Goal: Task Accomplishment & Management: Manage account settings

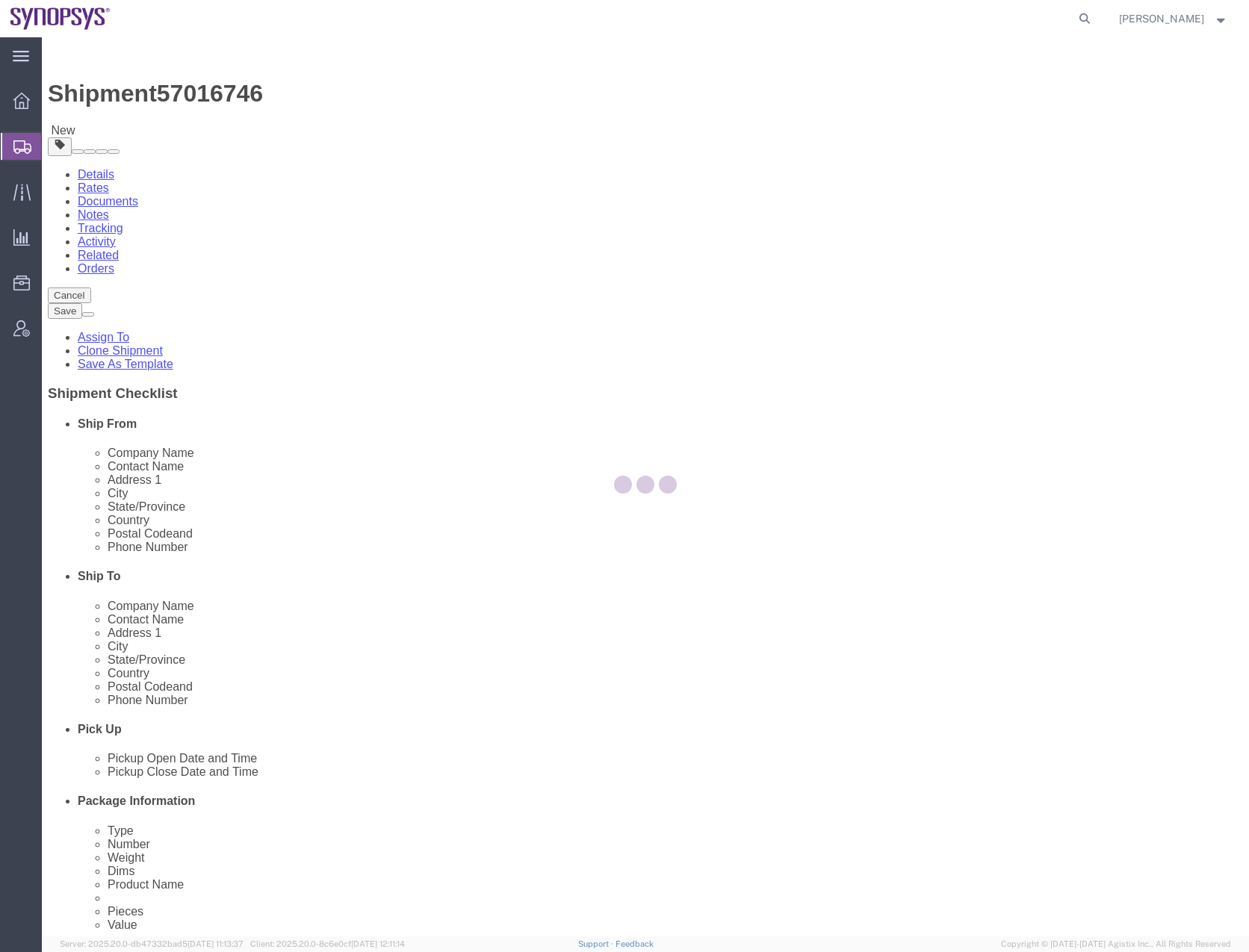
select select
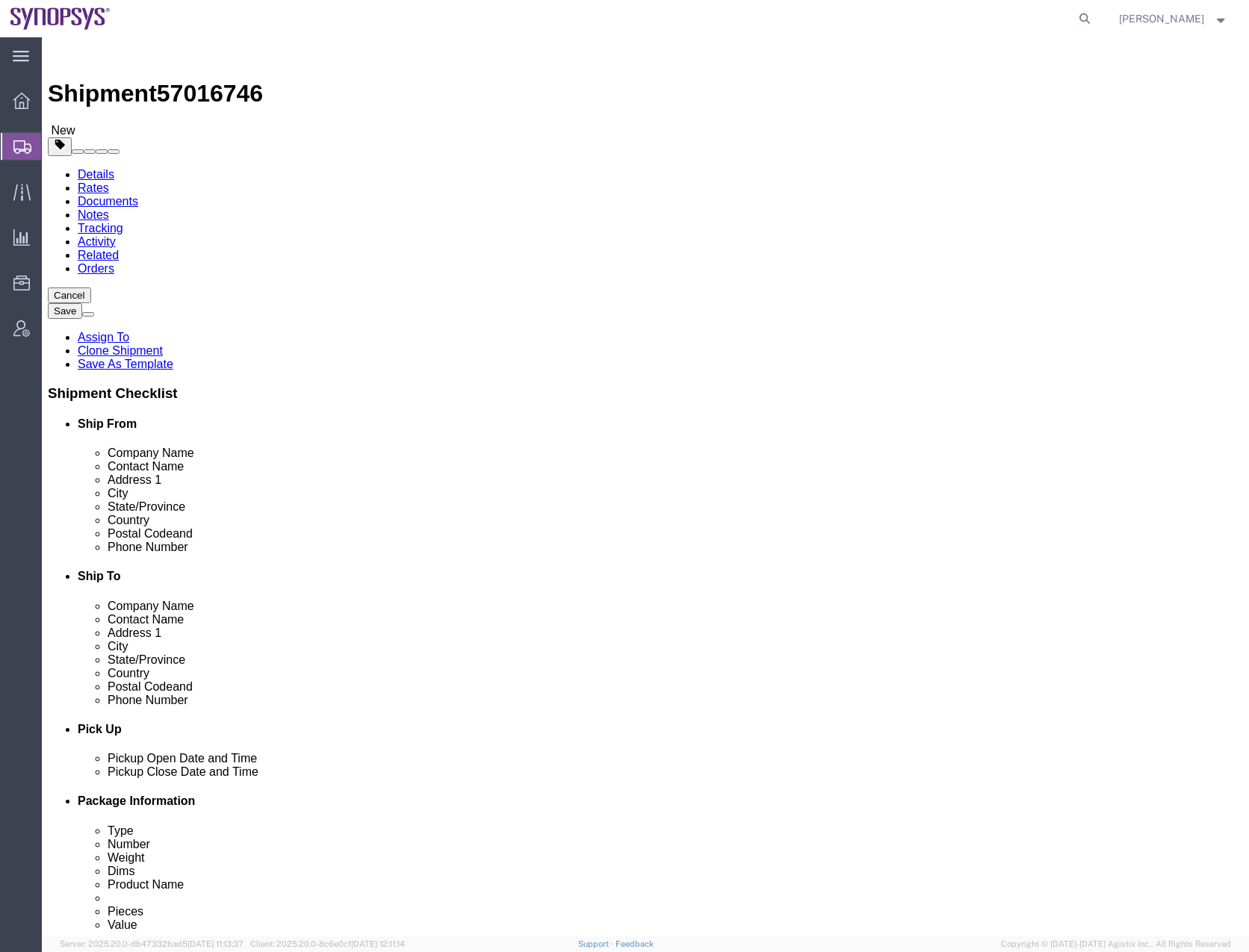
click input "mansi somaiya"
click input "Mansi somaiya"
type input "Mansi Somaiya"
click div "Shipment Information Package Information Special Services"
click input "san jose"
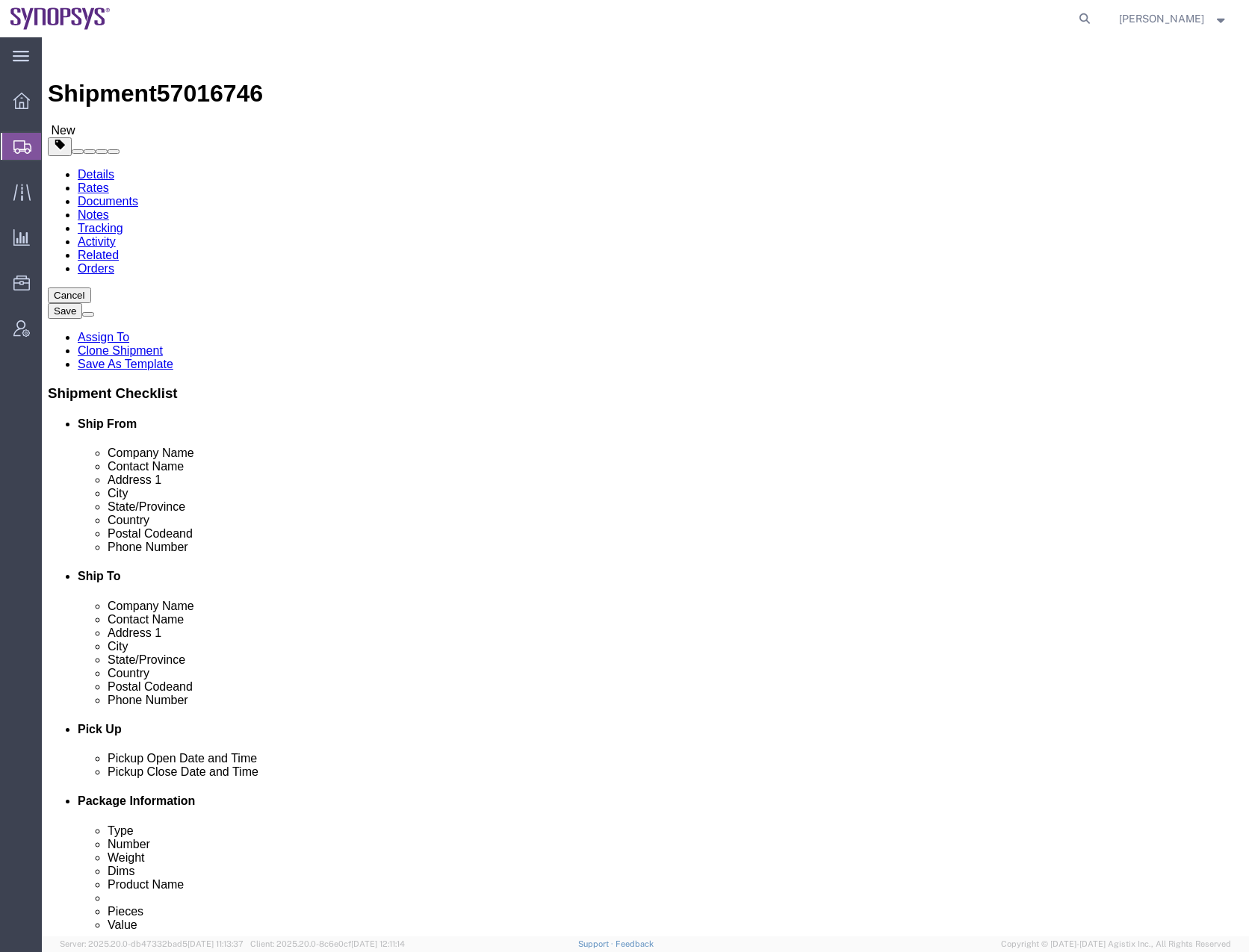
click input "San jose"
type input "San Jose"
click div "Shipment Information Package Information Special Services"
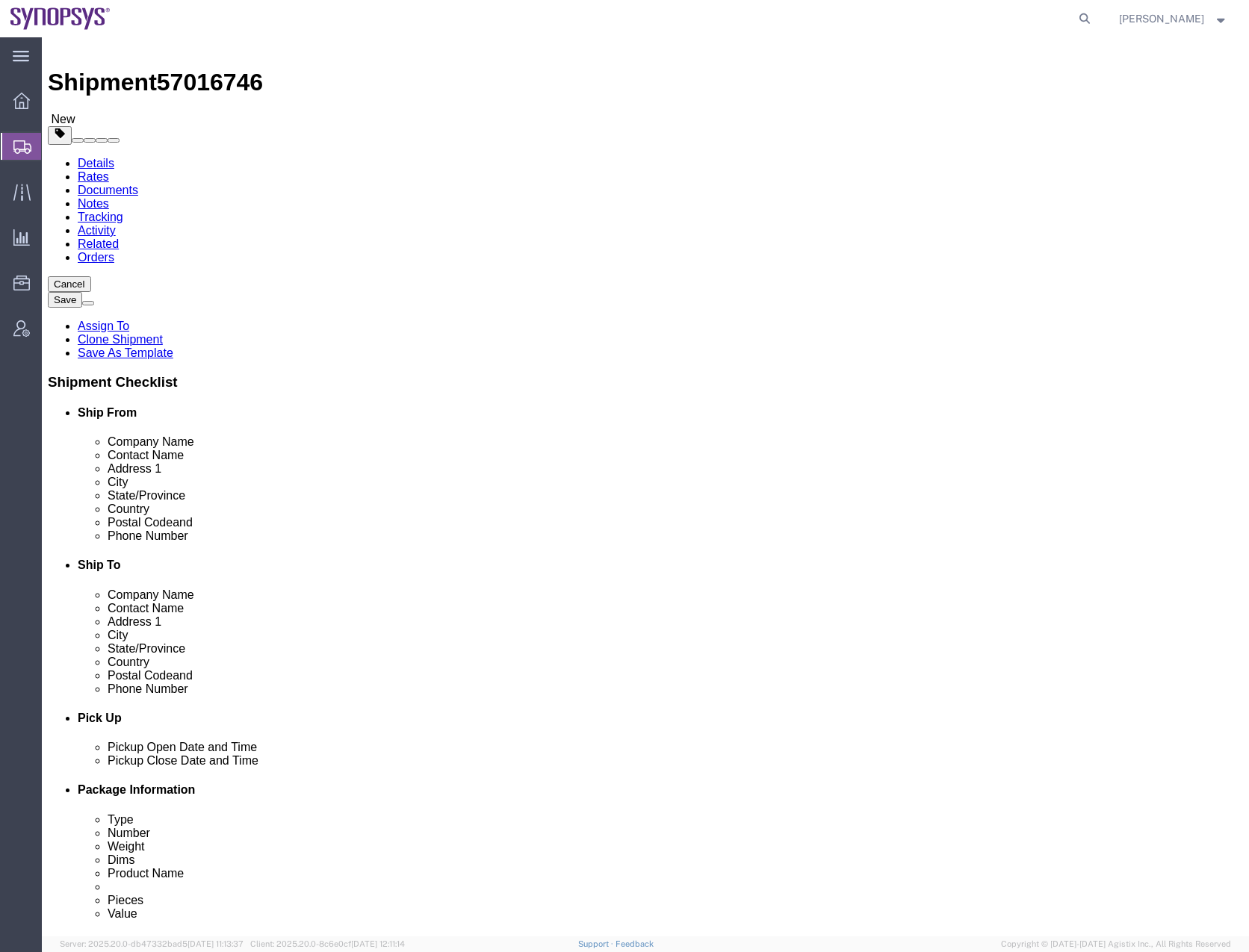
scroll to position [385, 0]
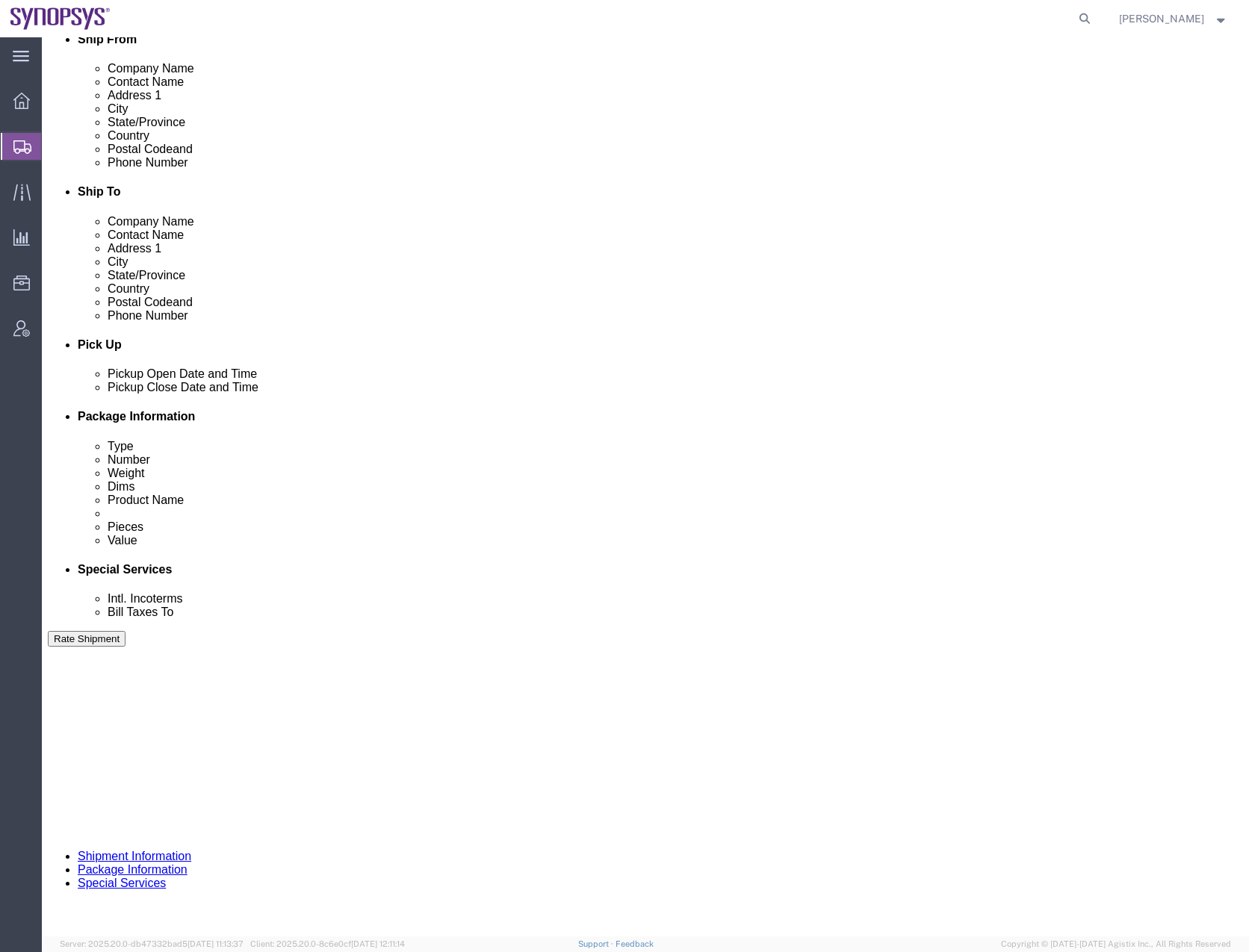
click button "Continue"
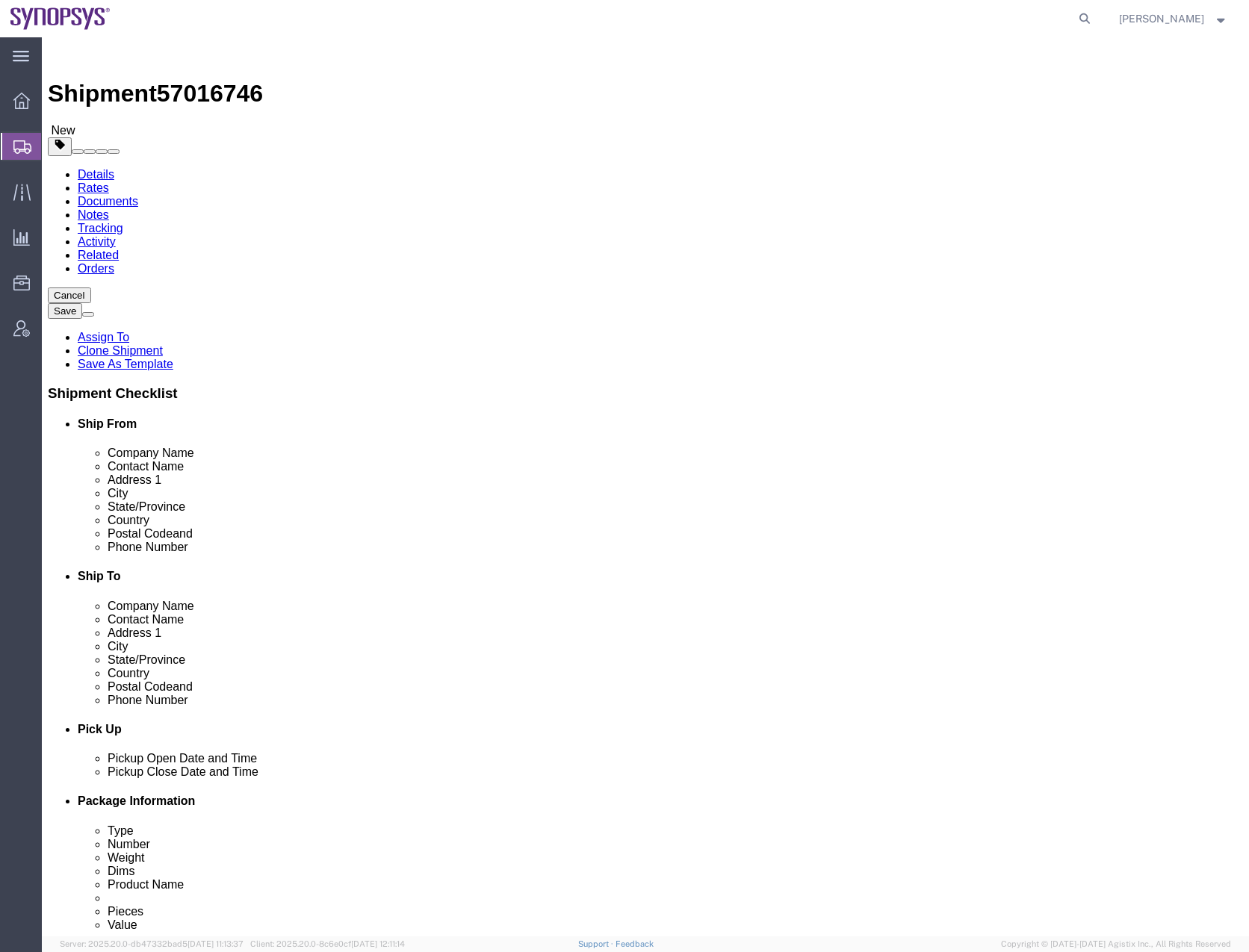
click select "Select Bale(s) Basket(s) Bolt(s) Bottle(s) Buckets Bulk Bundle(s) Can(s) Cardbo…"
select select "CBOX"
click select "Select Bale(s) Basket(s) Bolt(s) Bottle(s) Buckets Bulk Bundle(s) Can(s) Cardbo…"
click div "Package Type Select Bale(s) Basket(s) Bolt(s) Bottle(s) Buckets Bulk Bundle(s) …"
click input "1"
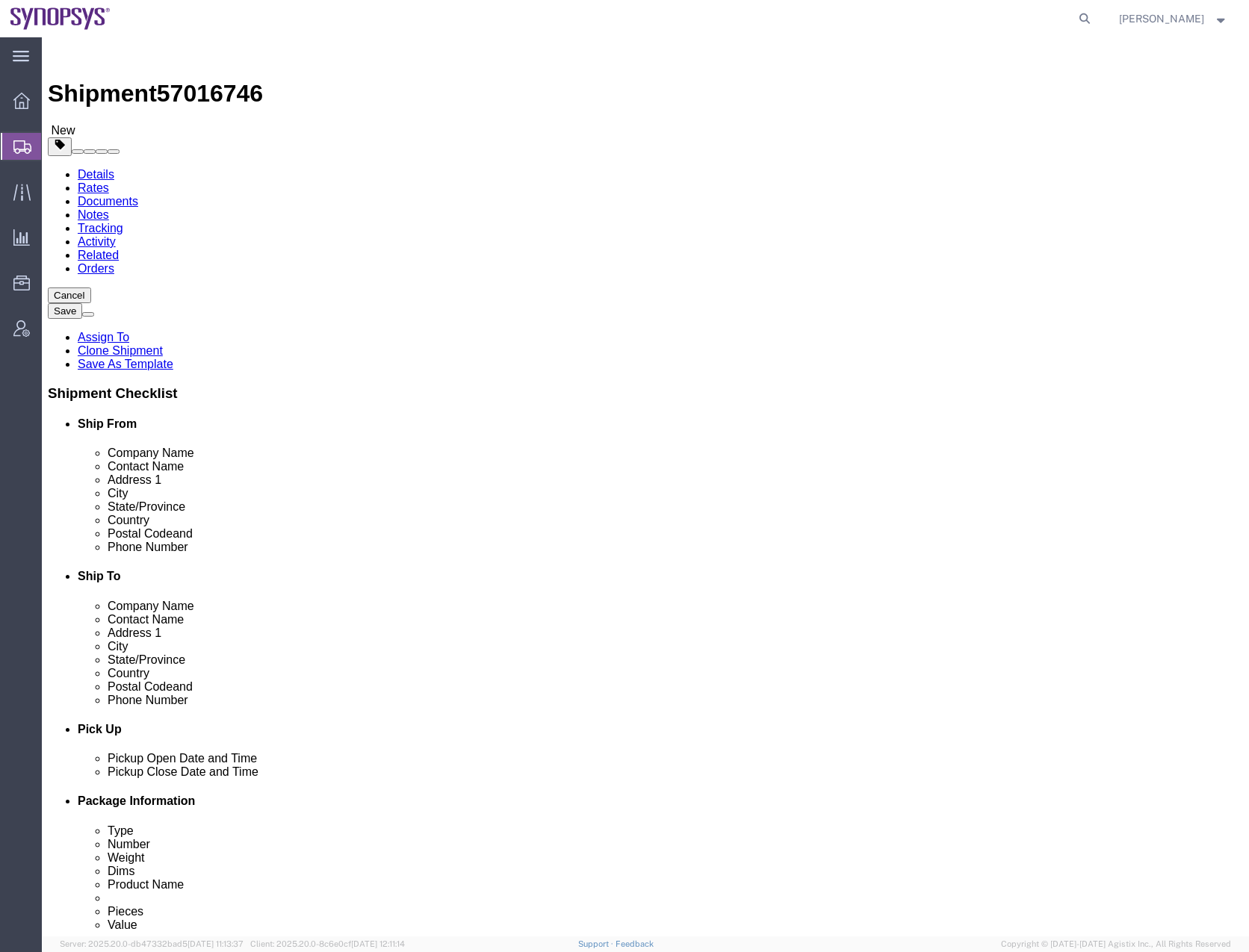
type input "10"
type input "7"
type input "8"
type input "2"
click div "Previous Continue"
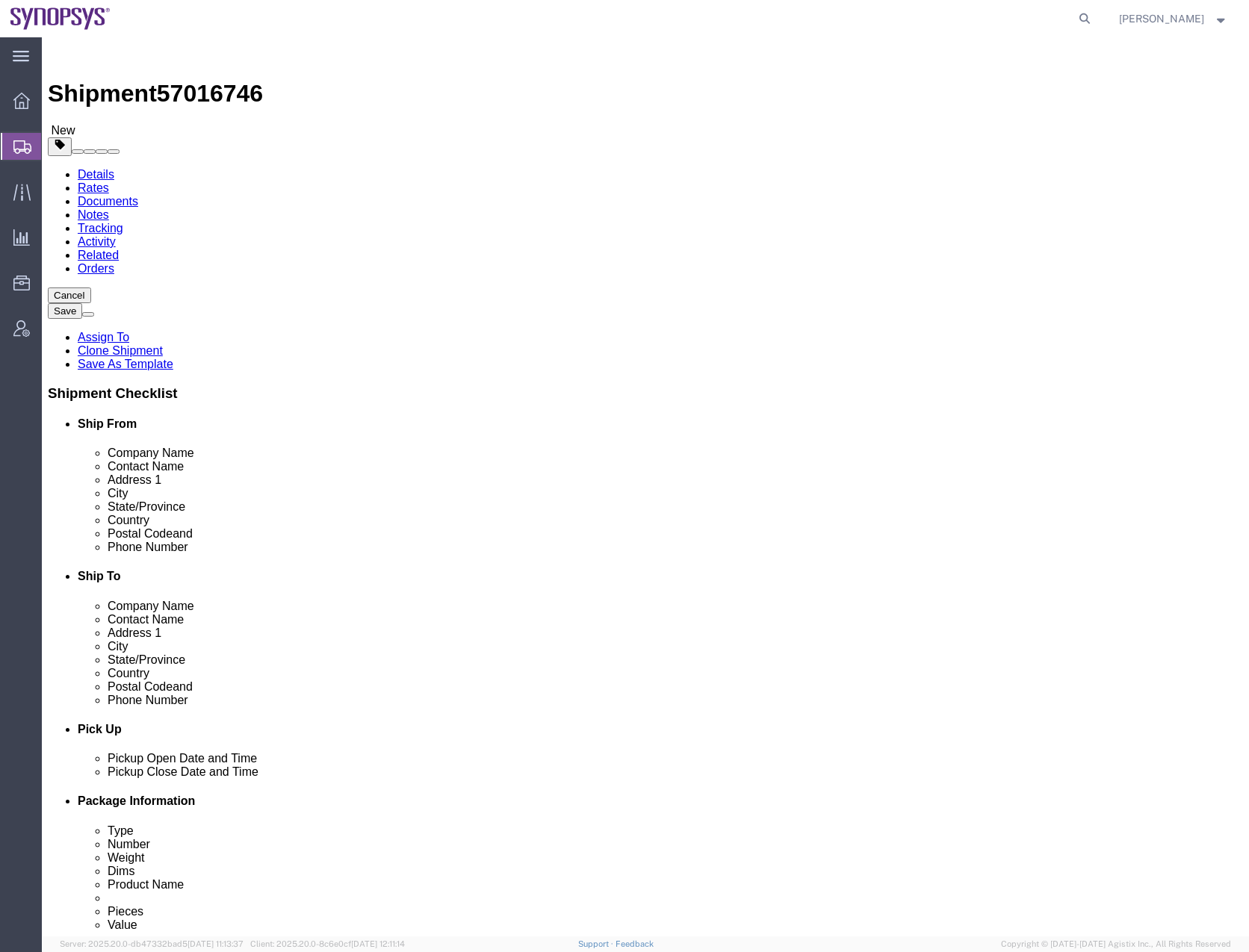
click dd "1557.00 USD"
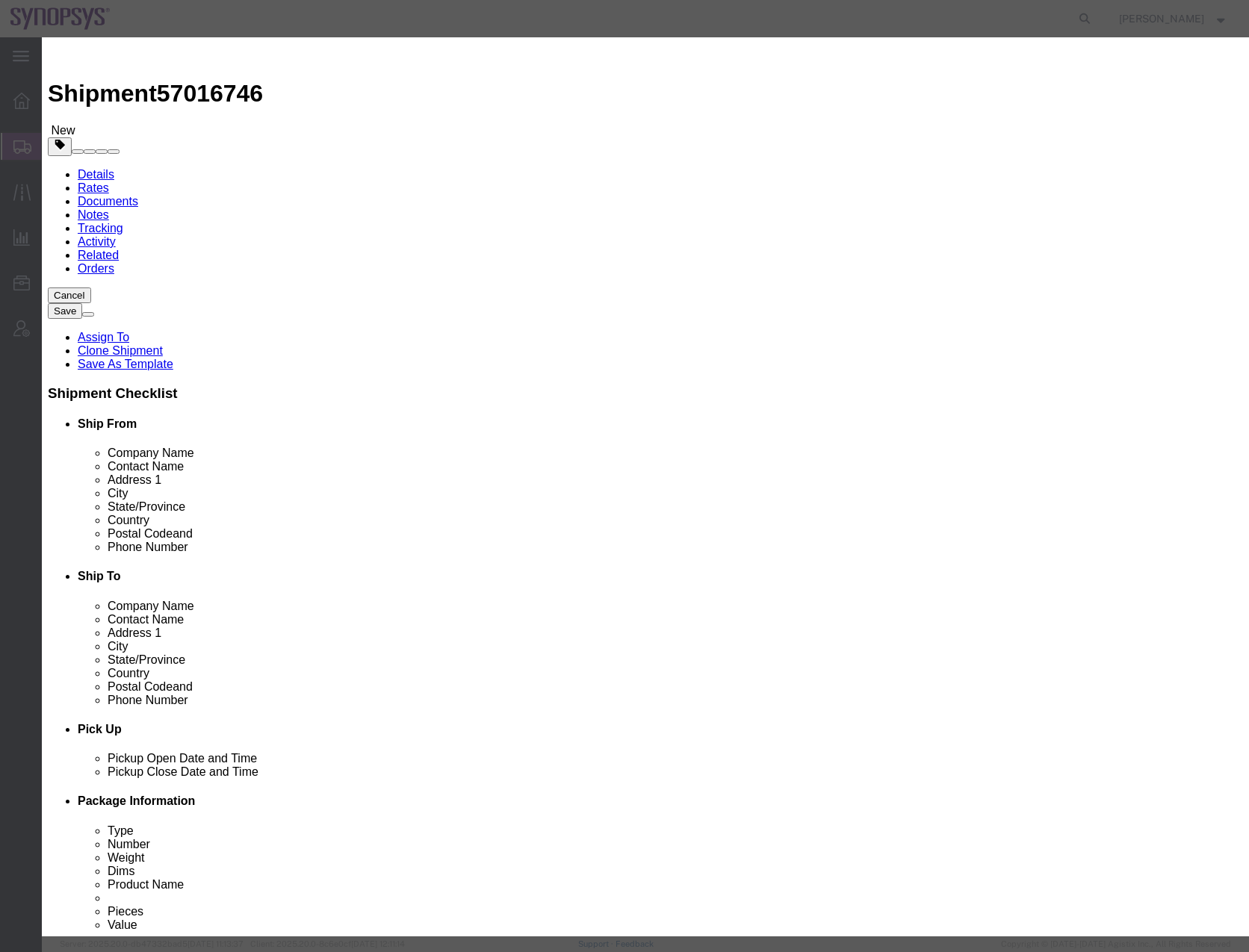
click input "SH100005670"
drag, startPoint x: 384, startPoint y: 194, endPoint x: 383, endPoint y: 202, distance: 8.1
click select "Select 50 55 60 65 70 85 92.5 100 125 175 250 300 400"
select select "50"
click select "Select 50 55 60 65 70 85 92.5 100 125 175 250 300 400"
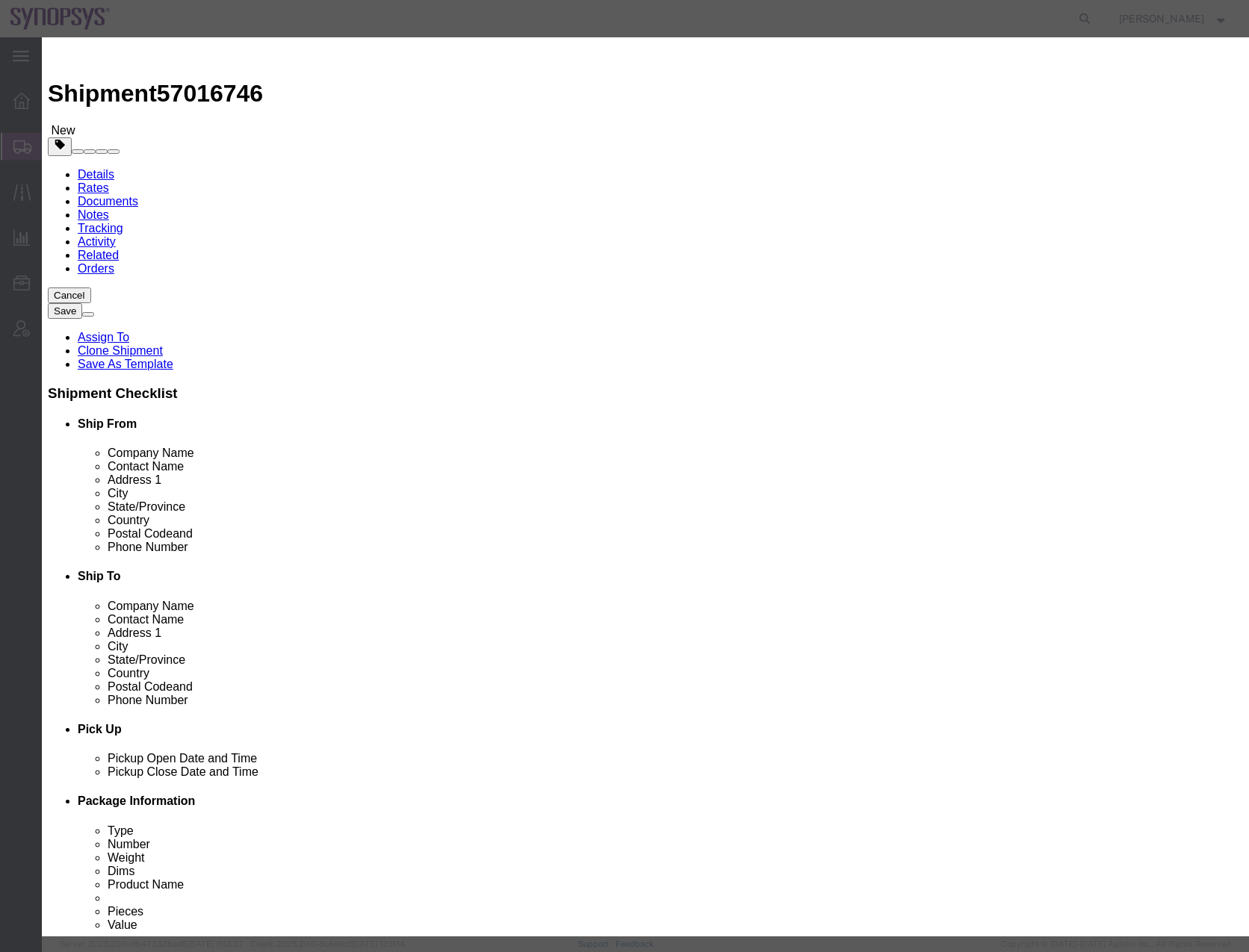
click select "Select Afghanistan Åland Islands Albania Algeria American Samoa Andorra Angola …"
select select "US"
click select "Select Afghanistan Åland Islands Albania Algeria American Samoa Andorra Angola …"
click h3 "Edit content"
click button "Save & Close"
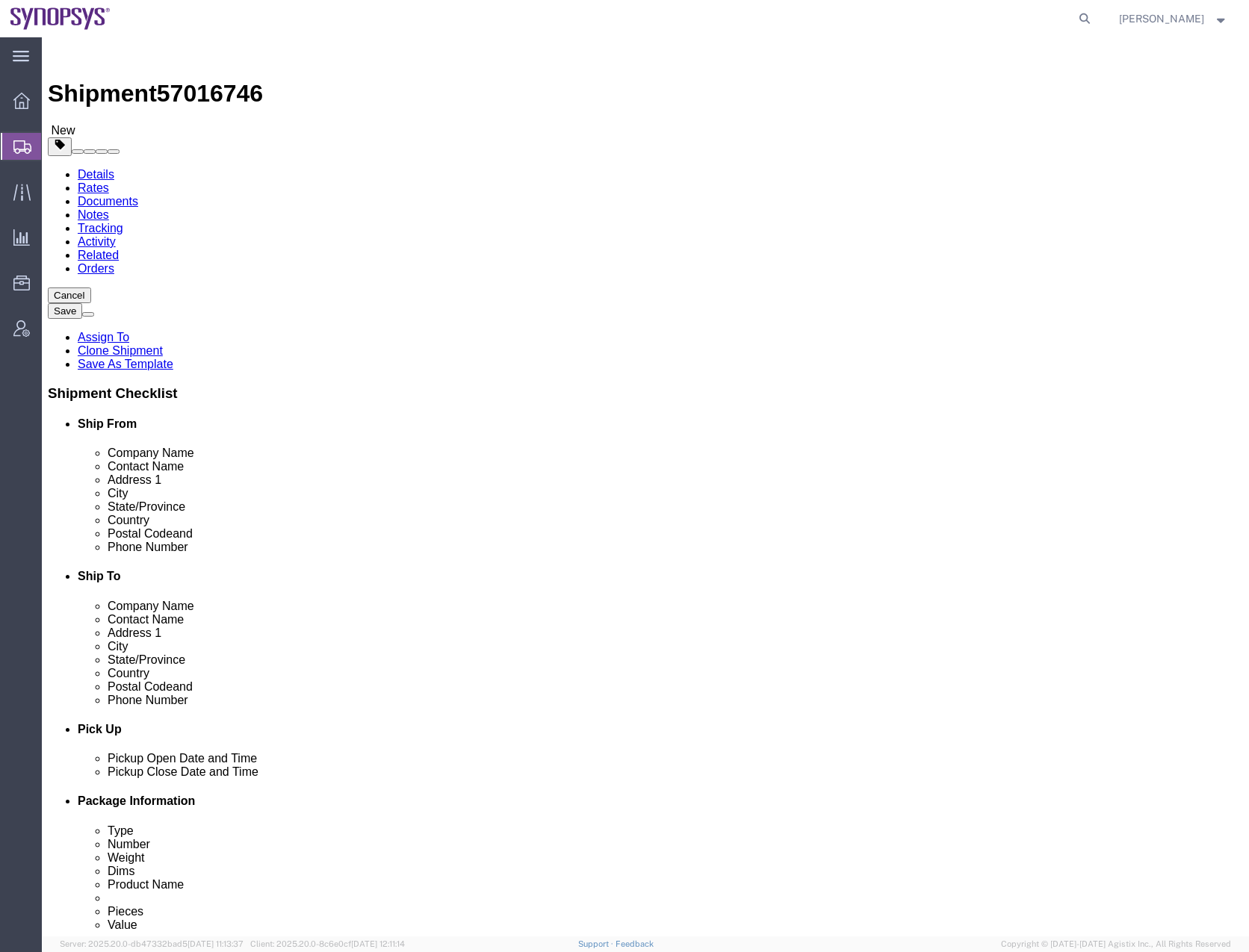
click div "Previous Continue"
click button "Continue"
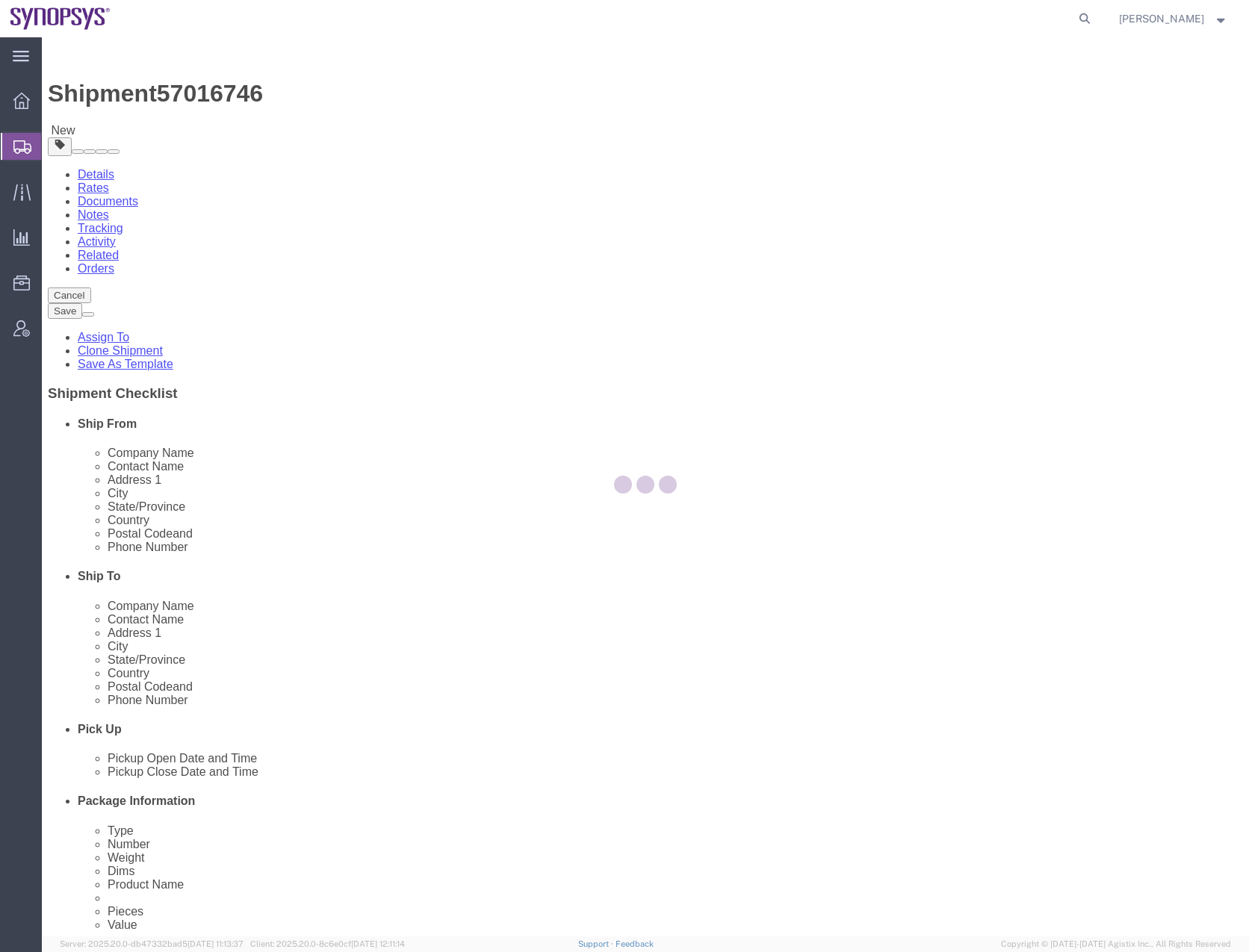
select select
select select "COSTCENTER"
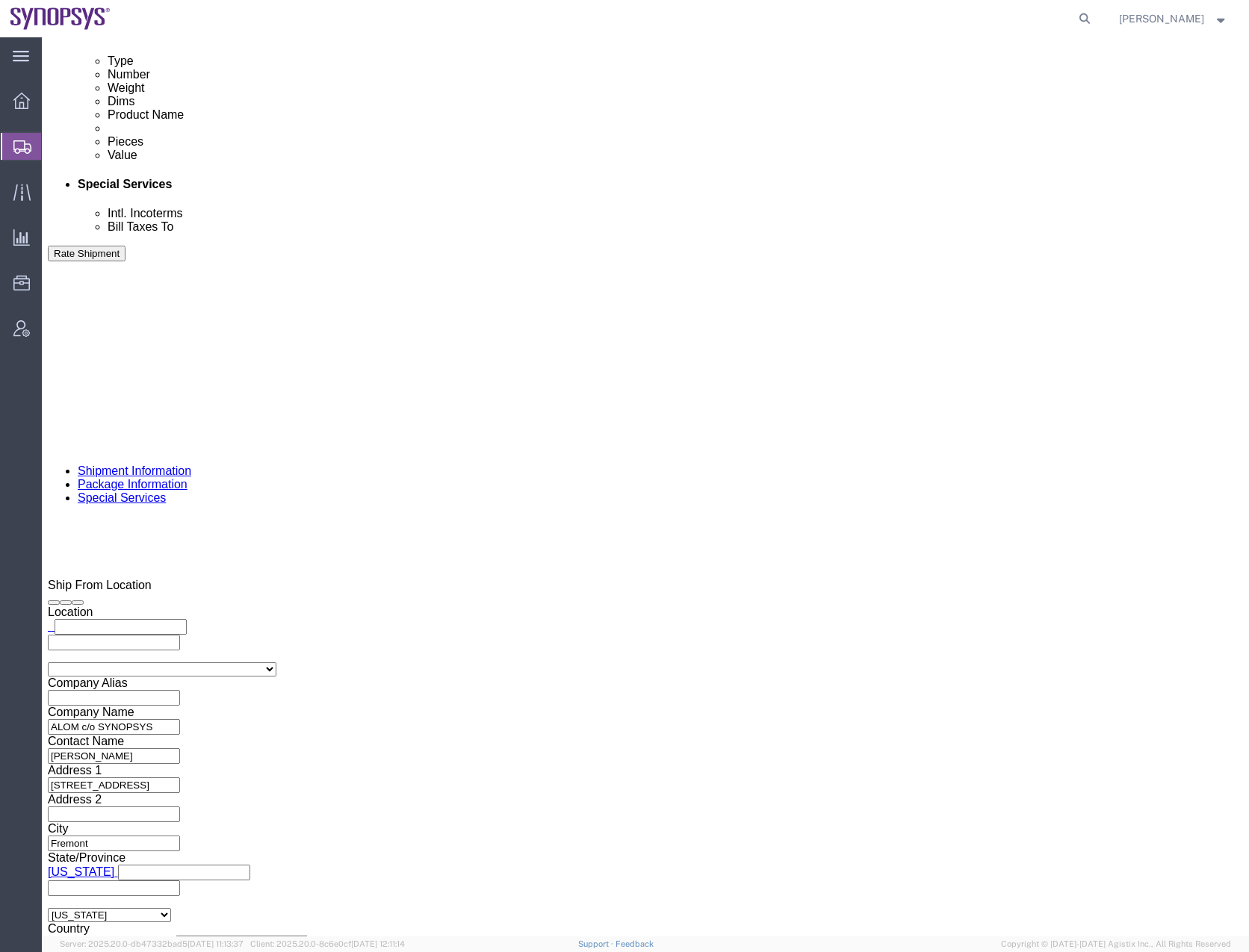
scroll to position [822, 0]
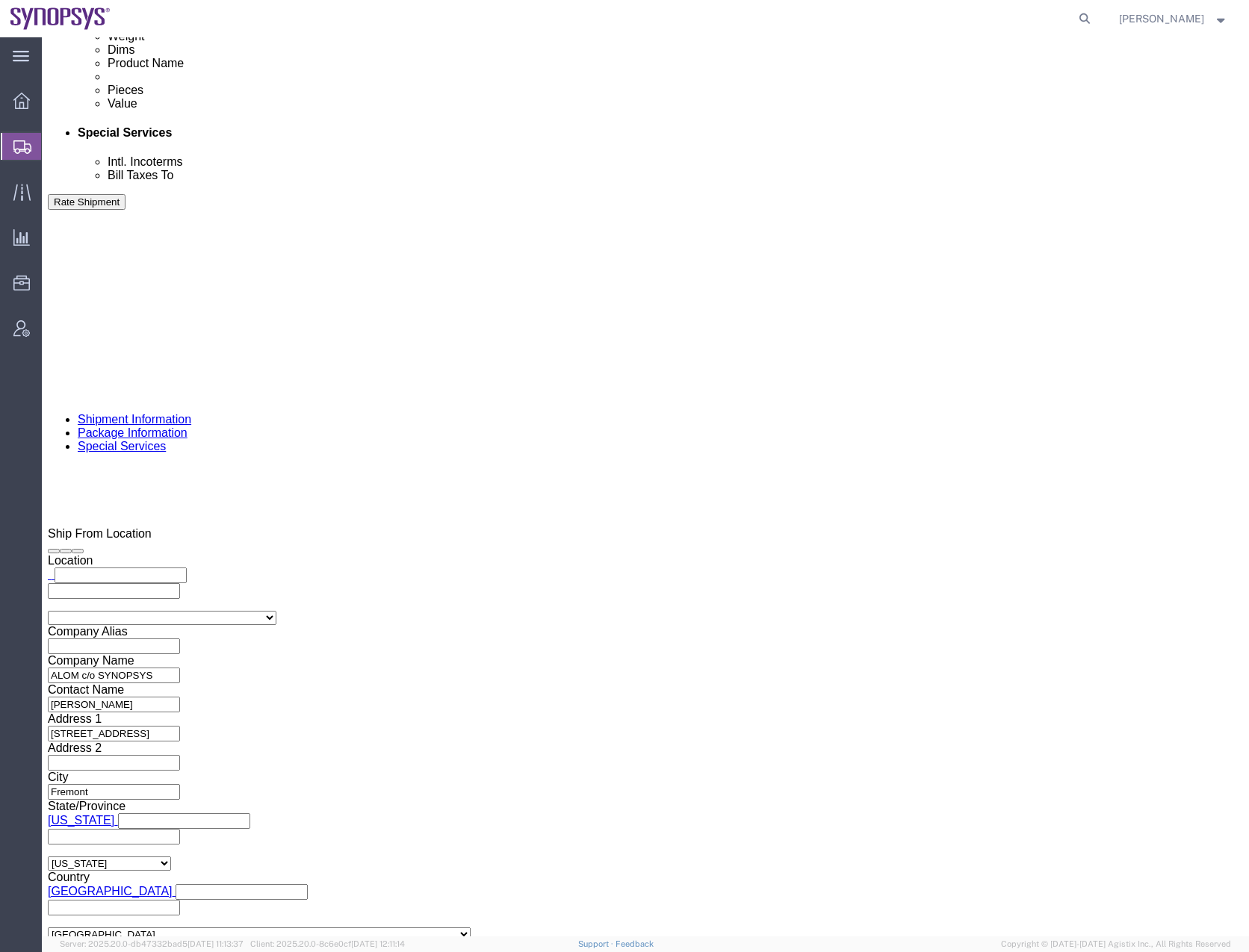
click div "To inventory-team@synopsys.com altran@synopsys.com mueno@synopsys.com jerryd@sy…"
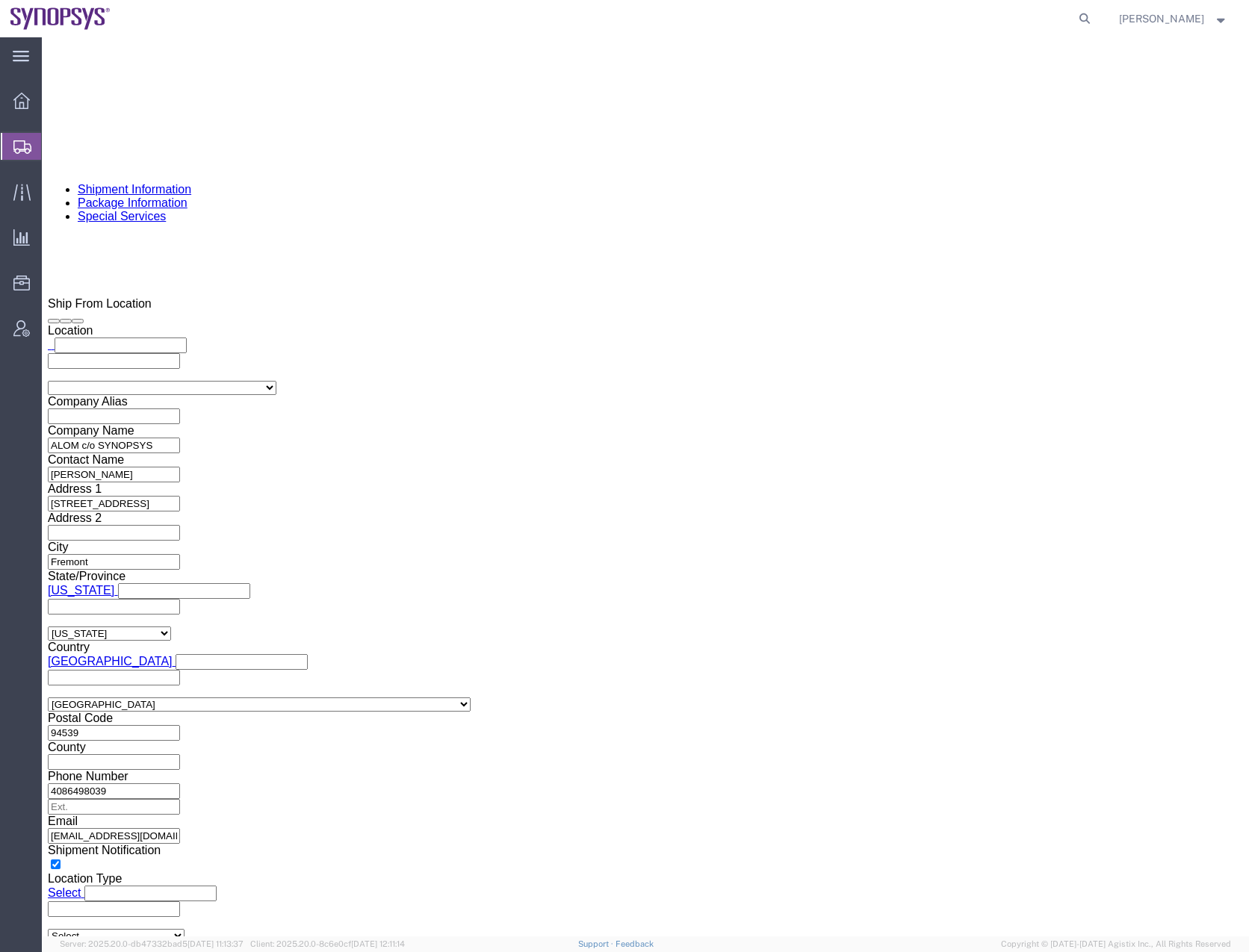
scroll to position [1121, 0]
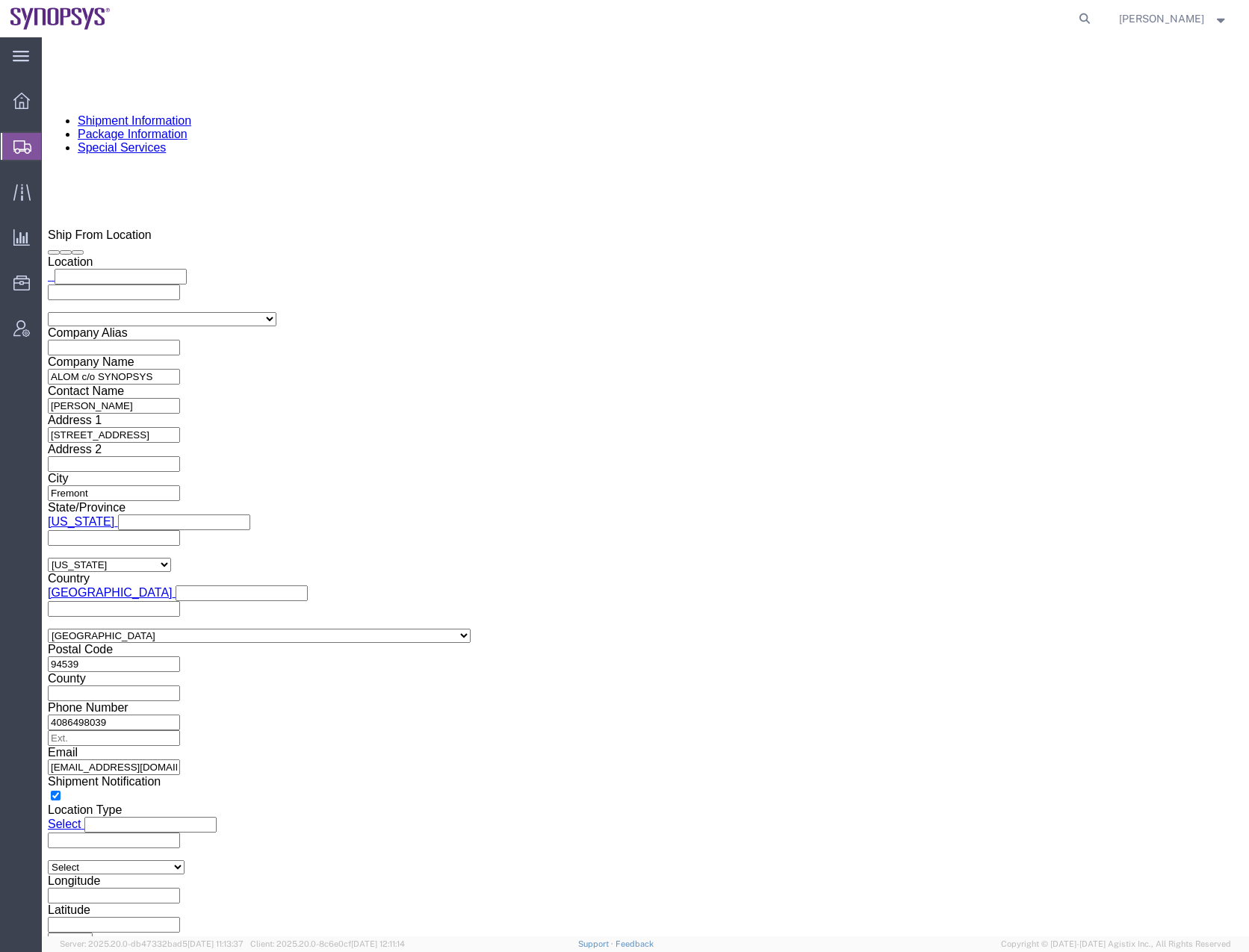
click input "text"
type input "M"
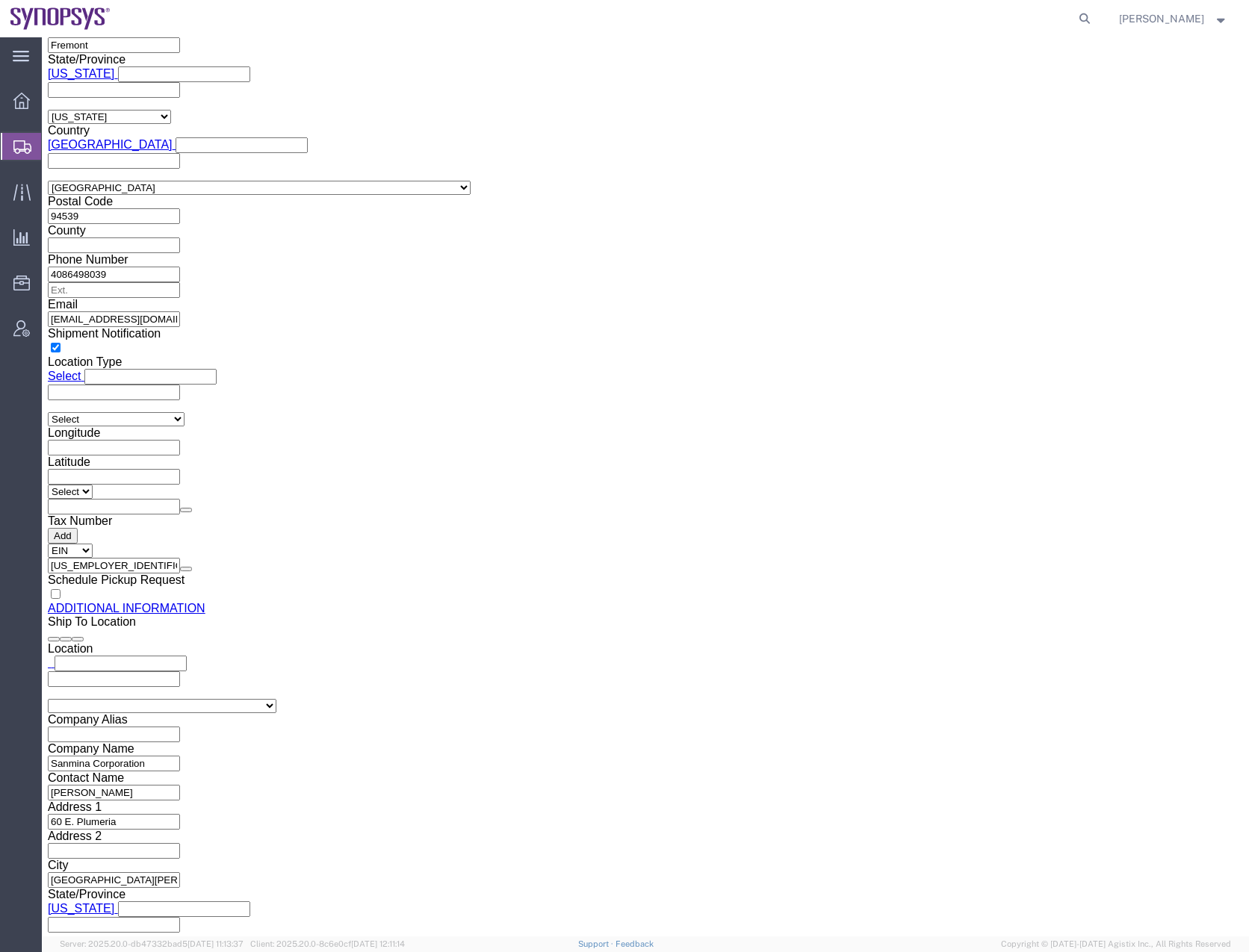
scroll to position [0, 0]
select select "MYPROFILE"
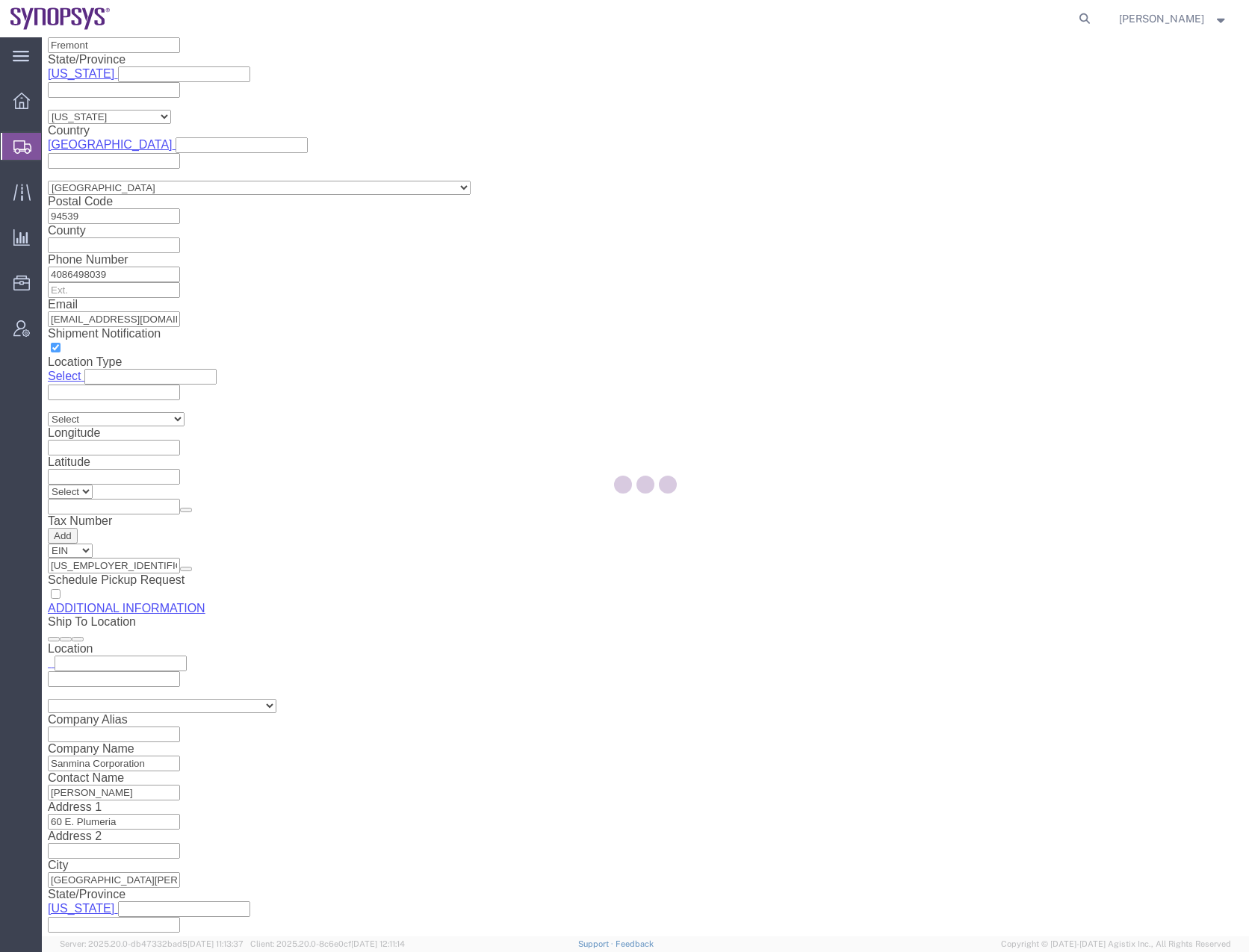
type input "Synopsys Headquarters USSV"
type input "675 Almanor Ave"
select select "US"
type input "[PERSON_NAME]"
type input "0016505845000"
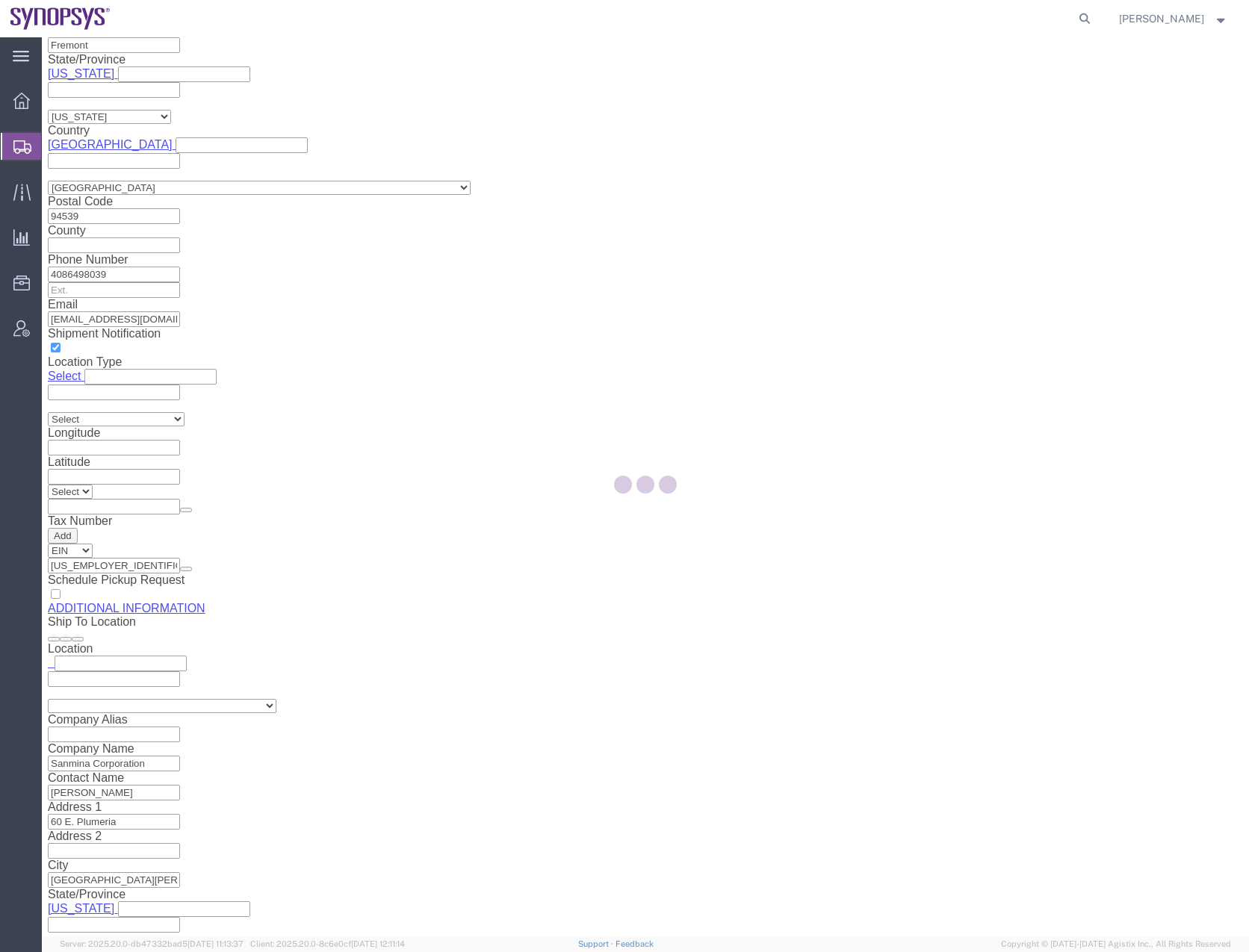
type input "Sunnyvale"
type input "94085"
type input "56-1546236"
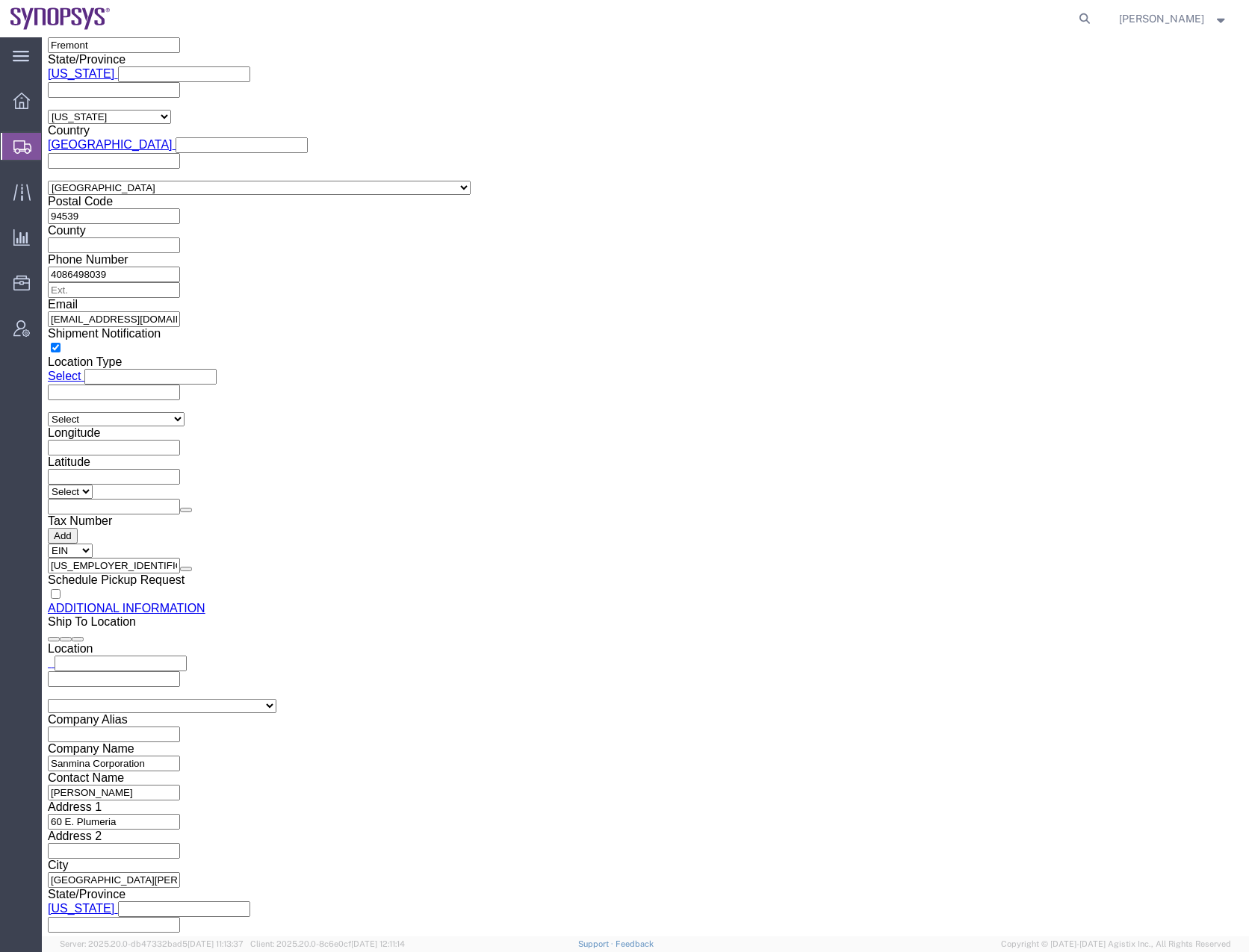
select select "CA"
click button "Save"
click div "Cancel Save Assign To Clone Shipment Save As Template Shipment Checklist Ship F…"
click button "Rate Shipment"
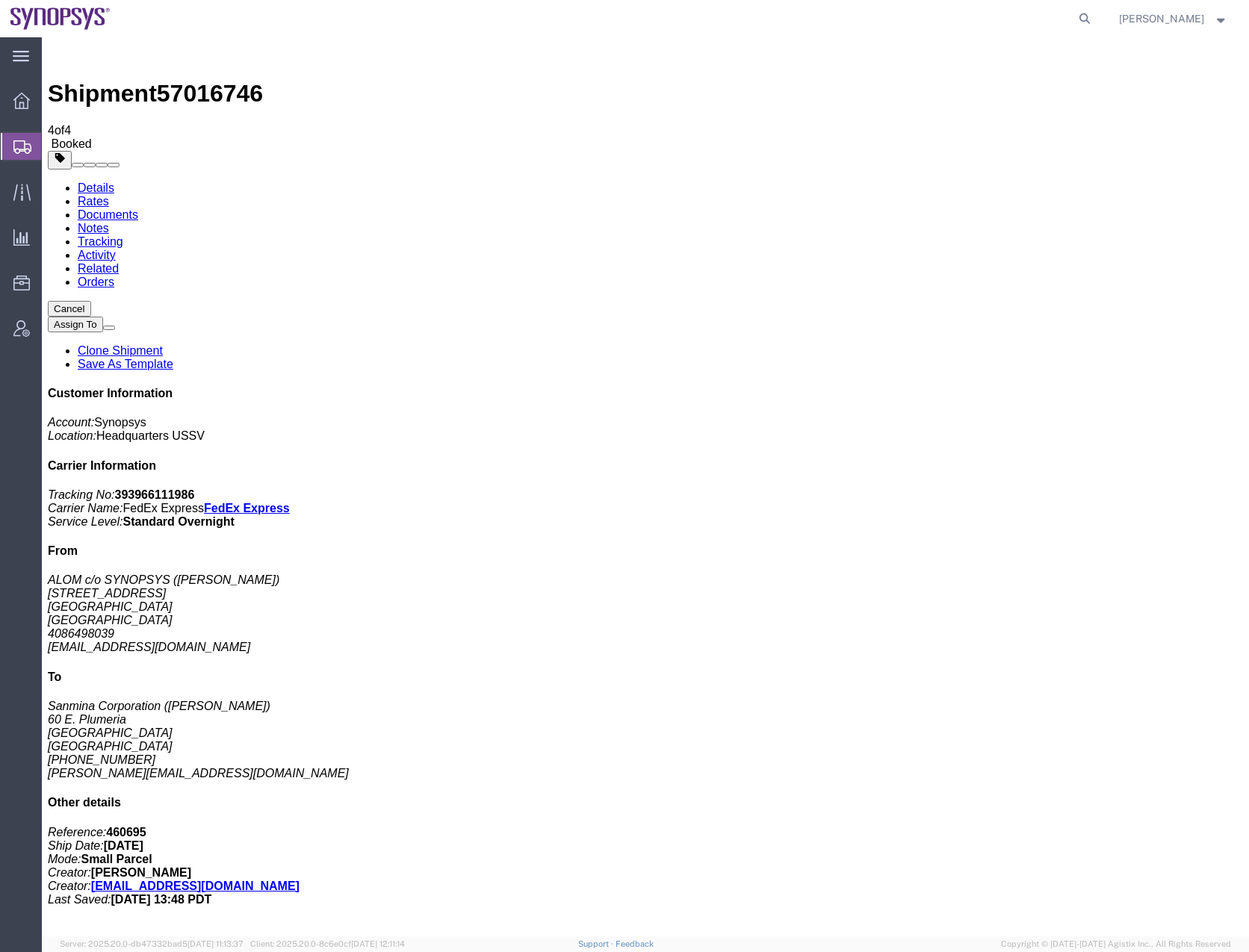
drag, startPoint x: 573, startPoint y: 436, endPoint x: 560, endPoint y: 429, distance: 14.8
checkbox input "false"
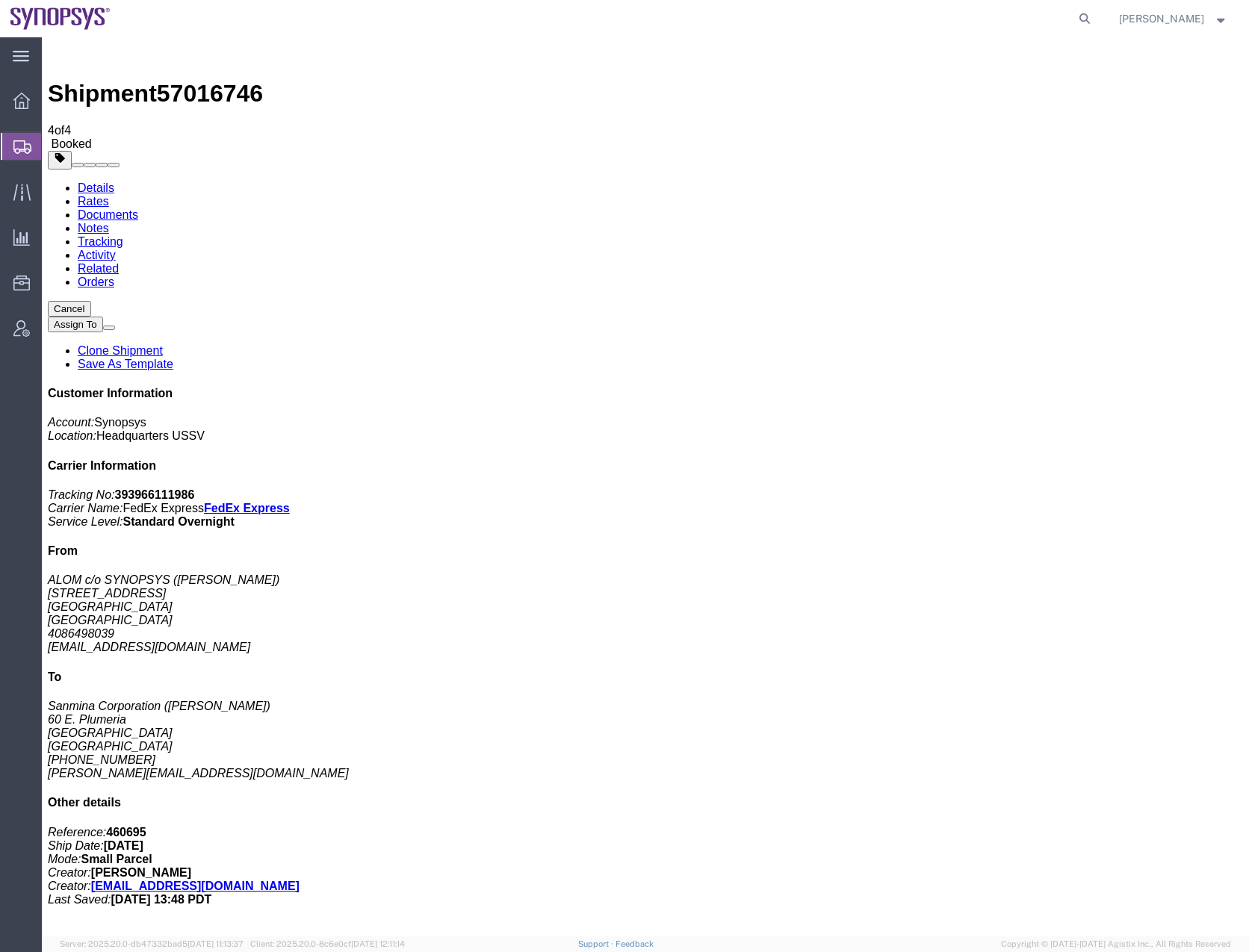
checkbox input "true"
click at [85, 182] on link "Details" at bounding box center [96, 188] width 37 height 13
click div "1 Cardboard Box(es) Total weight: 2.00 LBS Tracking: 393966111986 Dimensions: L…"
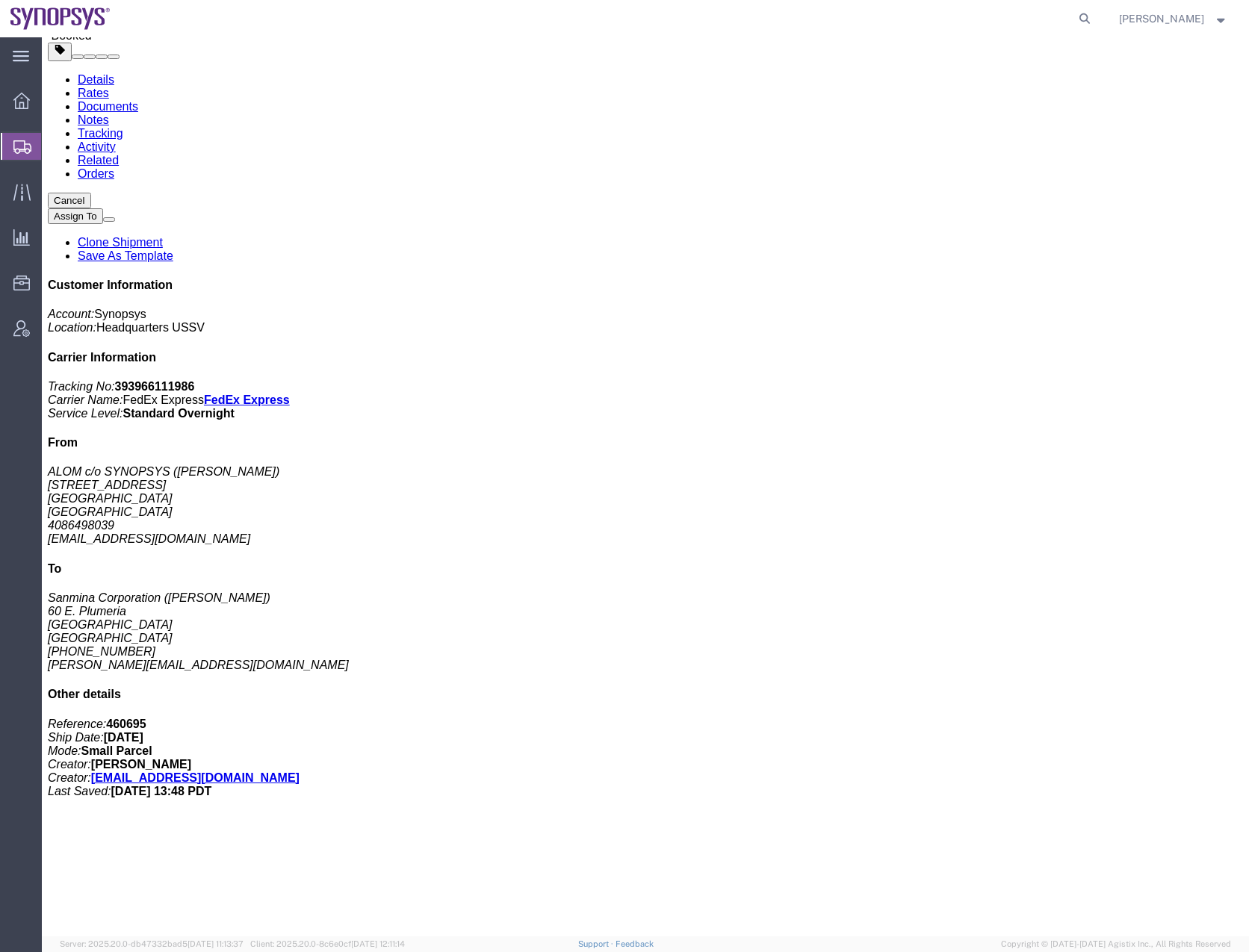
scroll to position [206, 0]
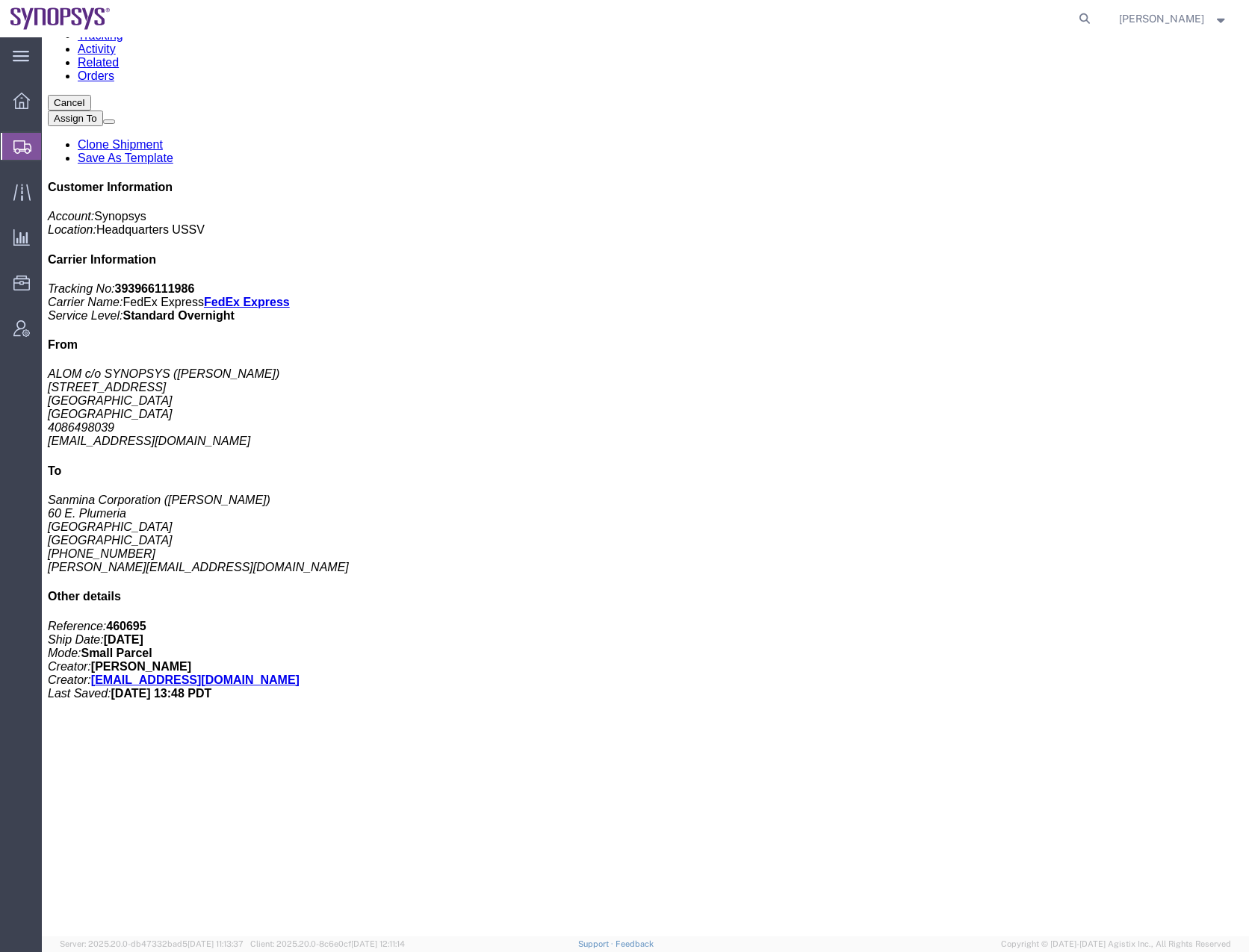
drag, startPoint x: 359, startPoint y: 788, endPoint x: 238, endPoint y: 741, distance: 129.8
click div "Shipment Notification To: inventory-team@synopsys.com, altran@synopsys.com, mue…"
copy b "inventory-team@synopsys.com, altran@synopsys.com, mueno@synopsys.com, jerryd@sy…"
click at [1095, 19] on icon at bounding box center [1085, 19] width 21 height 21
paste input "57039329"
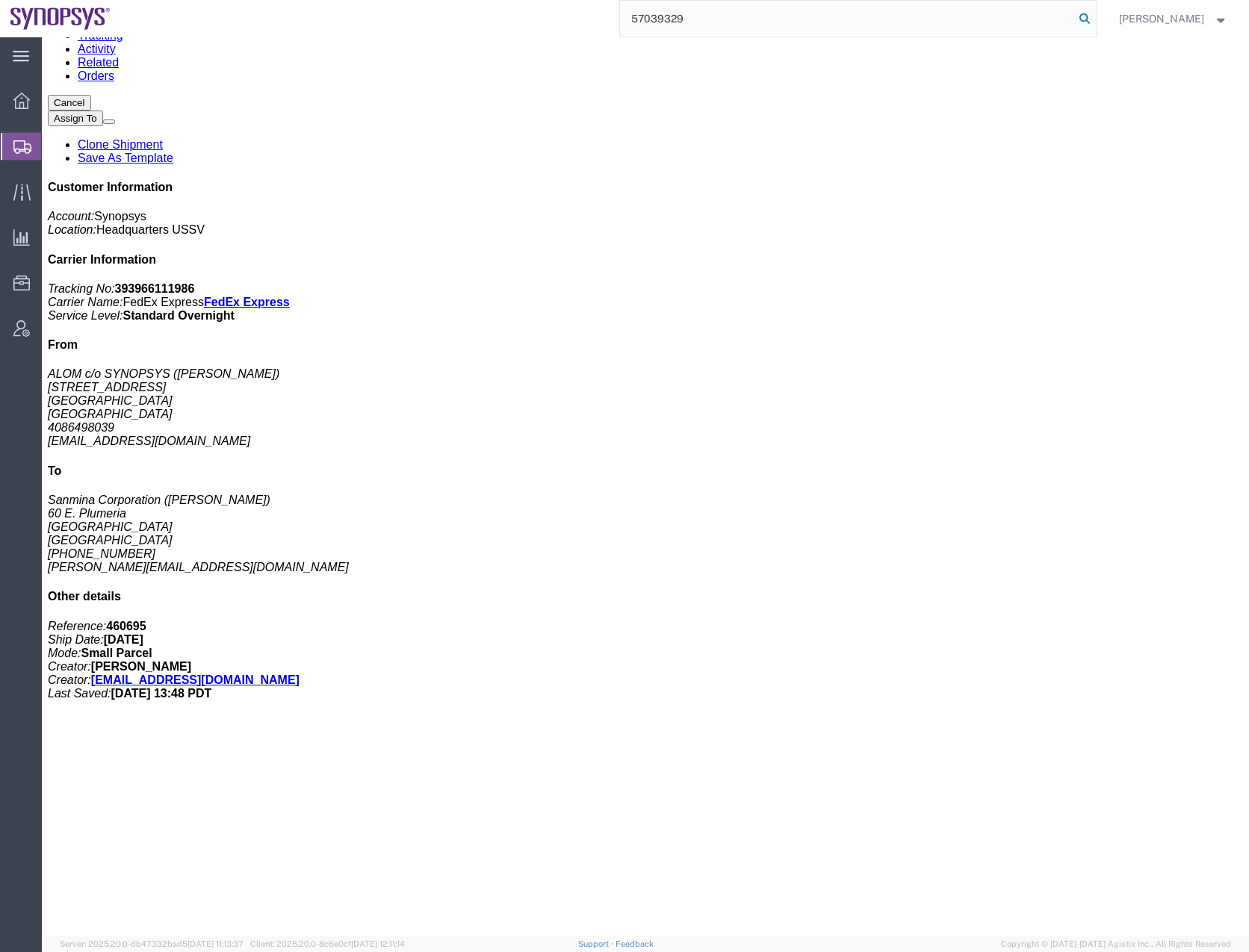
type input "57039329"
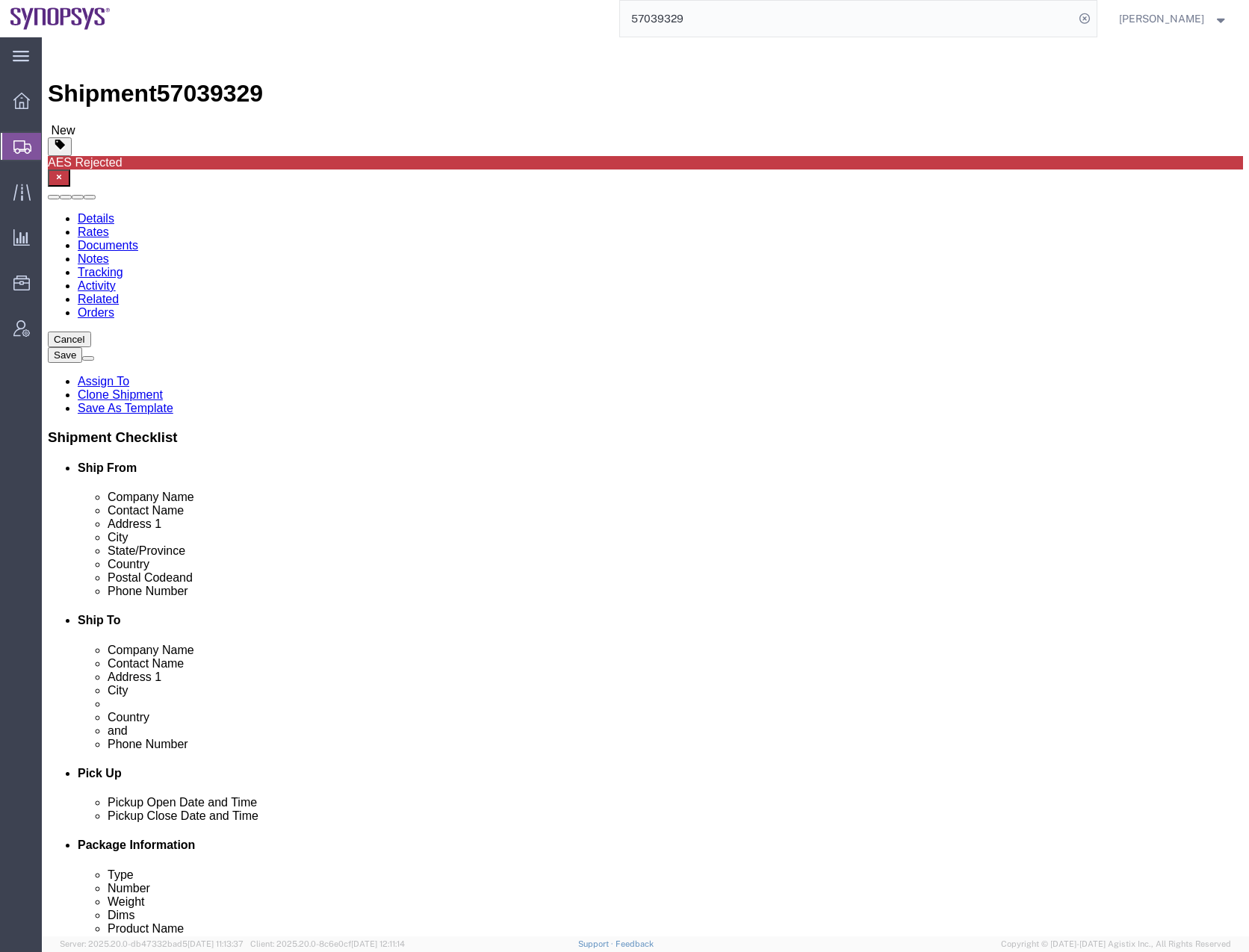
click link "ADDITIONAL INFORMATION"
click div "Ship From Location Location Select Select My Profile Location Aachen DE04 Agrat…"
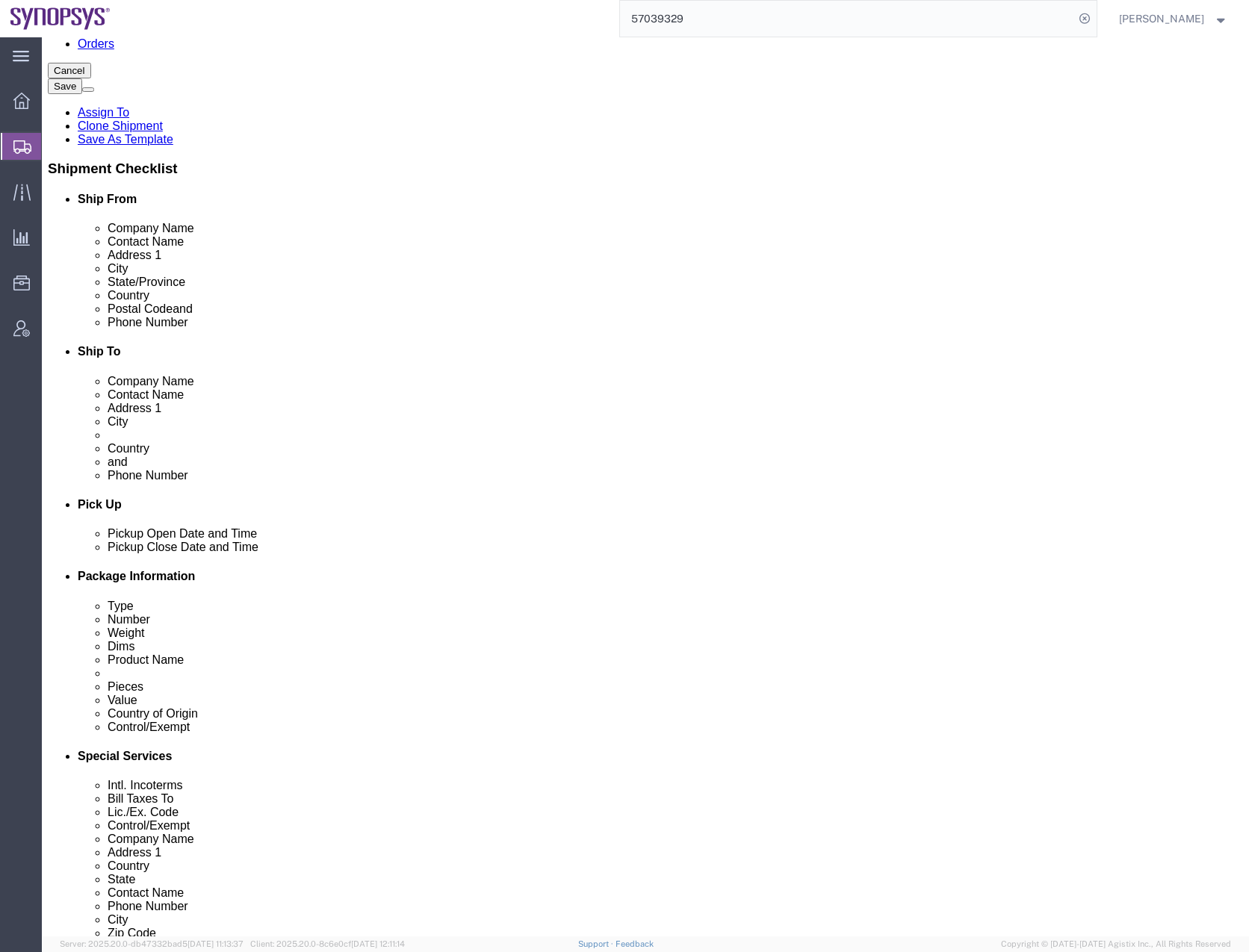
scroll to position [299, 0]
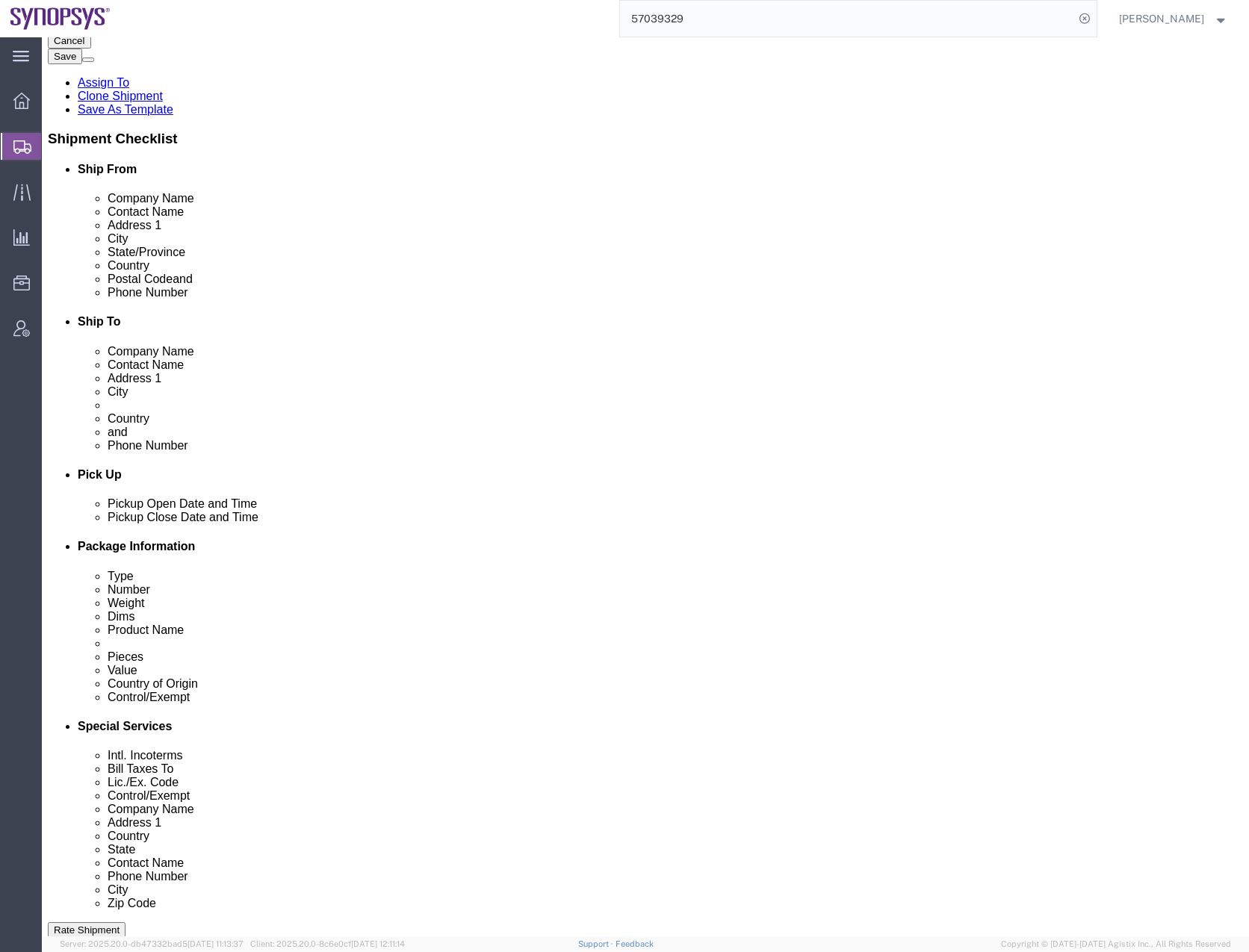
click div "Oct 06 2025 2:01 PM"
type input "3:01 PM"
click button "Apply"
click div "Oct 06 2025 8:00 PM"
type input "5:00 PM"
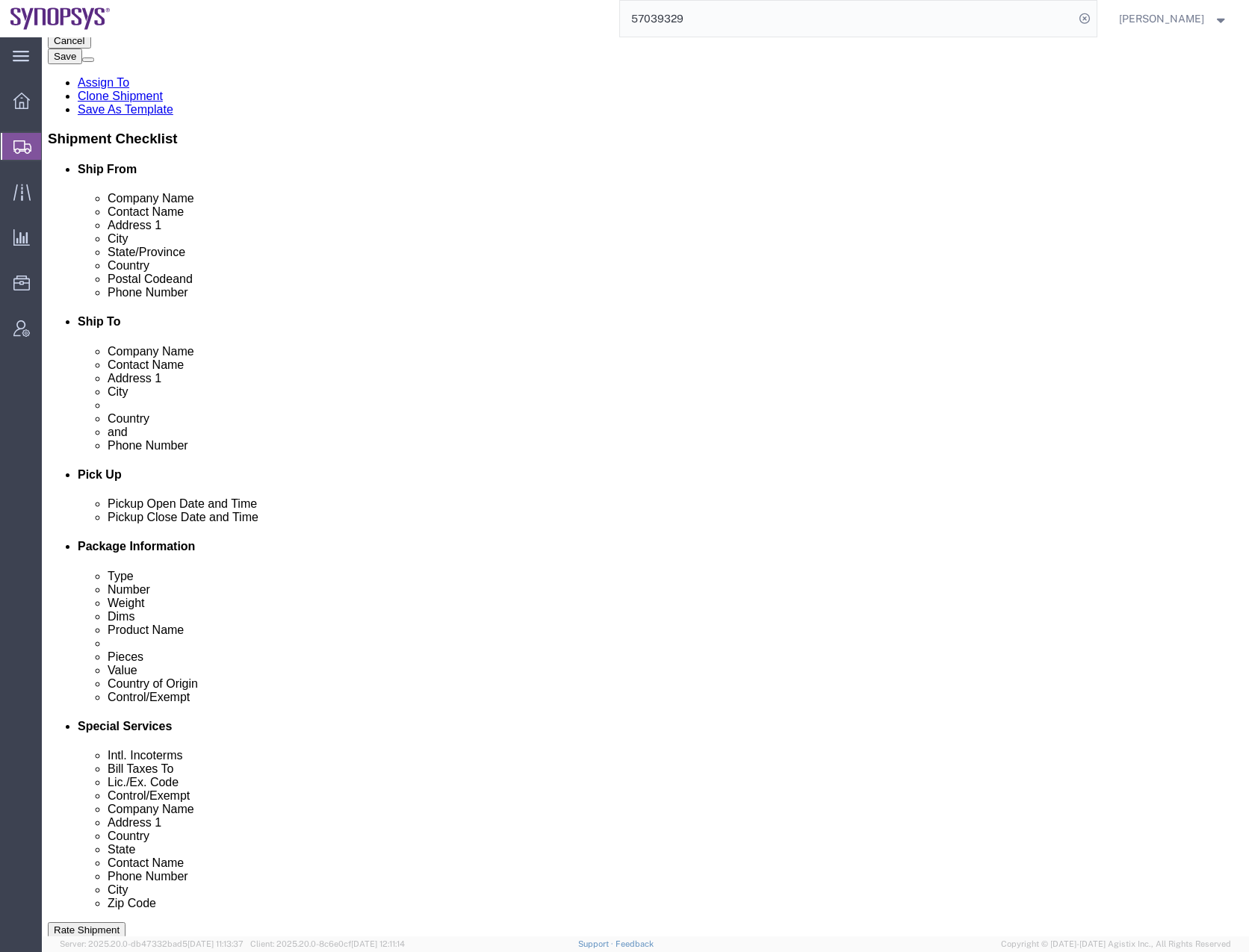
click button "Apply"
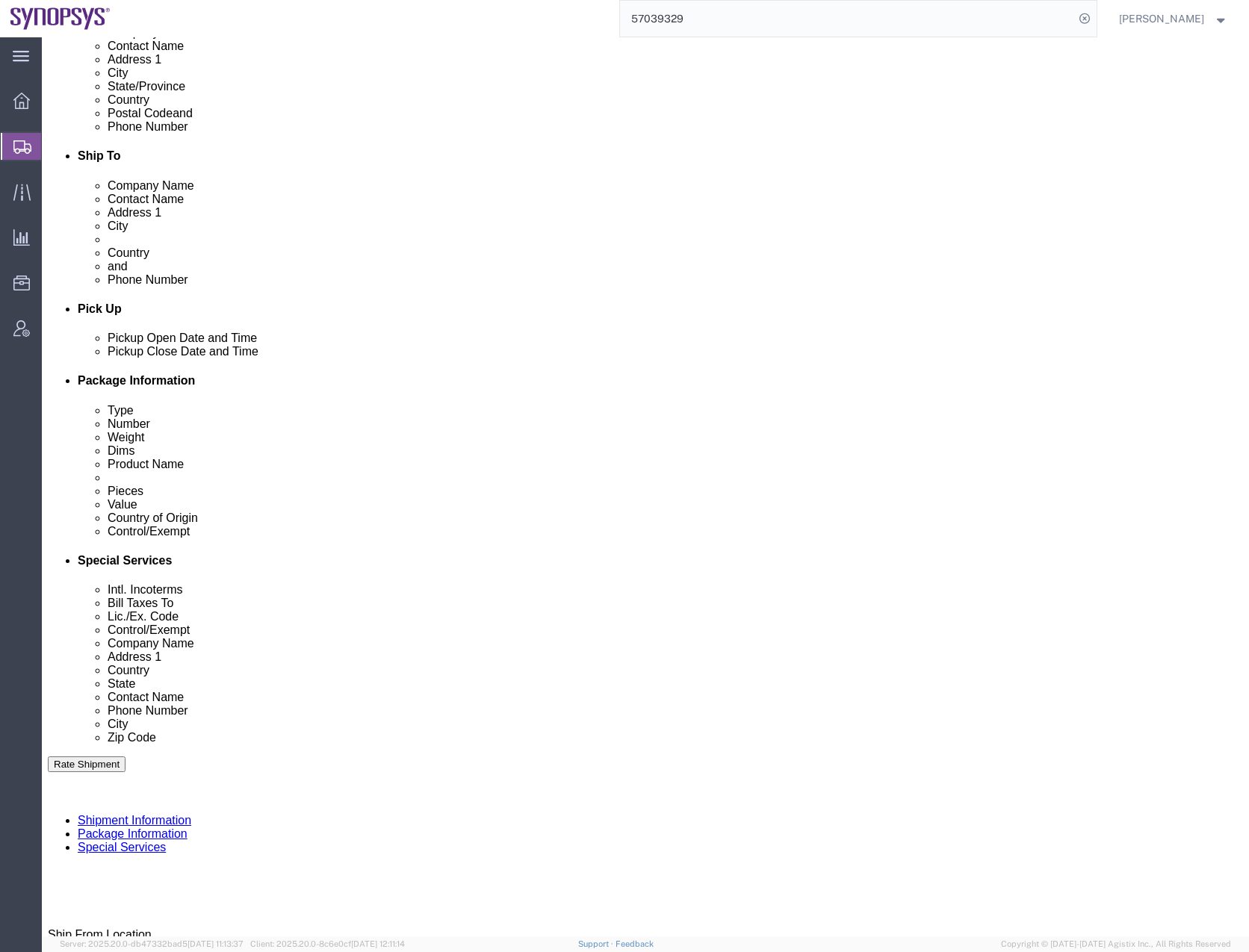
scroll to position [499, 0]
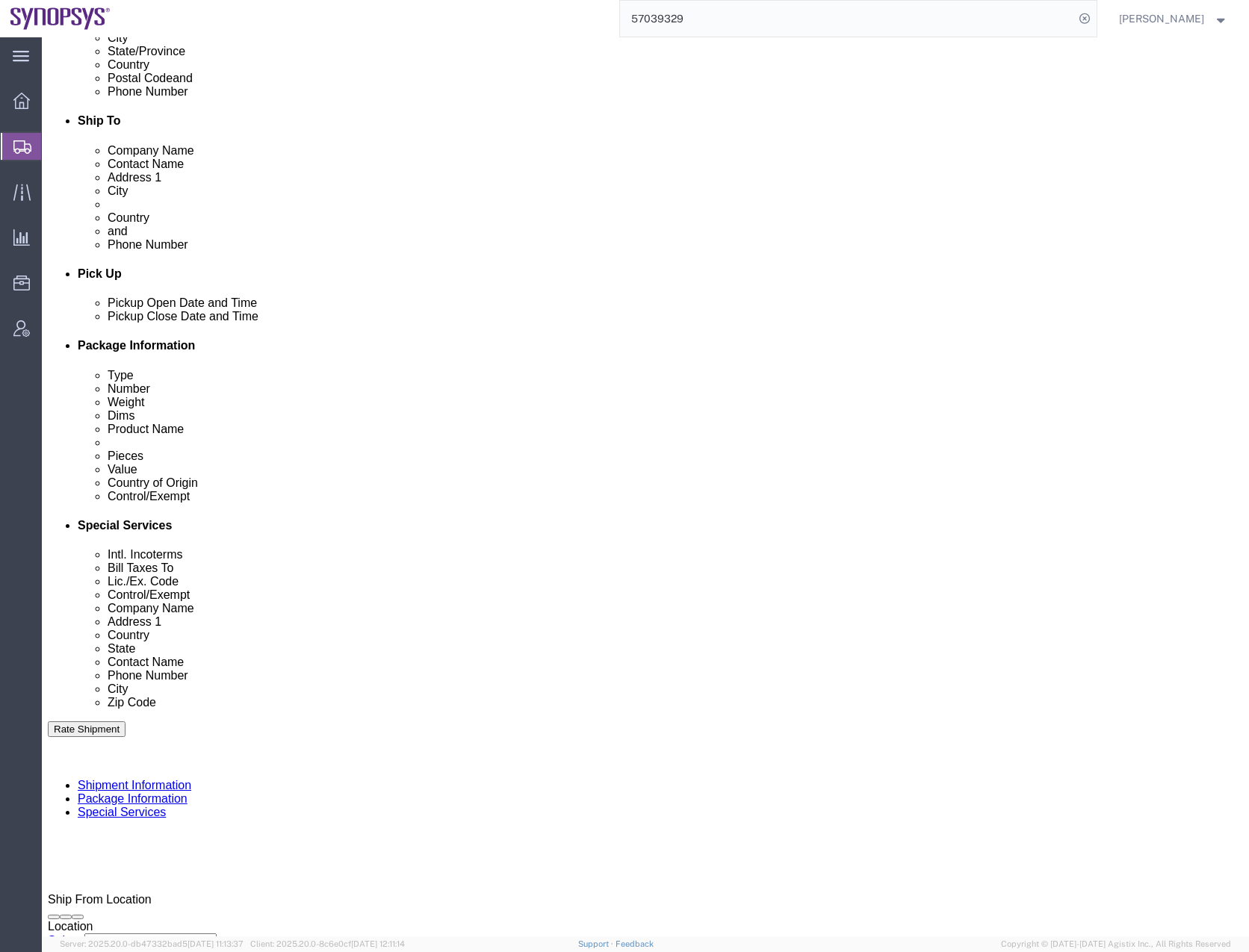
click button "Continue"
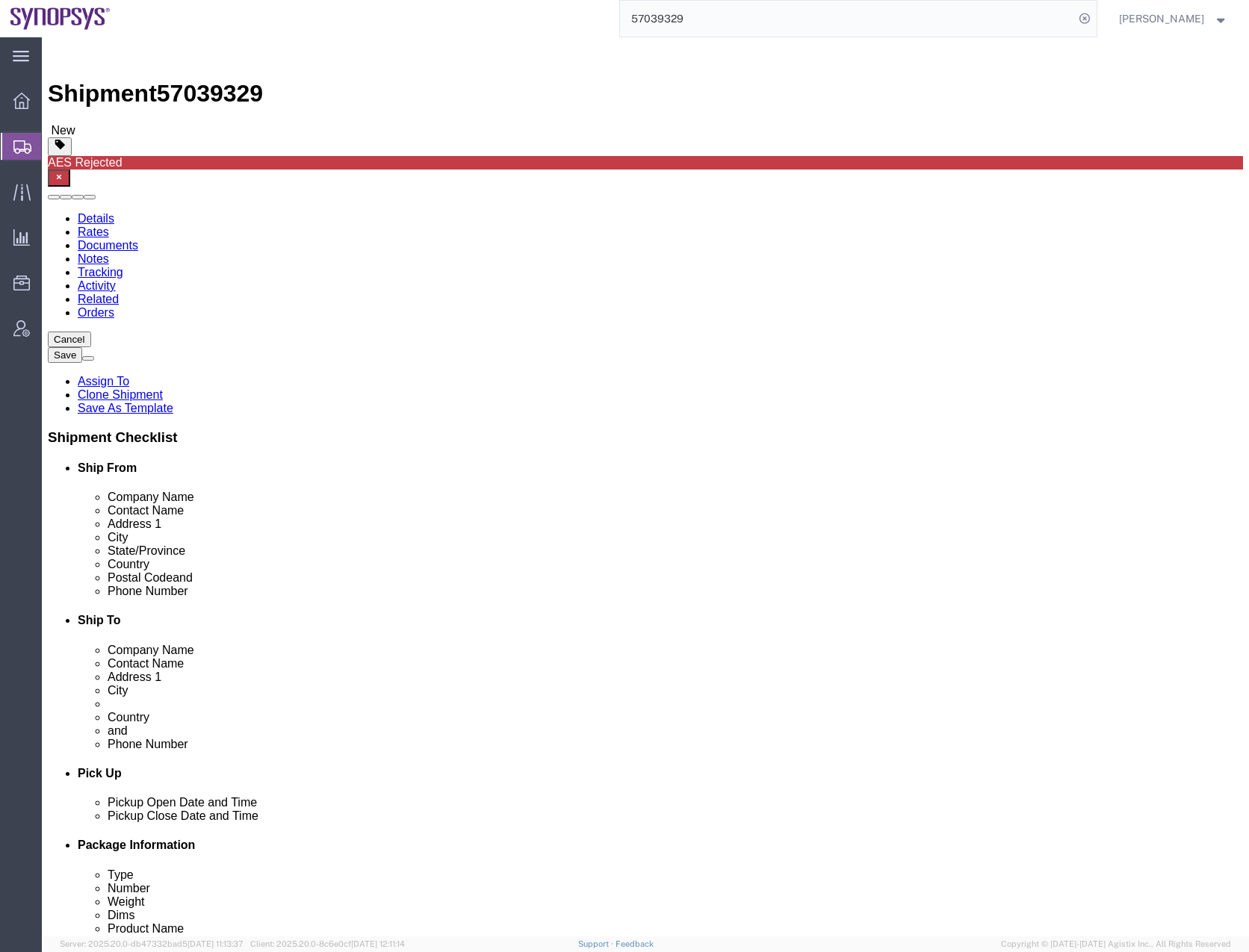
click dd "8.00 Each"
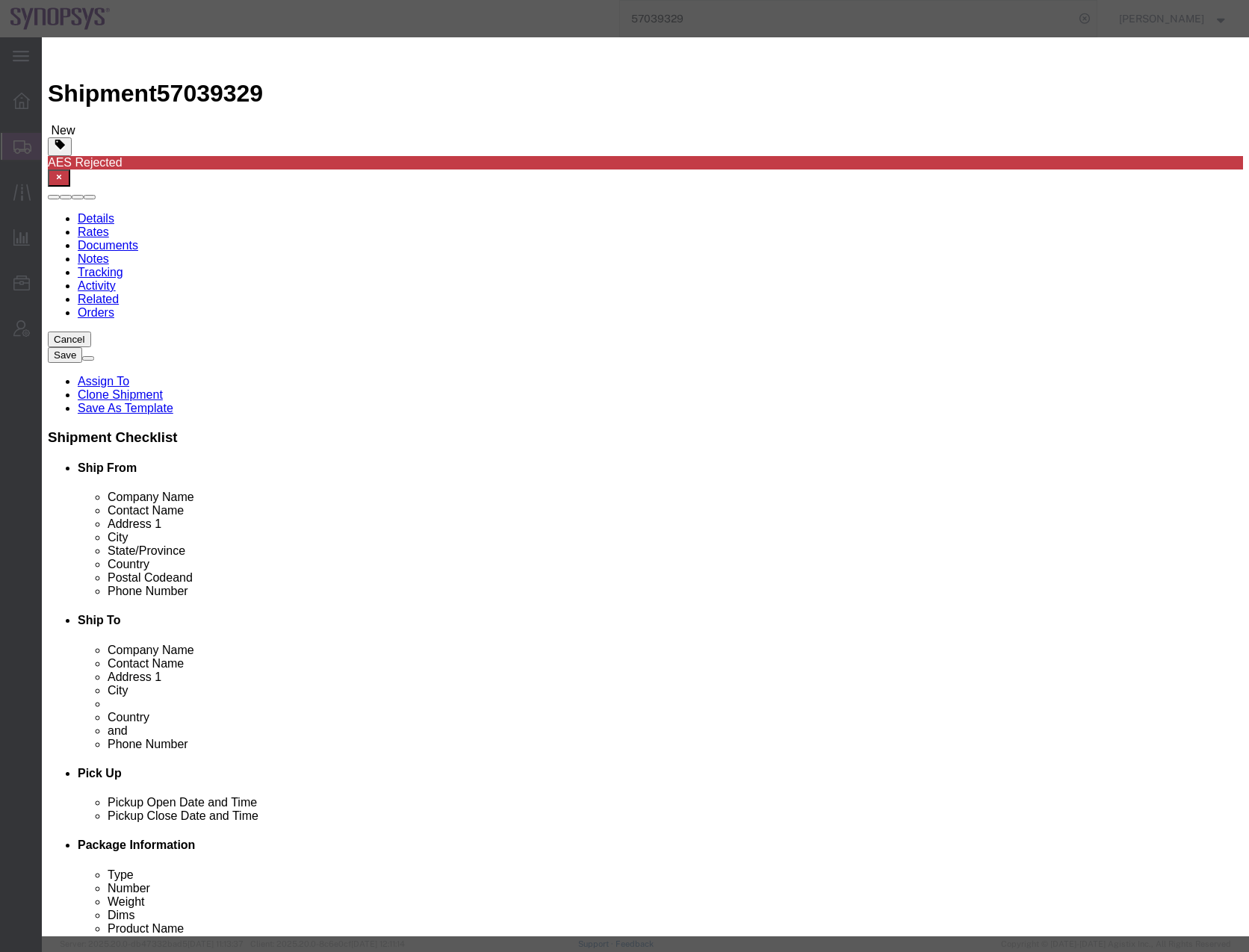
click select "Select 50 55 60 65 70 85 92.5 100 125 175 250 300 400"
select select "50"
click select "Select 50 55 60 65 70 85 92.5 100 125 175 250 300 400"
click select "Select ATF BIS DEA EPA FDA FTR ITAR OFAC Other (OPA)"
select select "FTR"
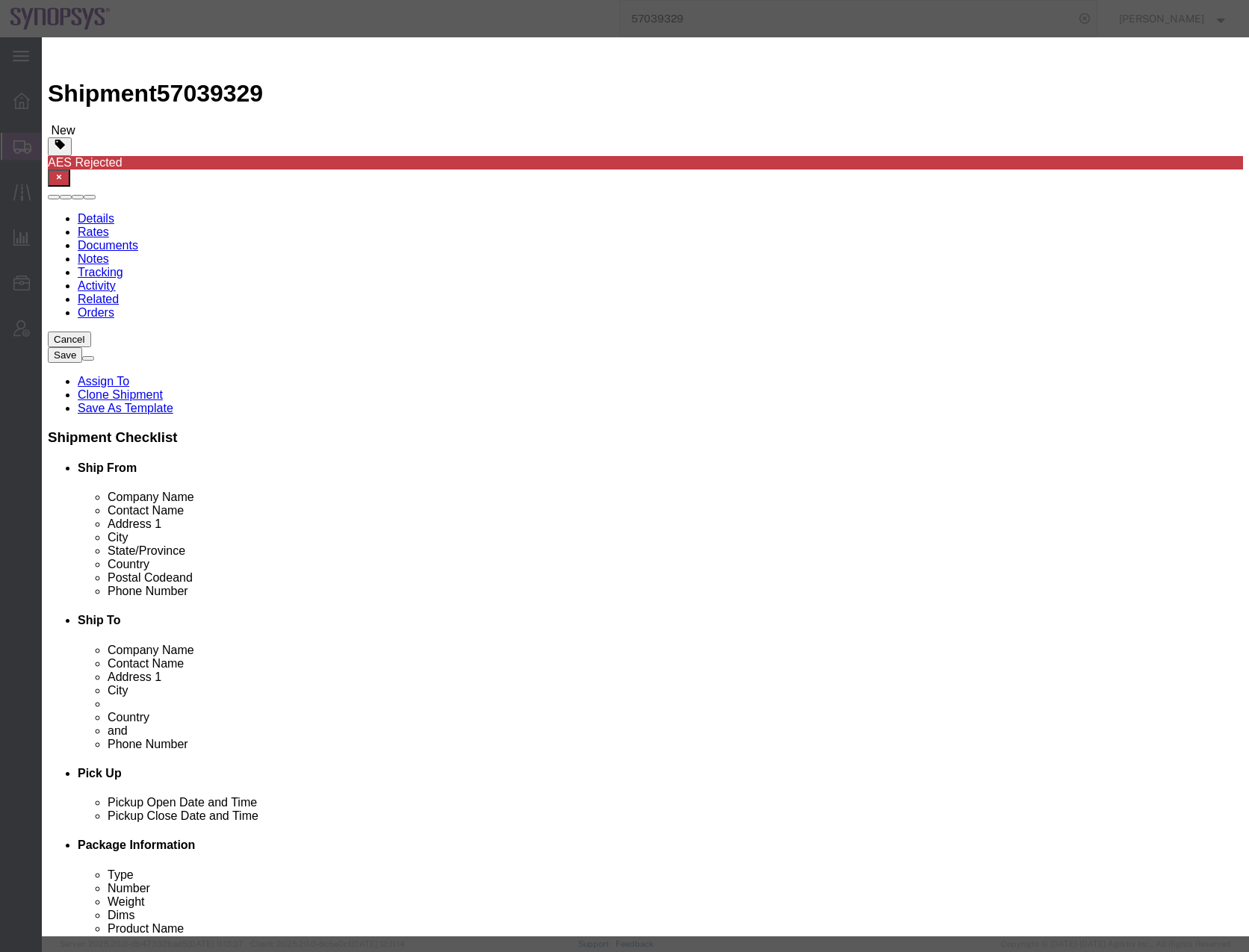
click select "Select ATF BIS DEA EPA FDA FTR ITAR OFAC Other (OPA)"
click select "Select 30.2(d)(2) 30.36 30.37(a) 30.37(f) 30.37(g) 30.37(h) 30.37(i) 30.37(j) 3…"
select select "30.37(a)"
click select "Select 30.2(d)(2) 30.36 30.37(a) 30.37(f) 30.37(g) 30.37(h) 30.37(i) 30.37(j) 3…"
click button "Save & Close"
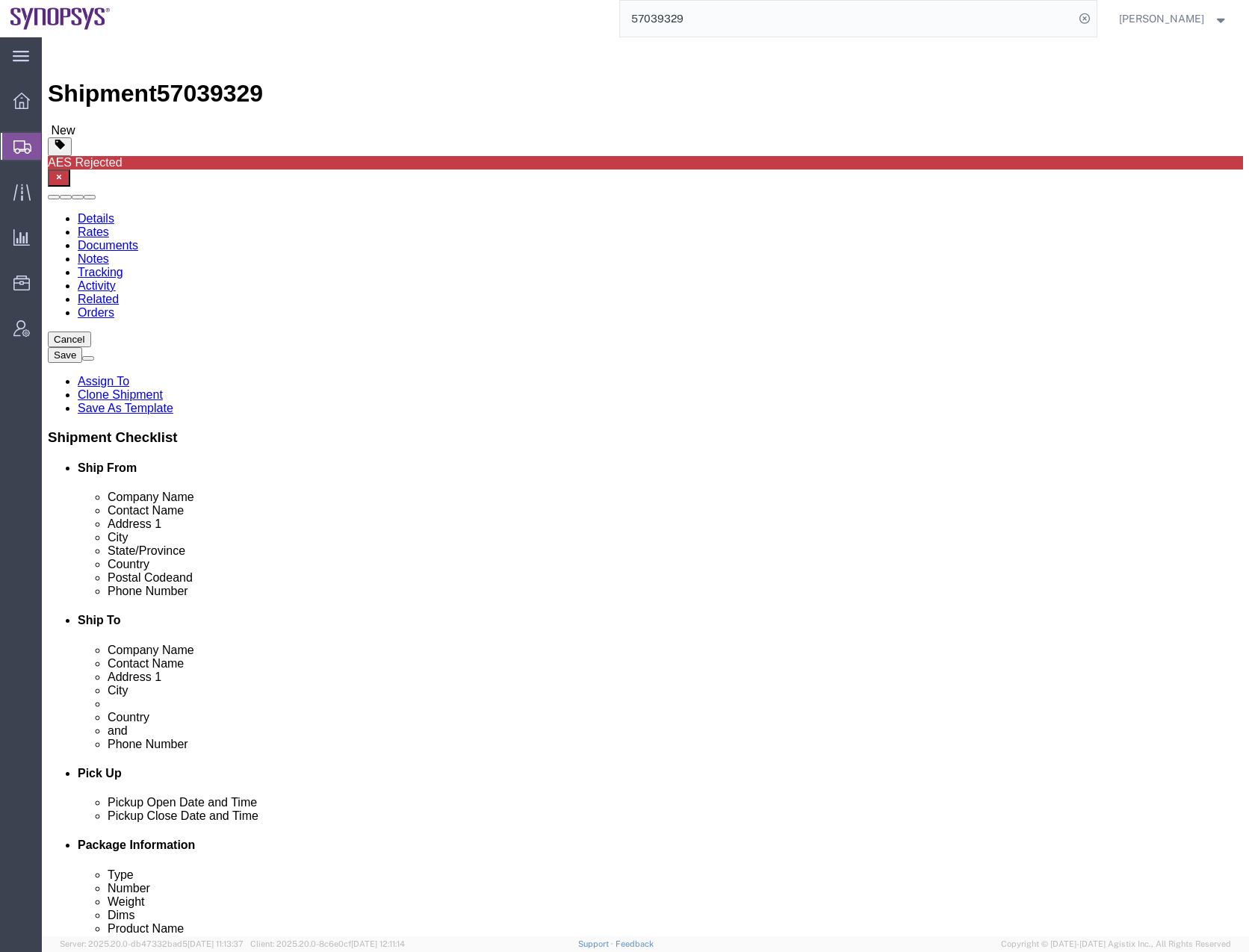
click div "Previous Continue"
click button "Continue"
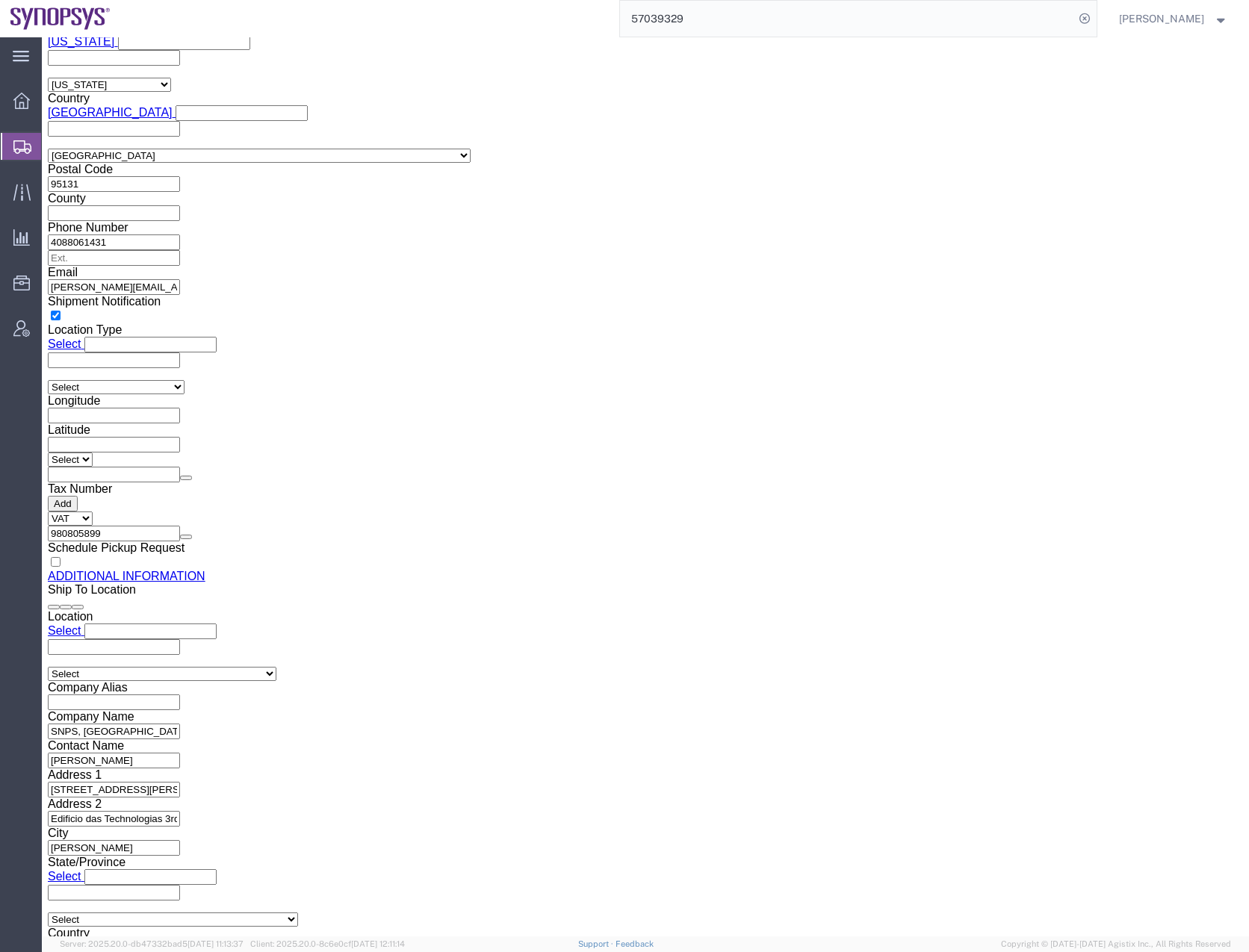
scroll to position [1643, 0]
click icon
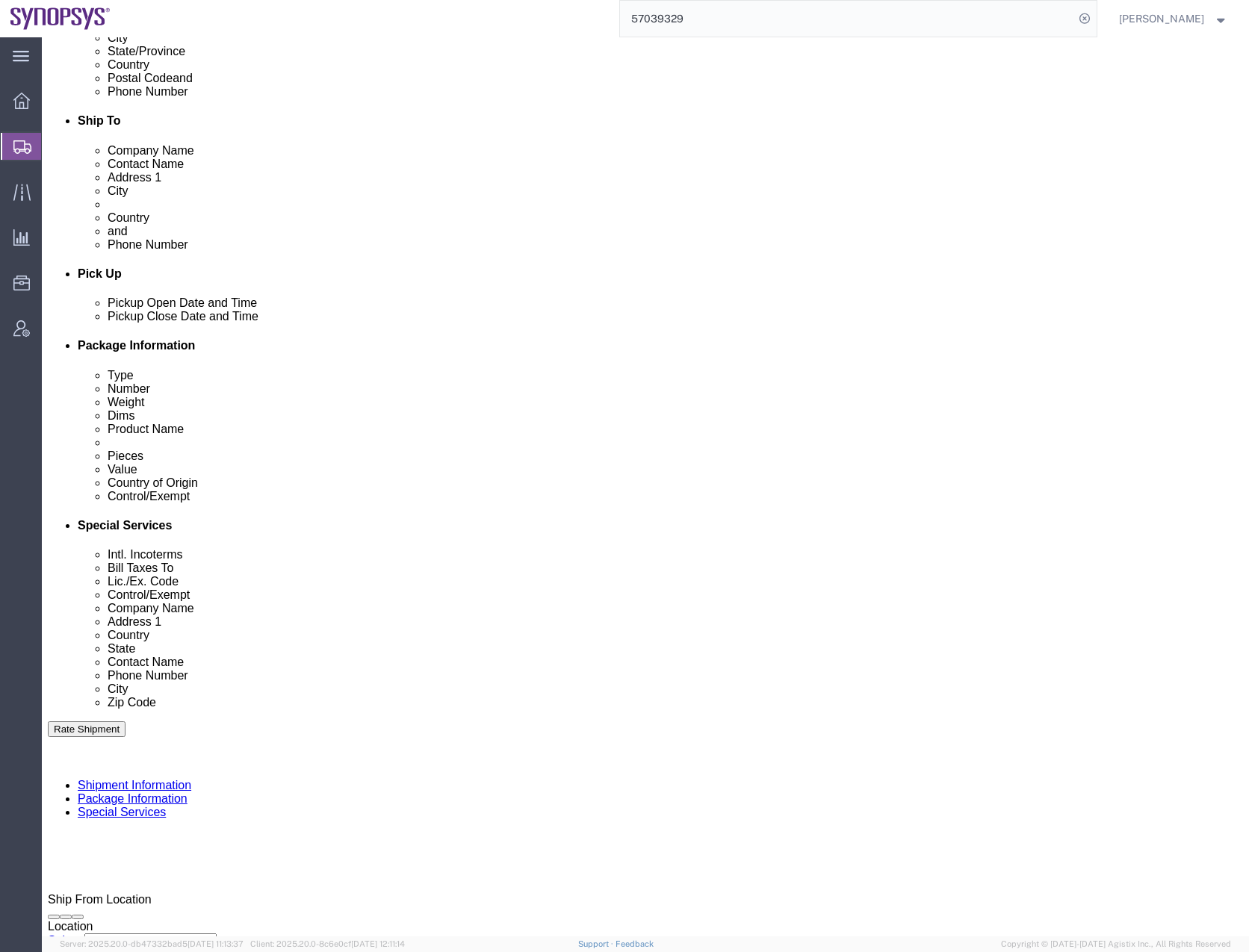
drag, startPoint x: 805, startPoint y: 178, endPoint x: 612, endPoint y: 196, distance: 193.8
click div "Location Select Select My Profile Location Aachen DE04 Agrate Brianza IT01 Asch…"
click icon
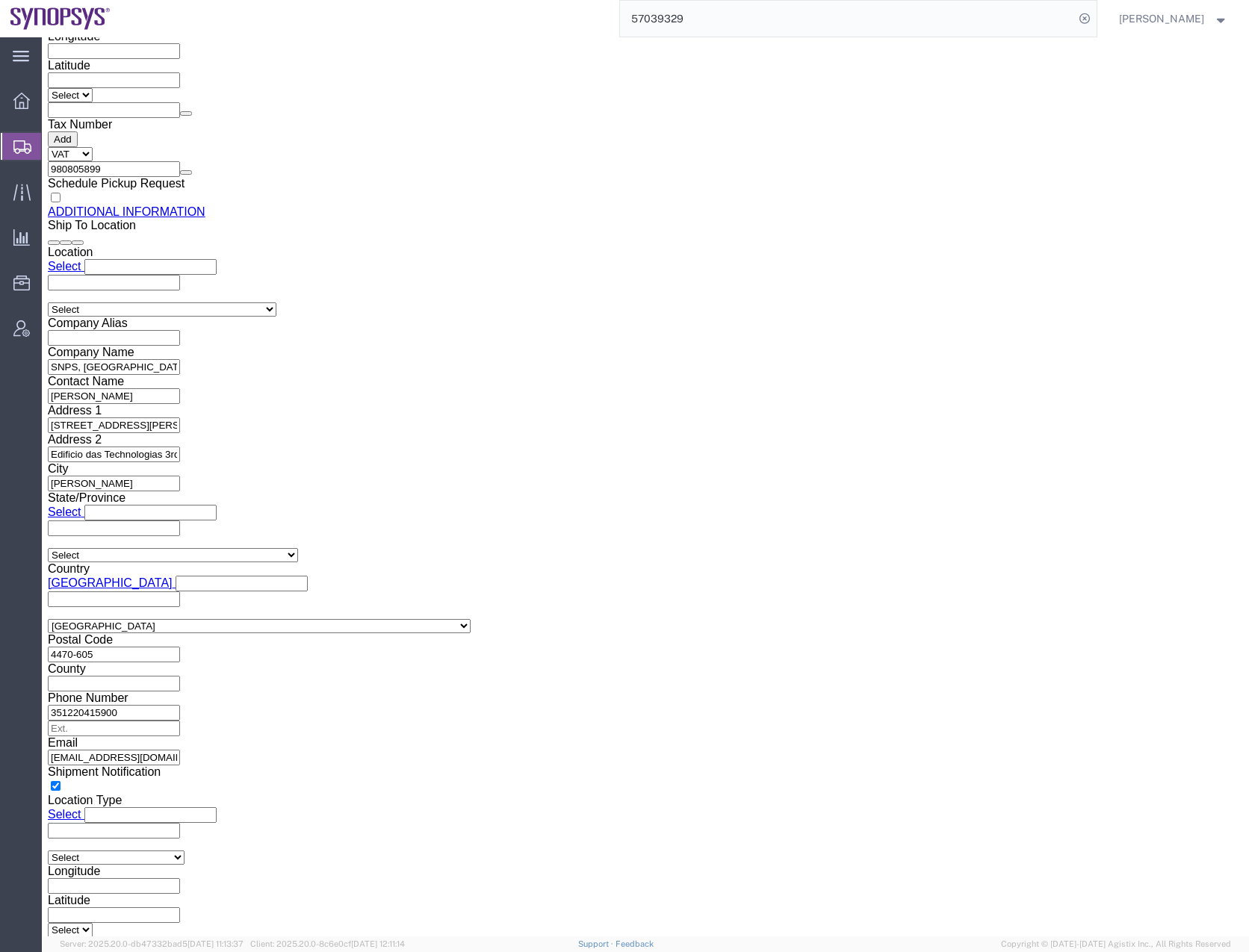
click input "text"
paste input "PT503835420"
type input "P"
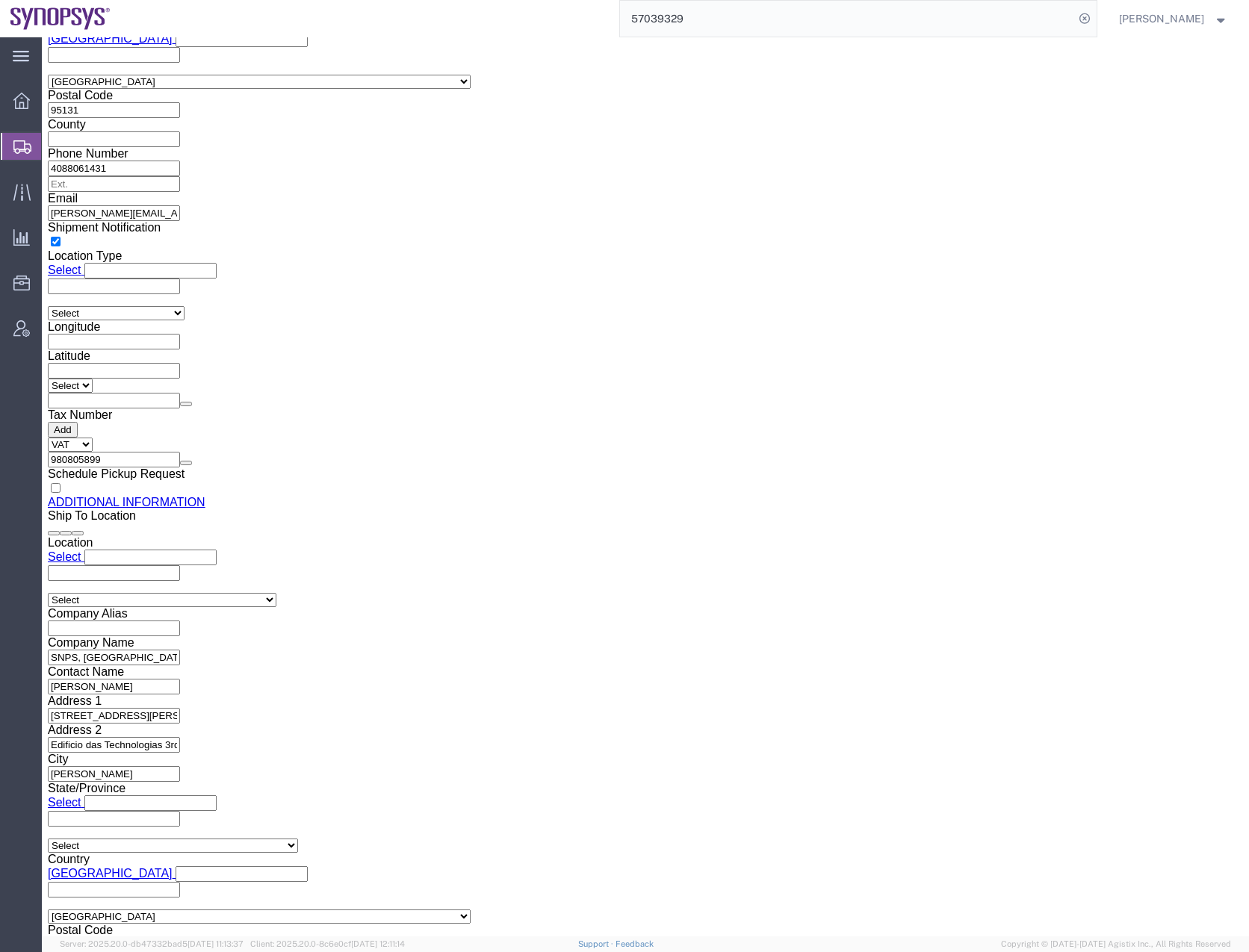
scroll to position [1710, 0]
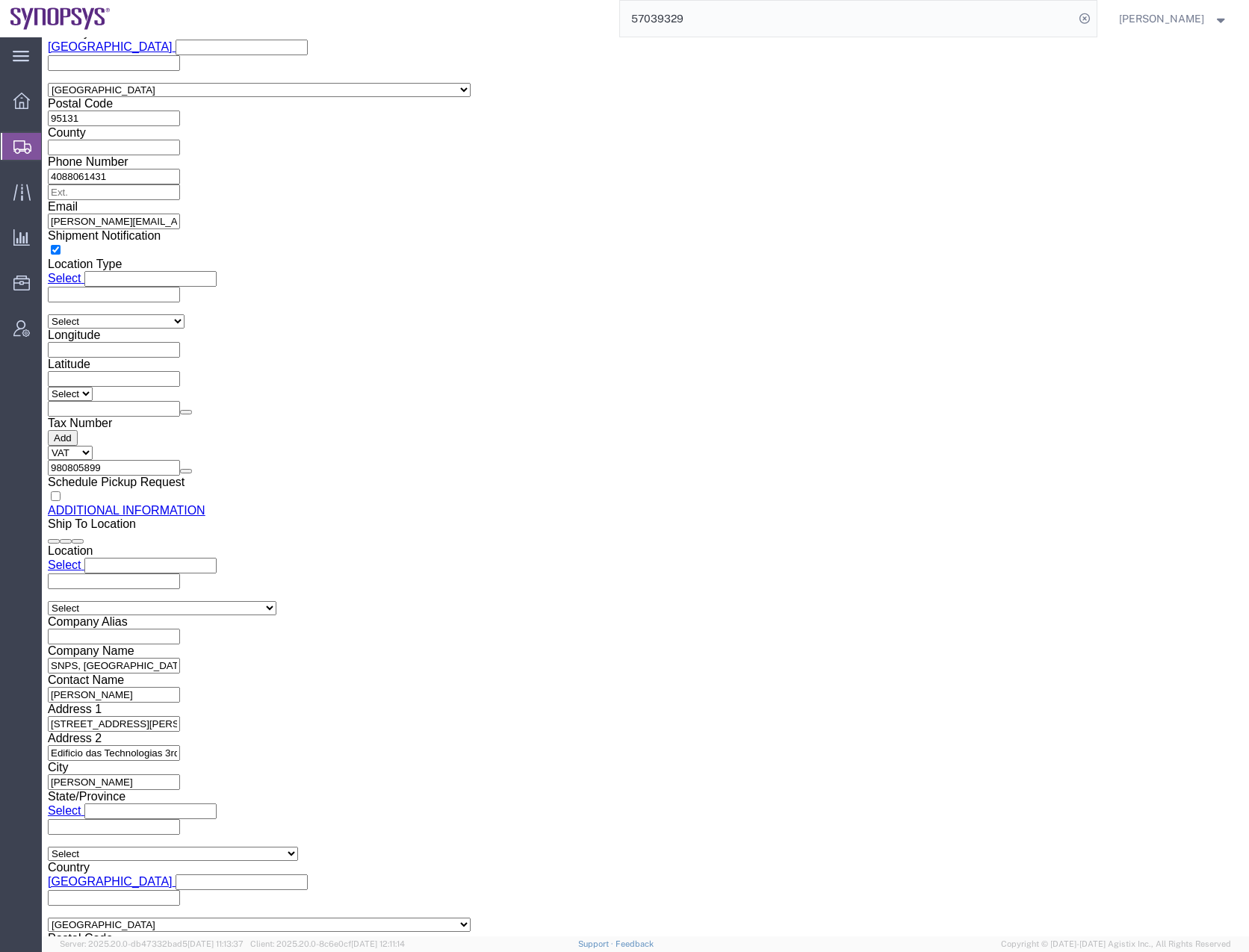
click input "text"
paste input "PT503835420"
type input "PT503835420"
click button "Save"
click div "Cancel Save Assign To Clone Shipment Save As Template Shipment Checklist Ship F…"
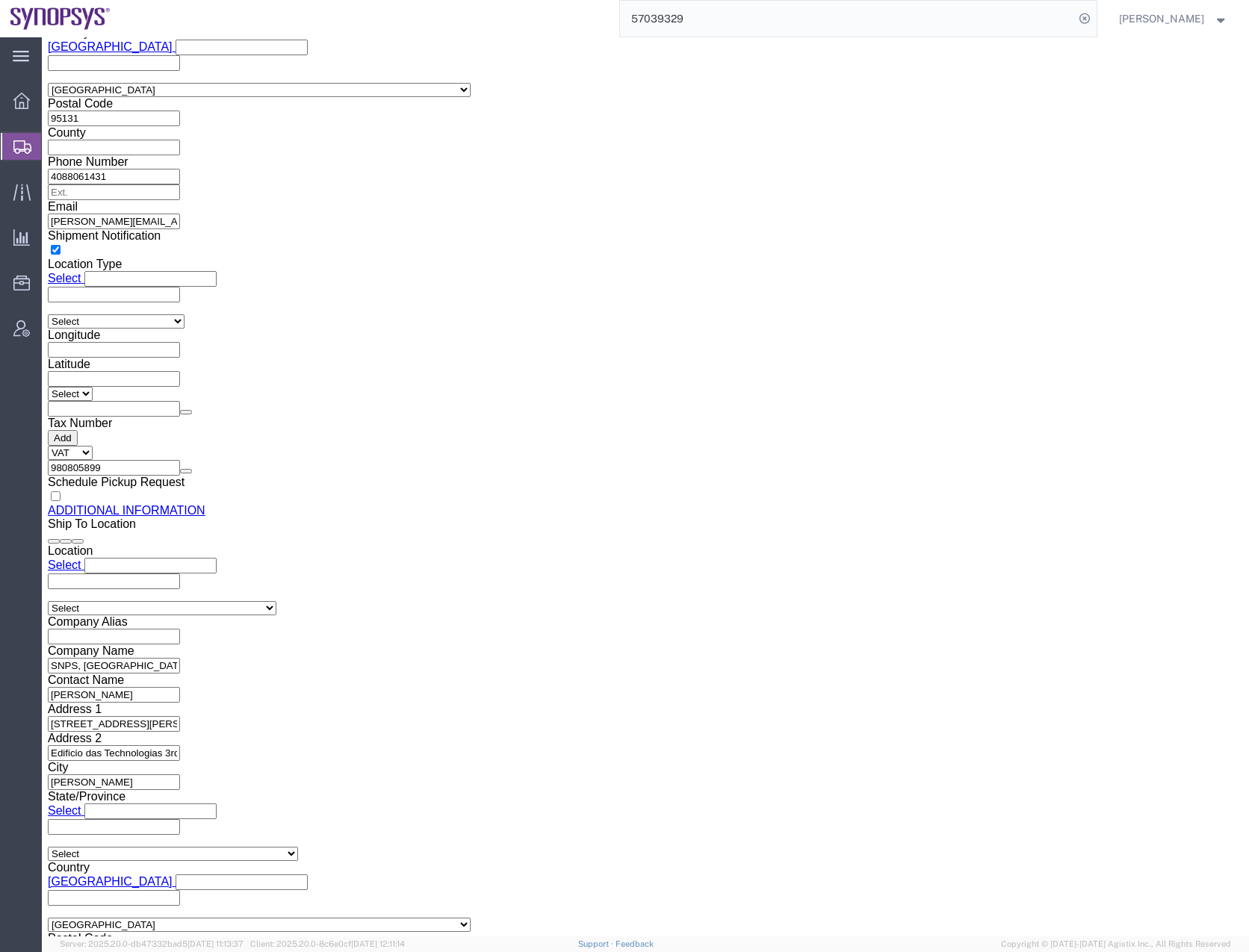
click button "Rate Shipment"
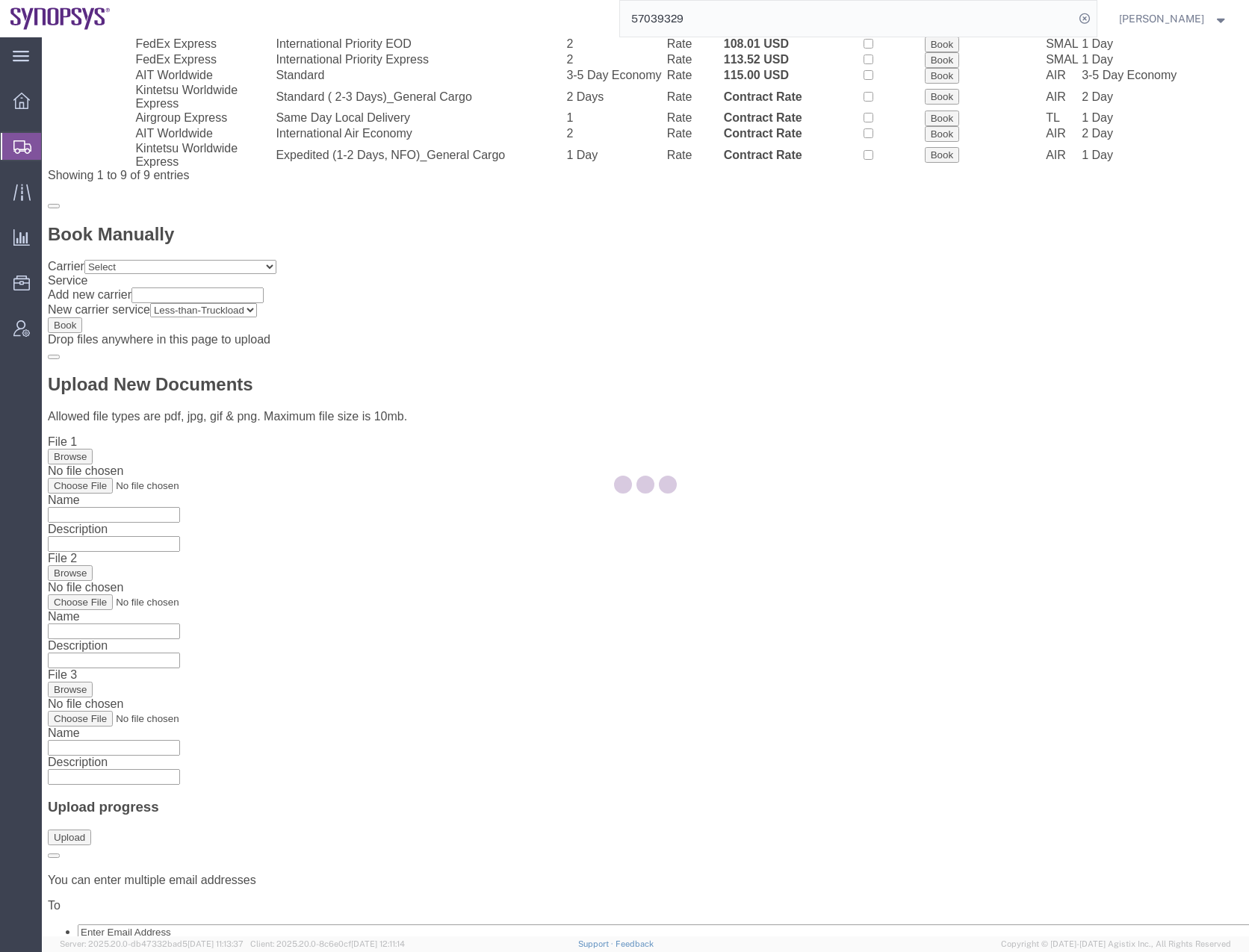
scroll to position [0, 0]
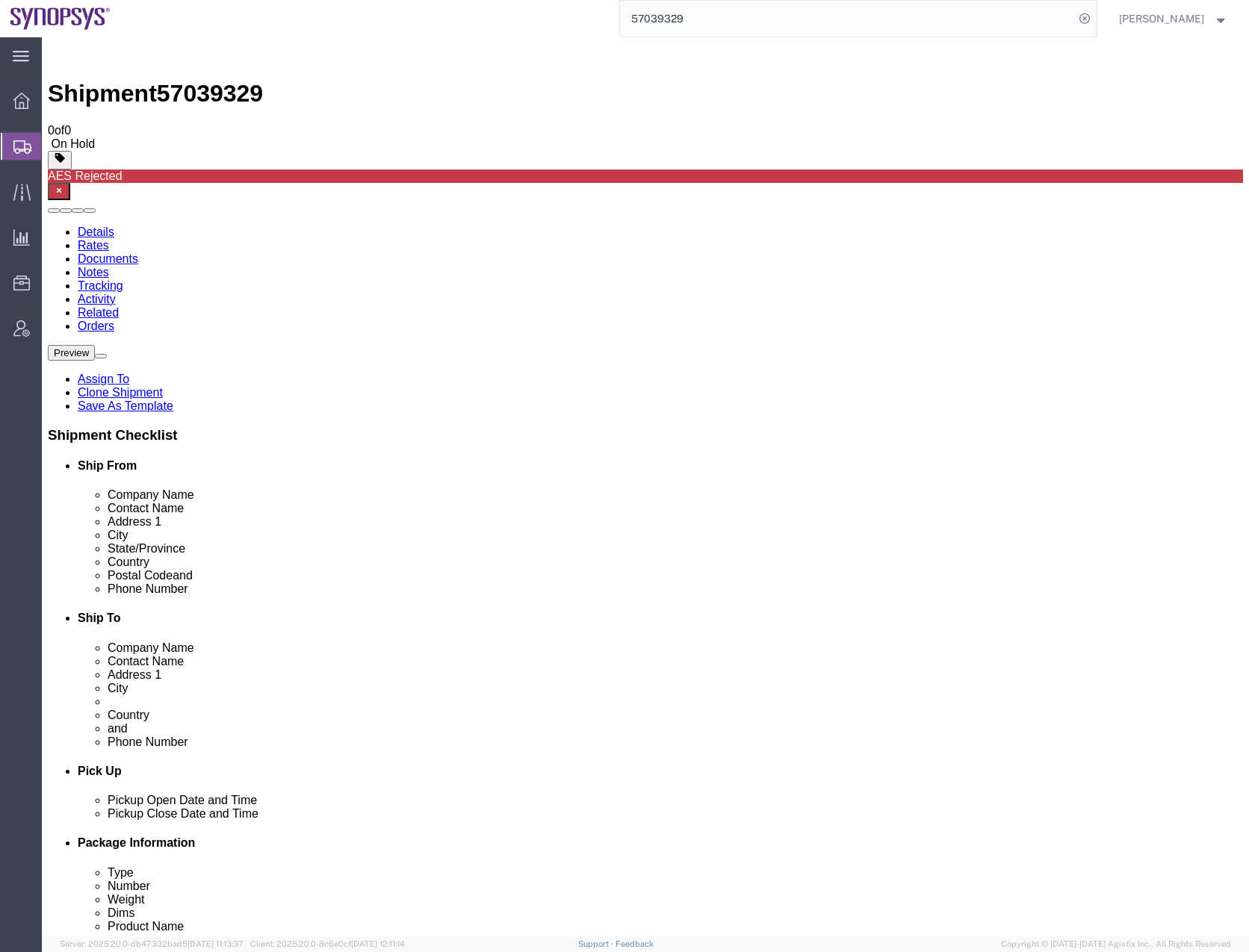
drag, startPoint x: 269, startPoint y: 447, endPoint x: 289, endPoint y: 446, distance: 20.0
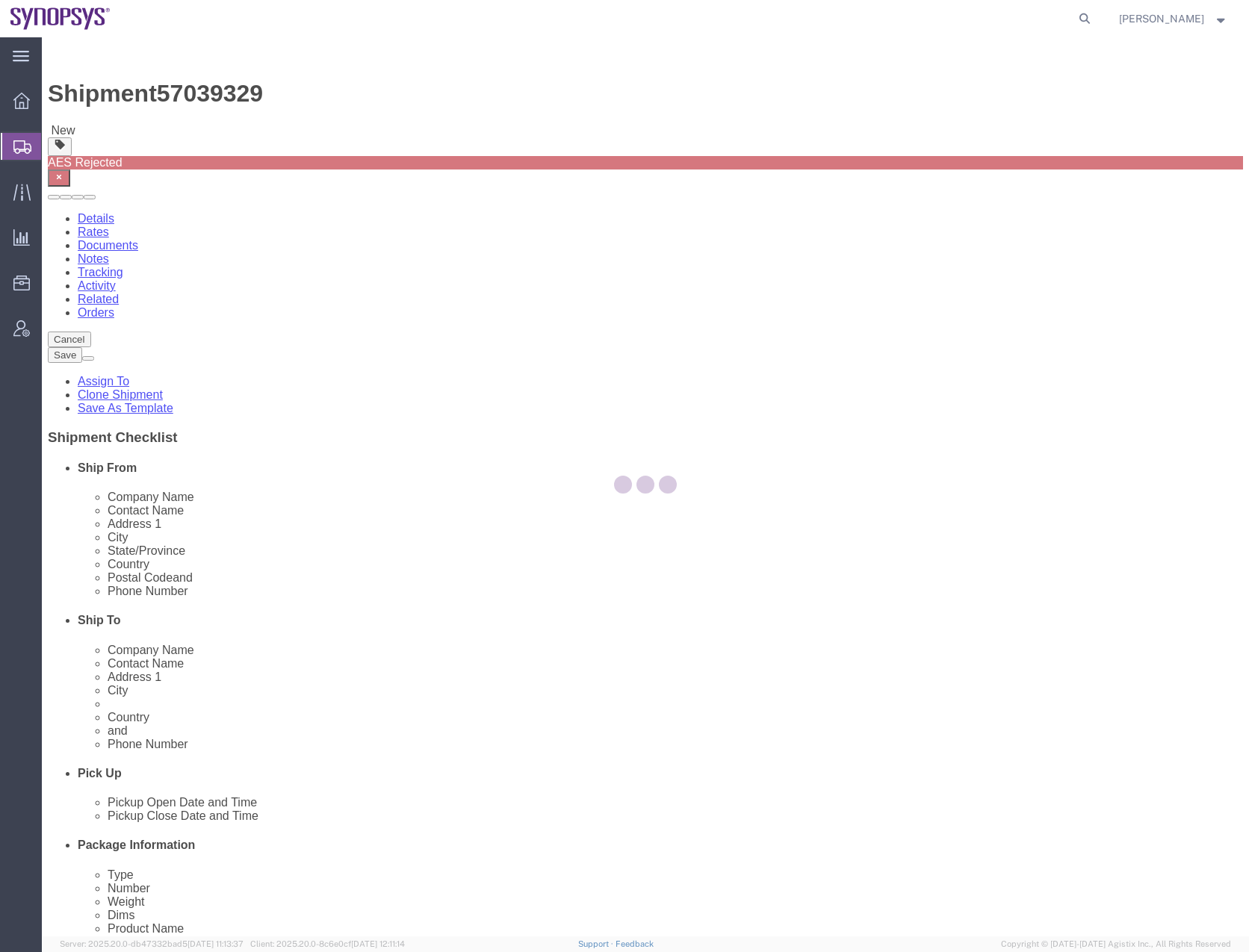
select select
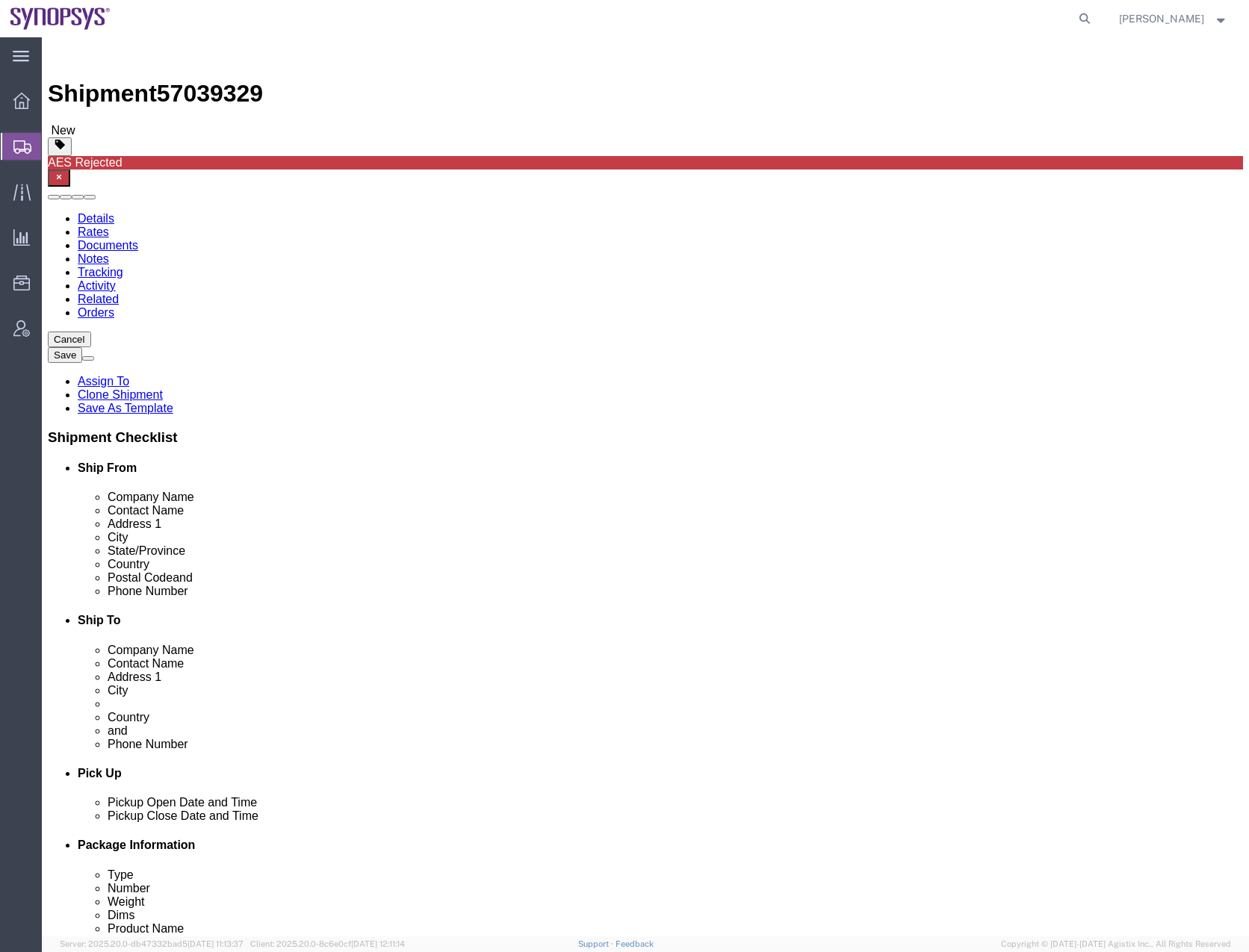
click icon
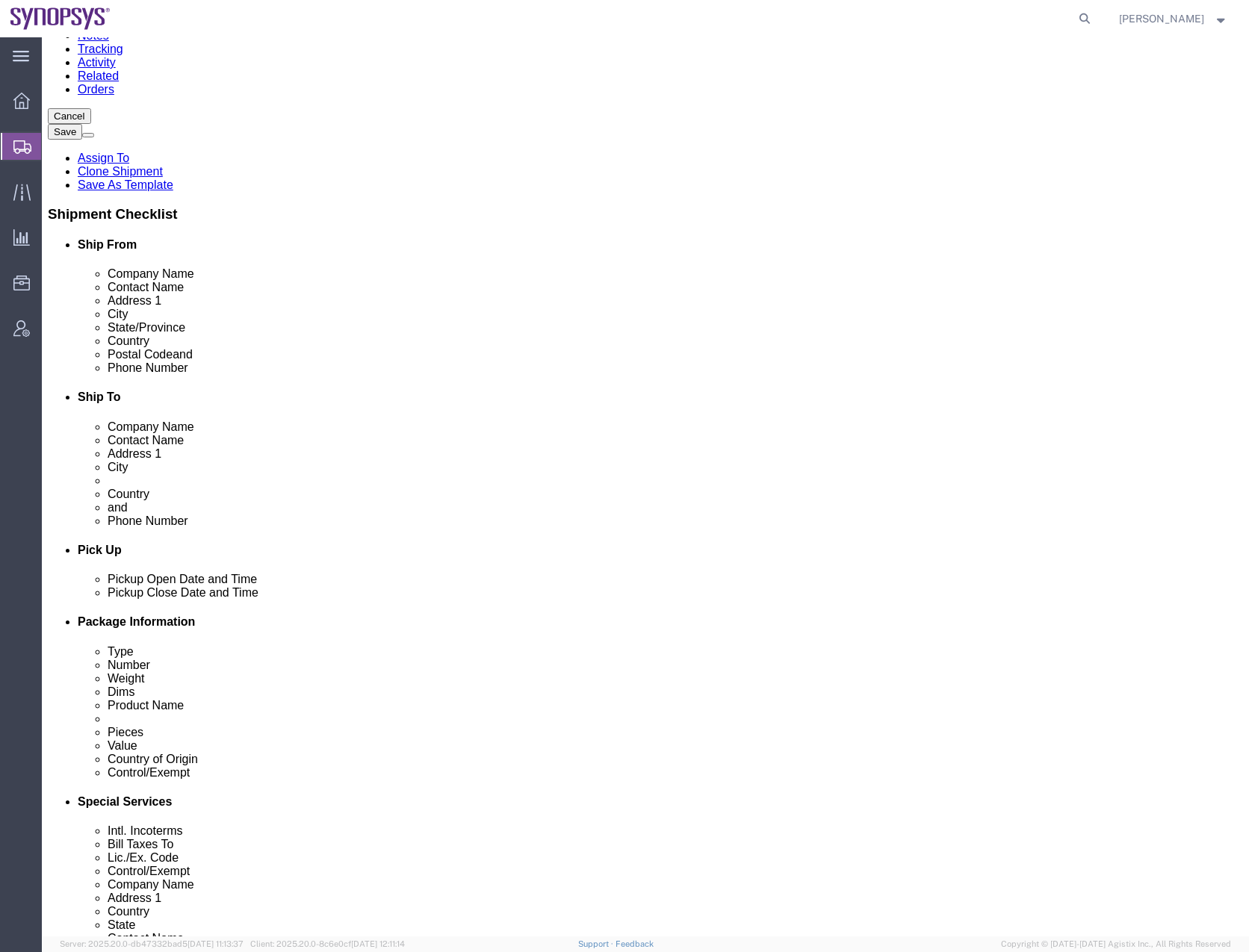
scroll to position [67, 0]
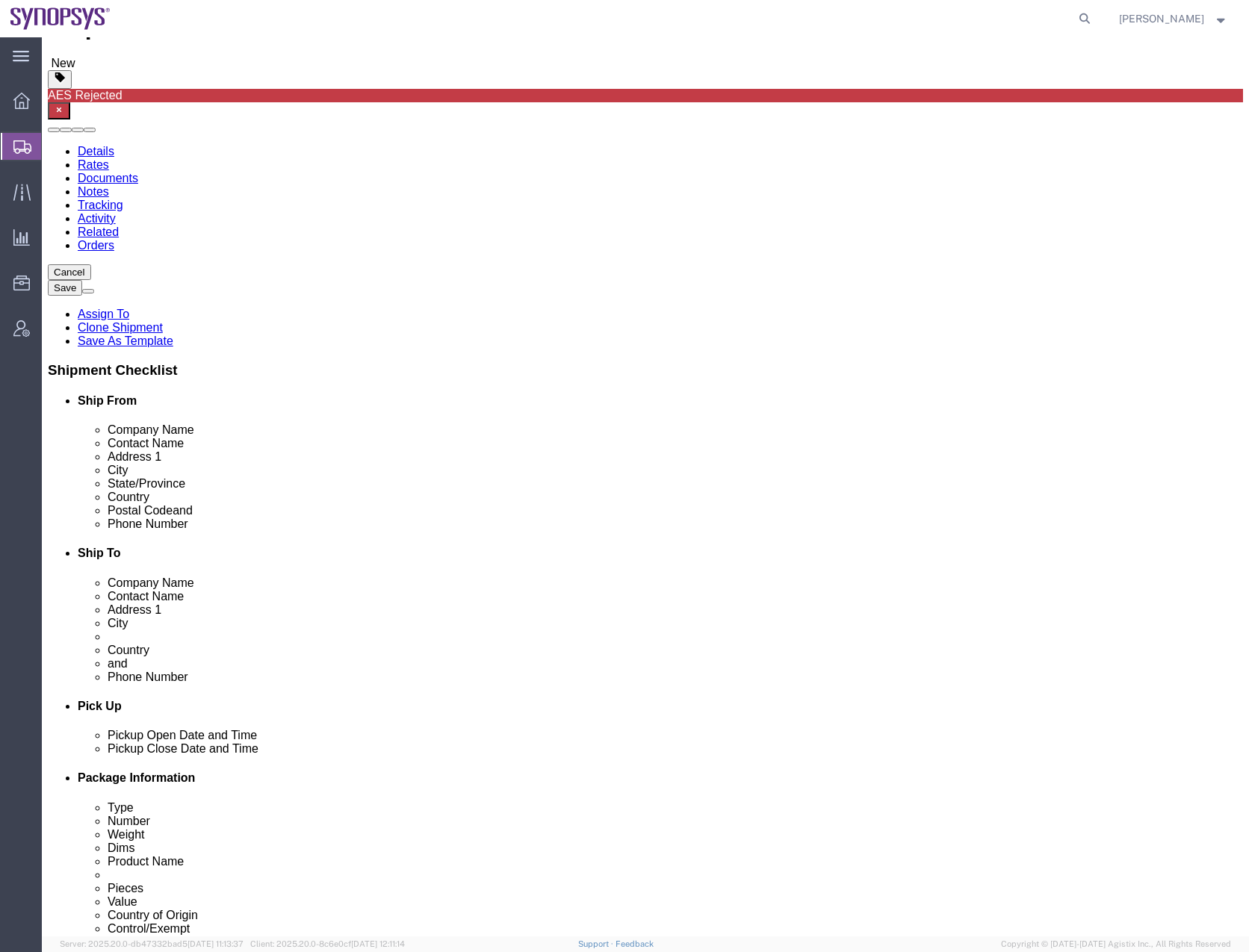
click link "Notes"
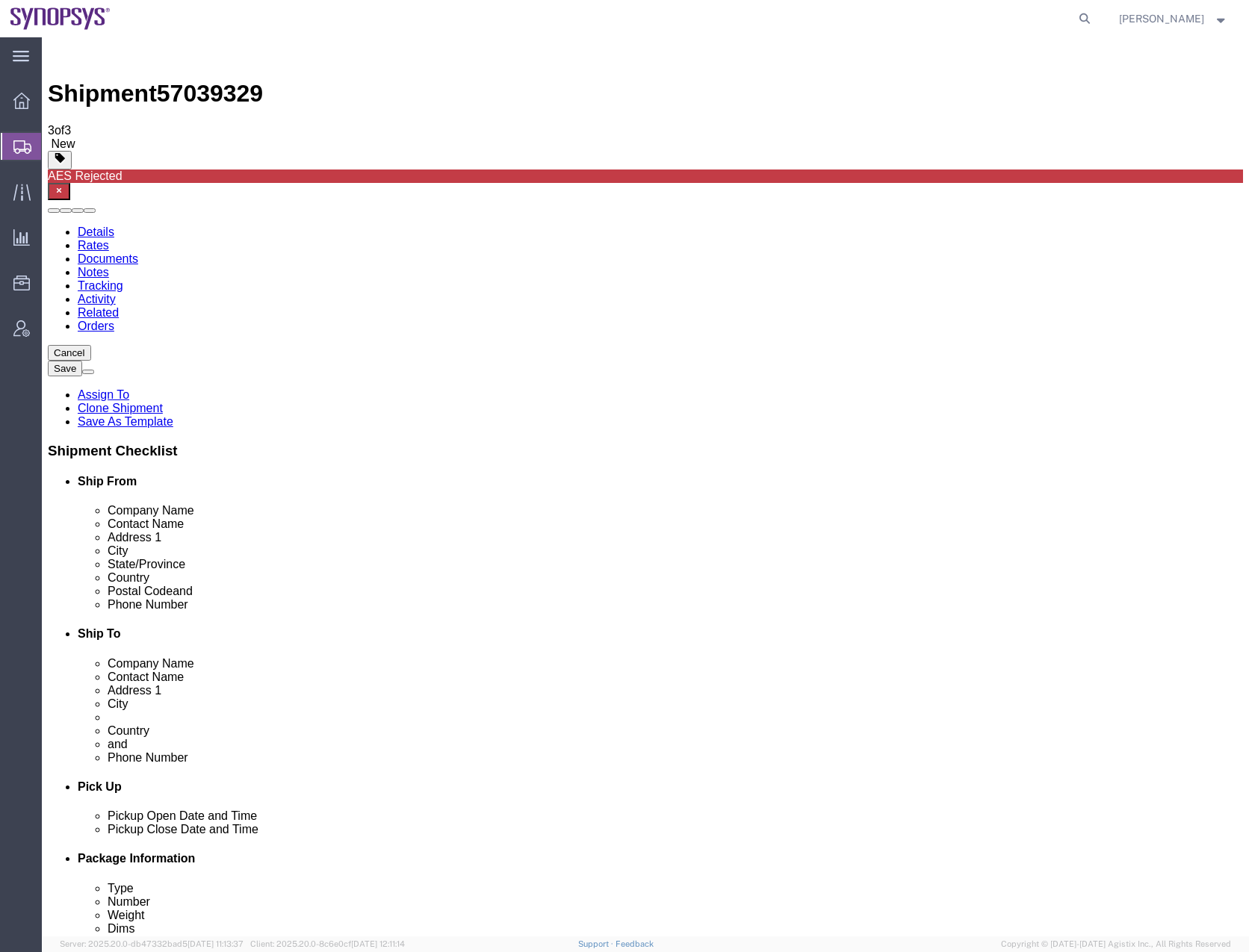
click at [116, 293] on link "Activity" at bounding box center [96, 299] width 38 height 13
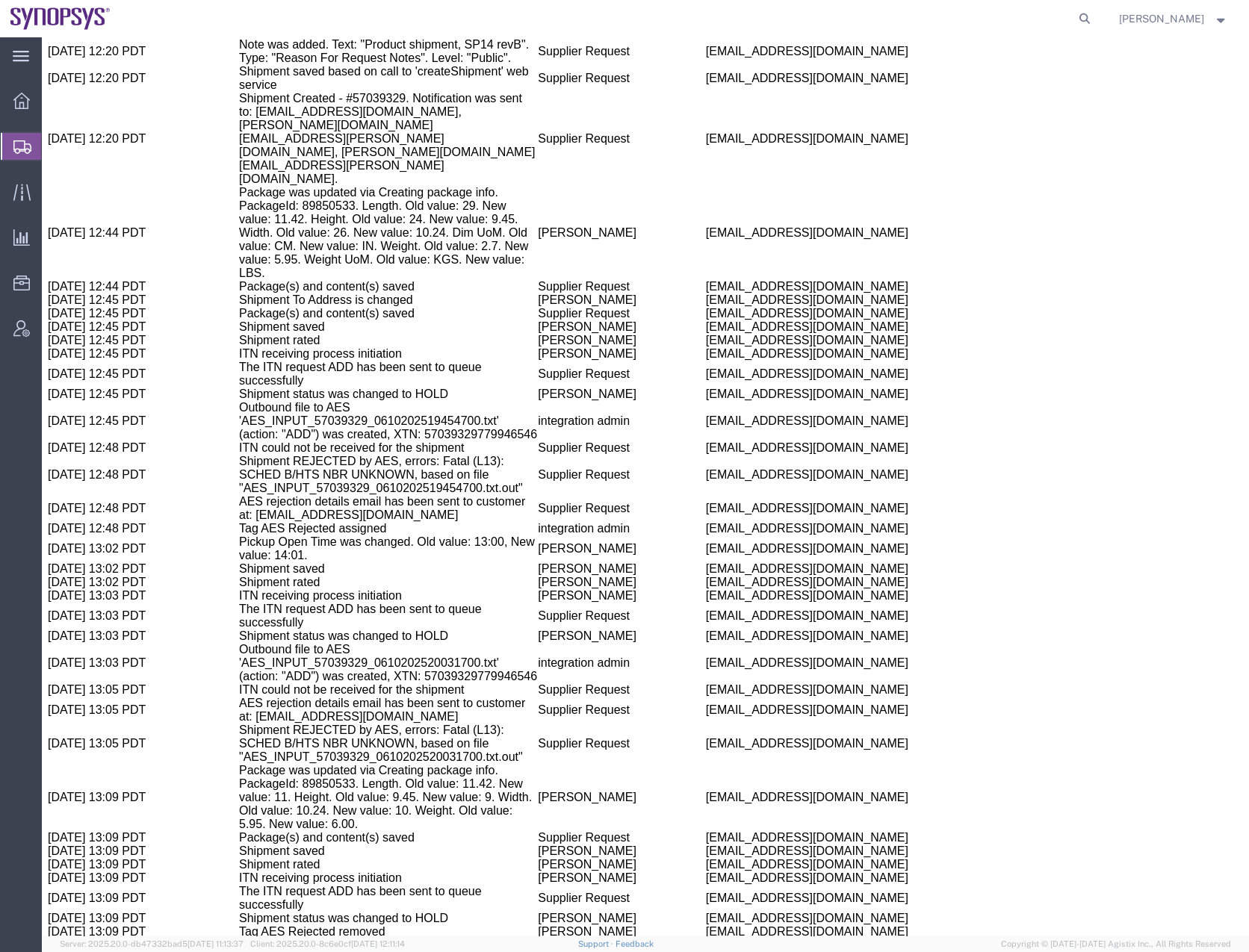
scroll to position [1962, 0]
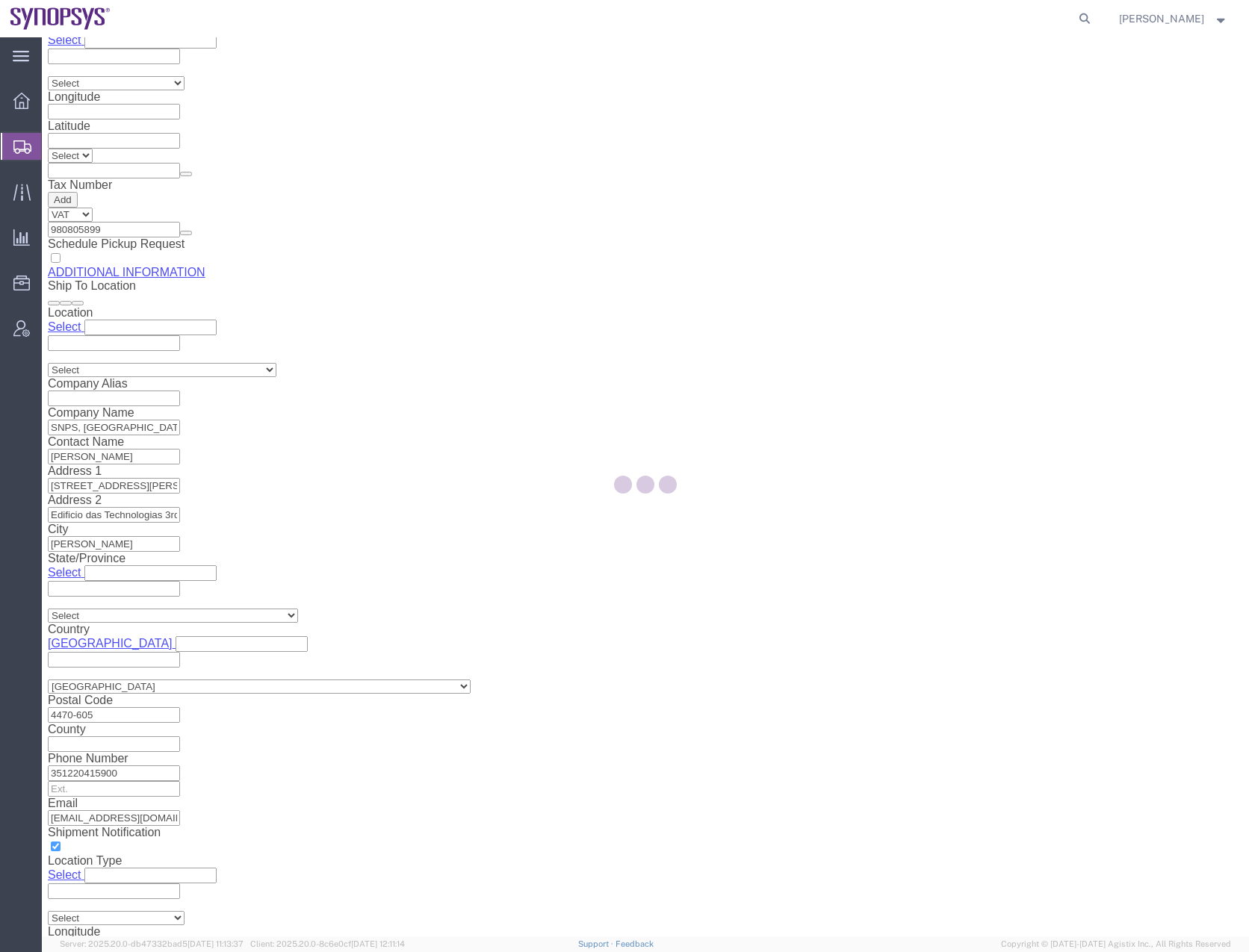
scroll to position [385, 0]
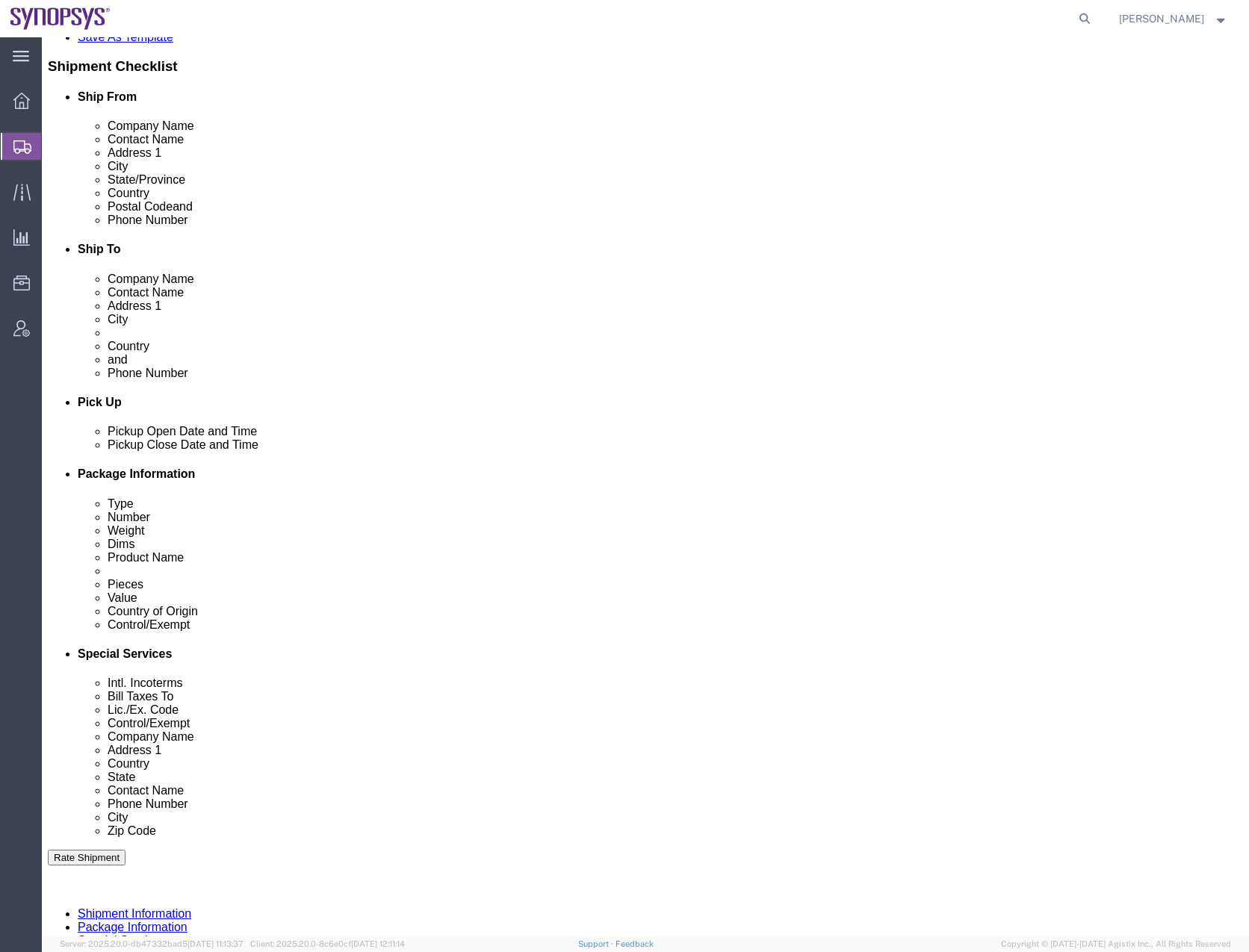
click icon
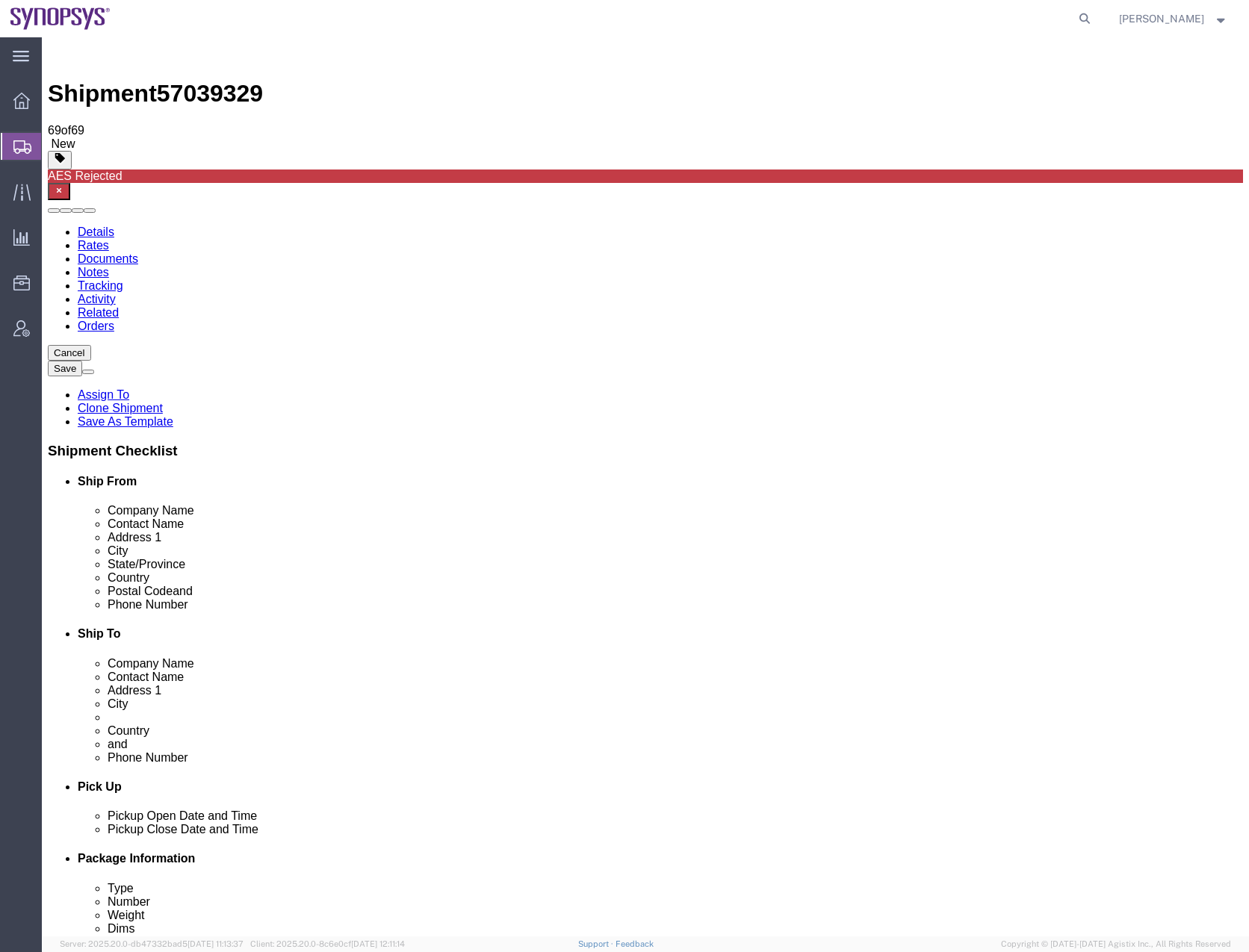
click dd "74816.00 USD"
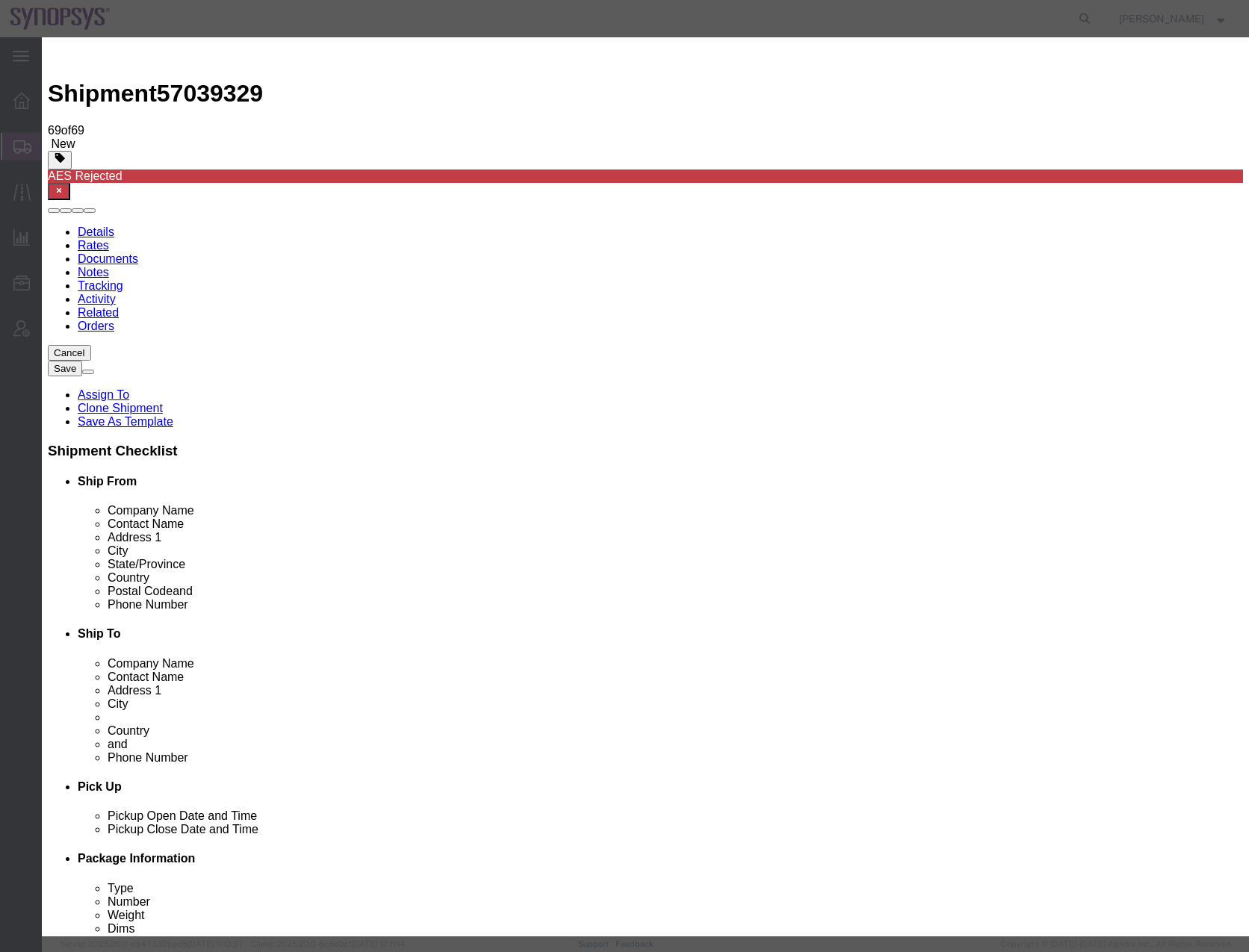
type input "8573.30.2000"
click button "Save & Close"
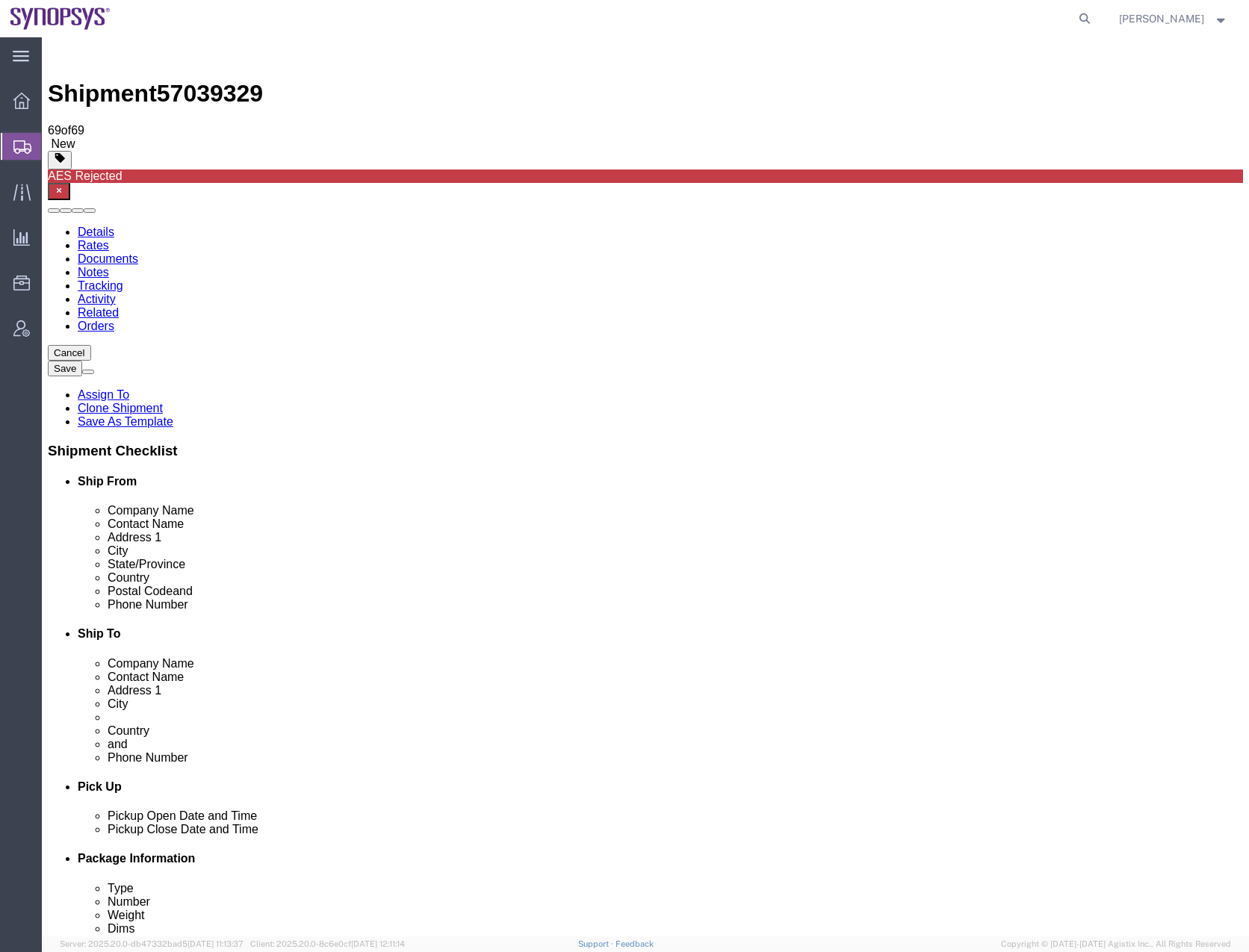
click button "Continue"
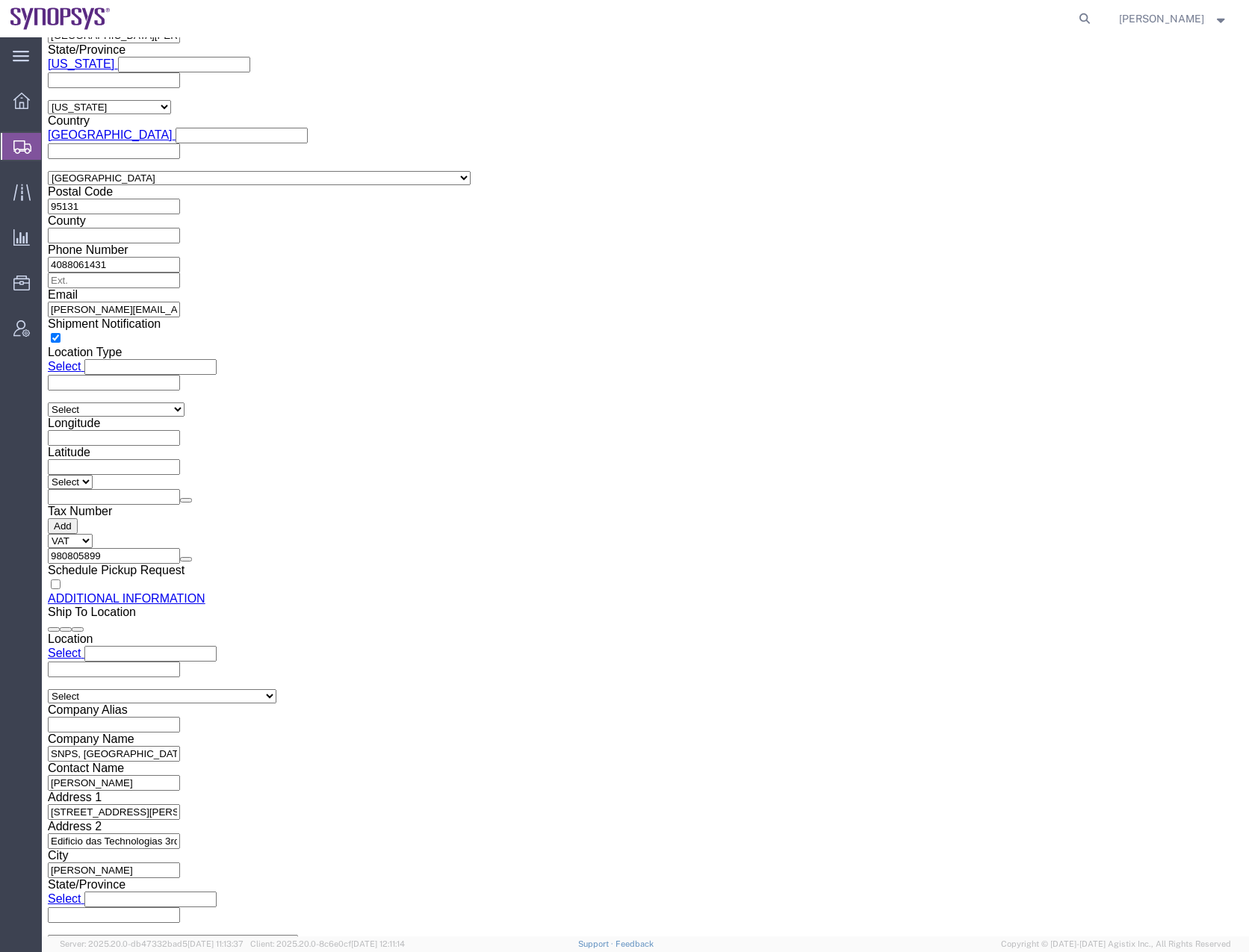
scroll to position [2009, 0]
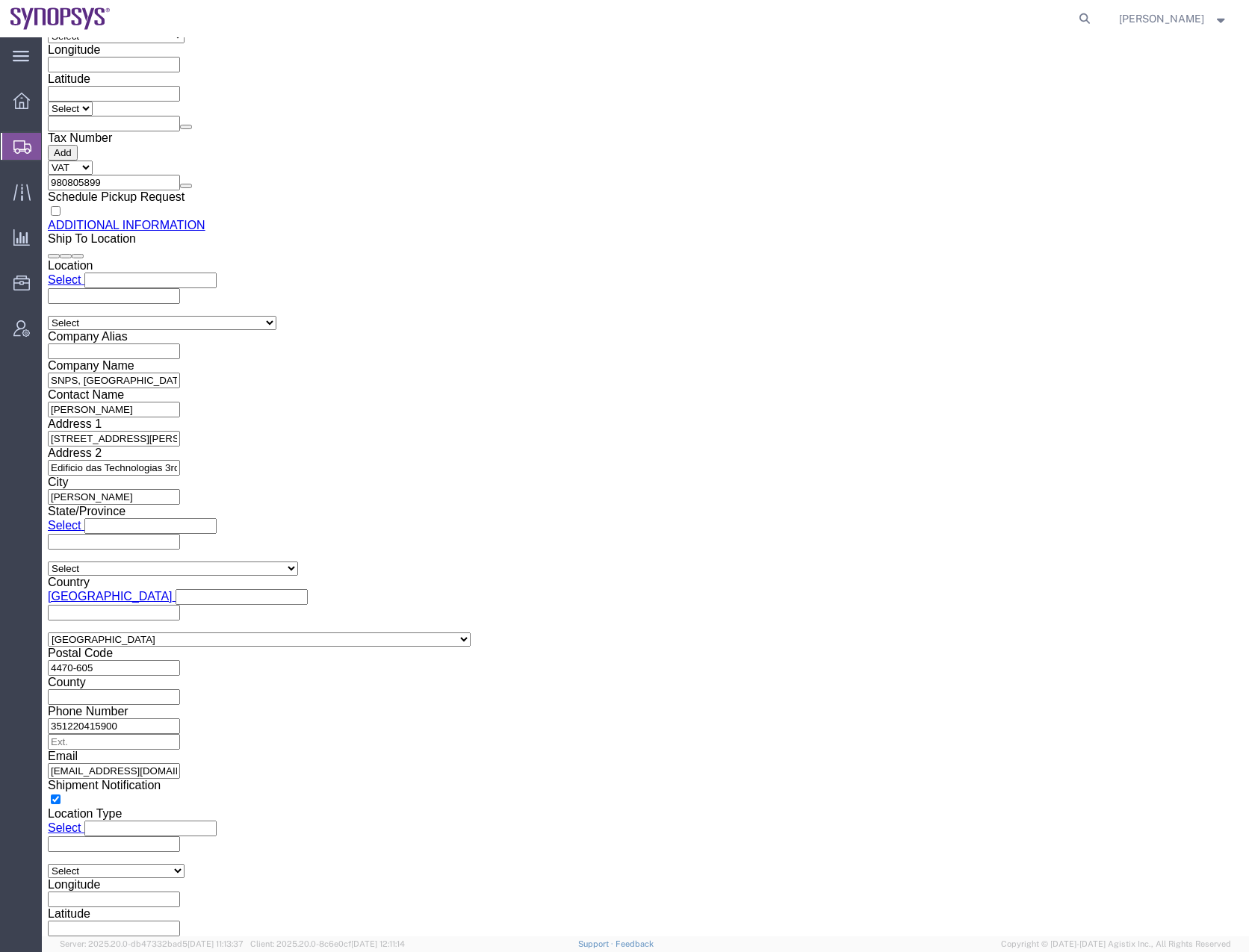
click button "Rate Shipment"
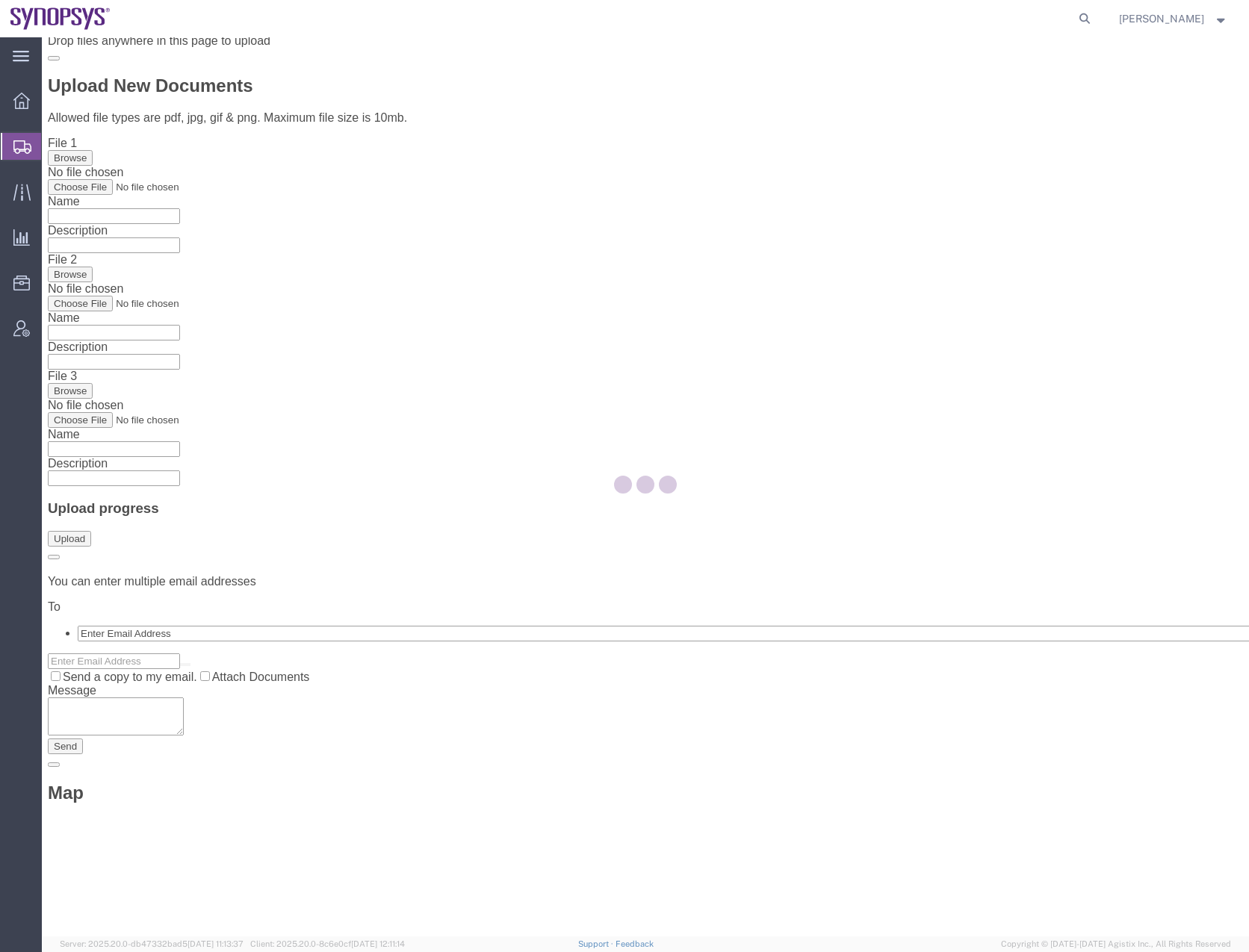
scroll to position [0, 0]
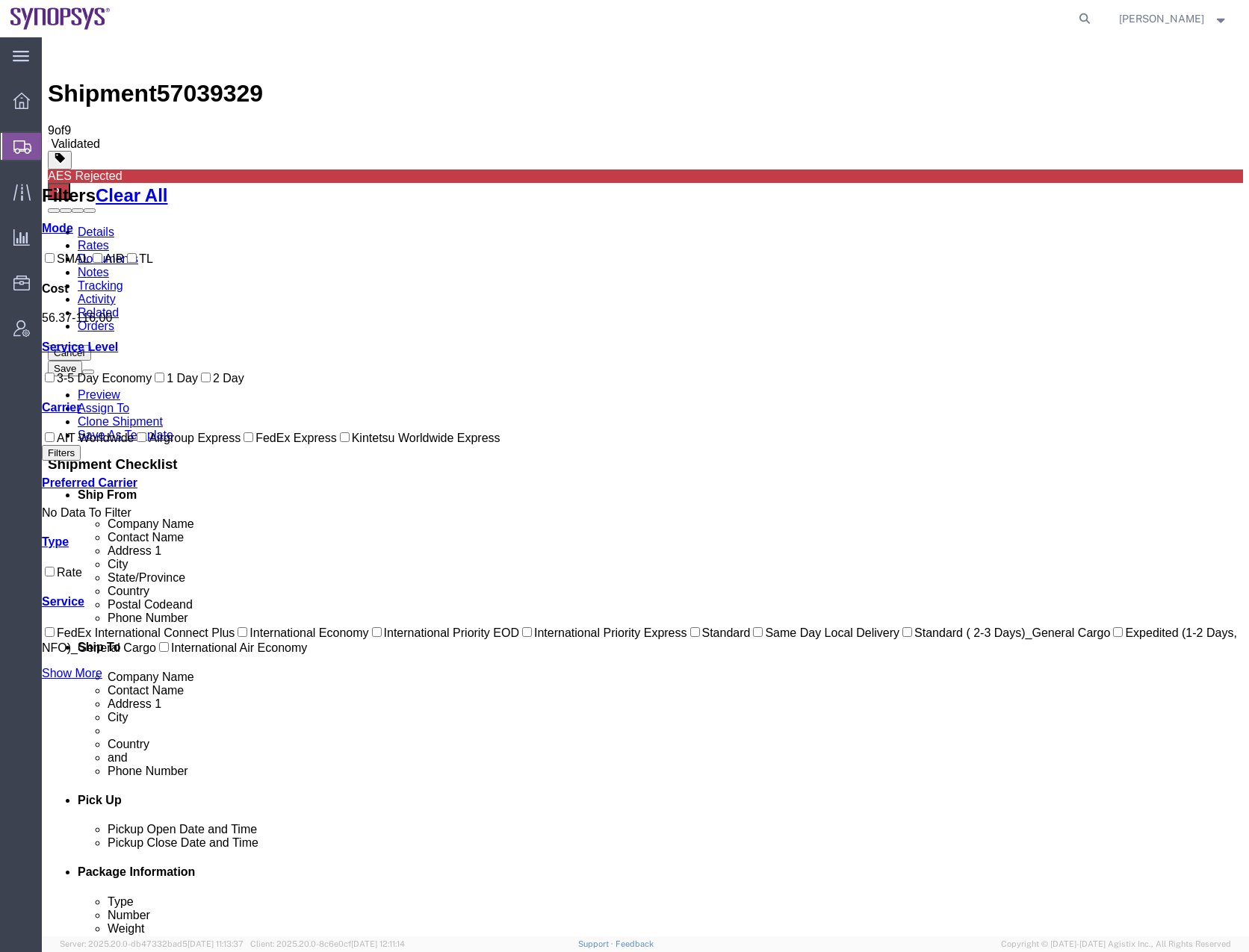
click at [89, 225] on link "Details" at bounding box center [96, 231] width 37 height 13
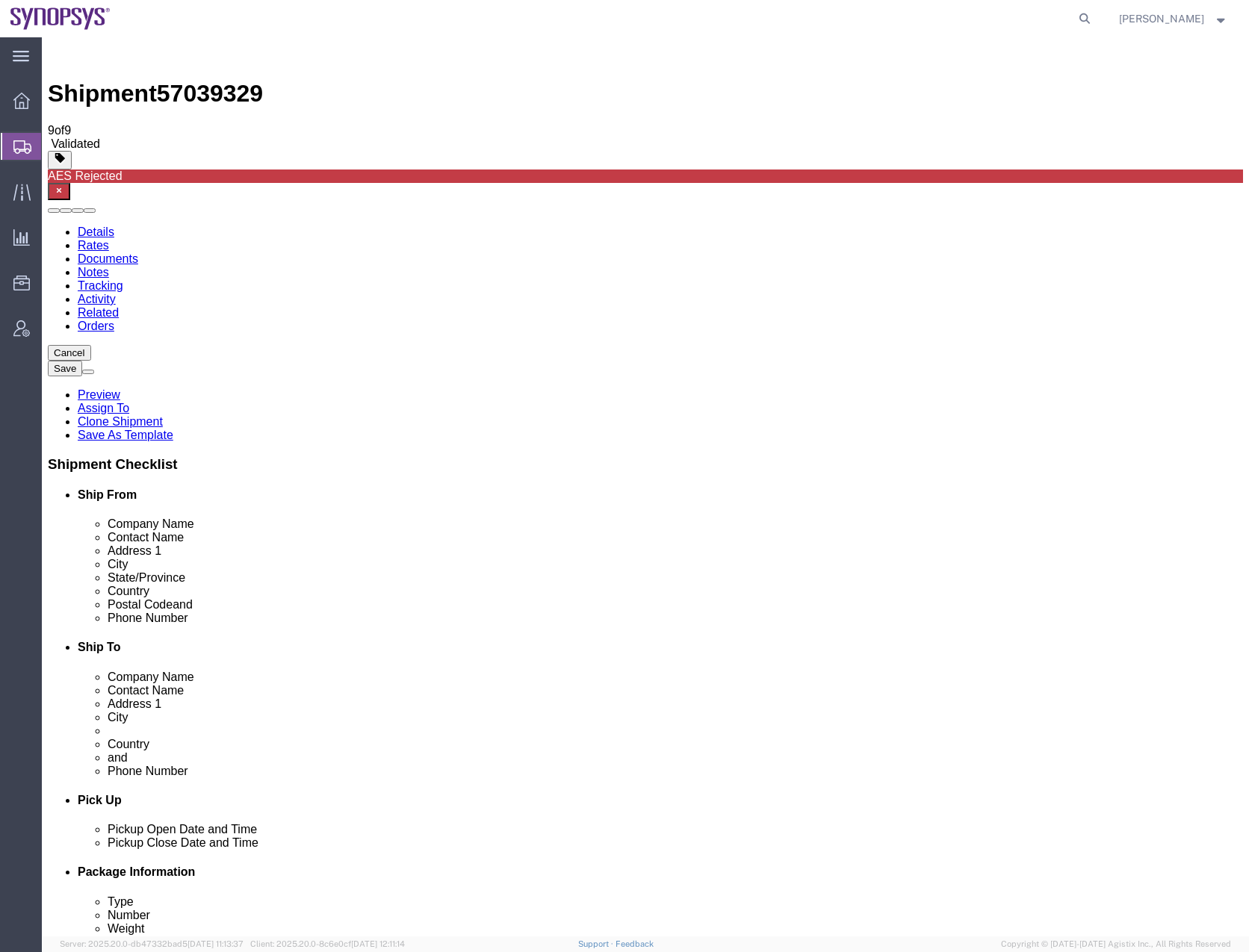
click icon
click dd "74816.00 USD"
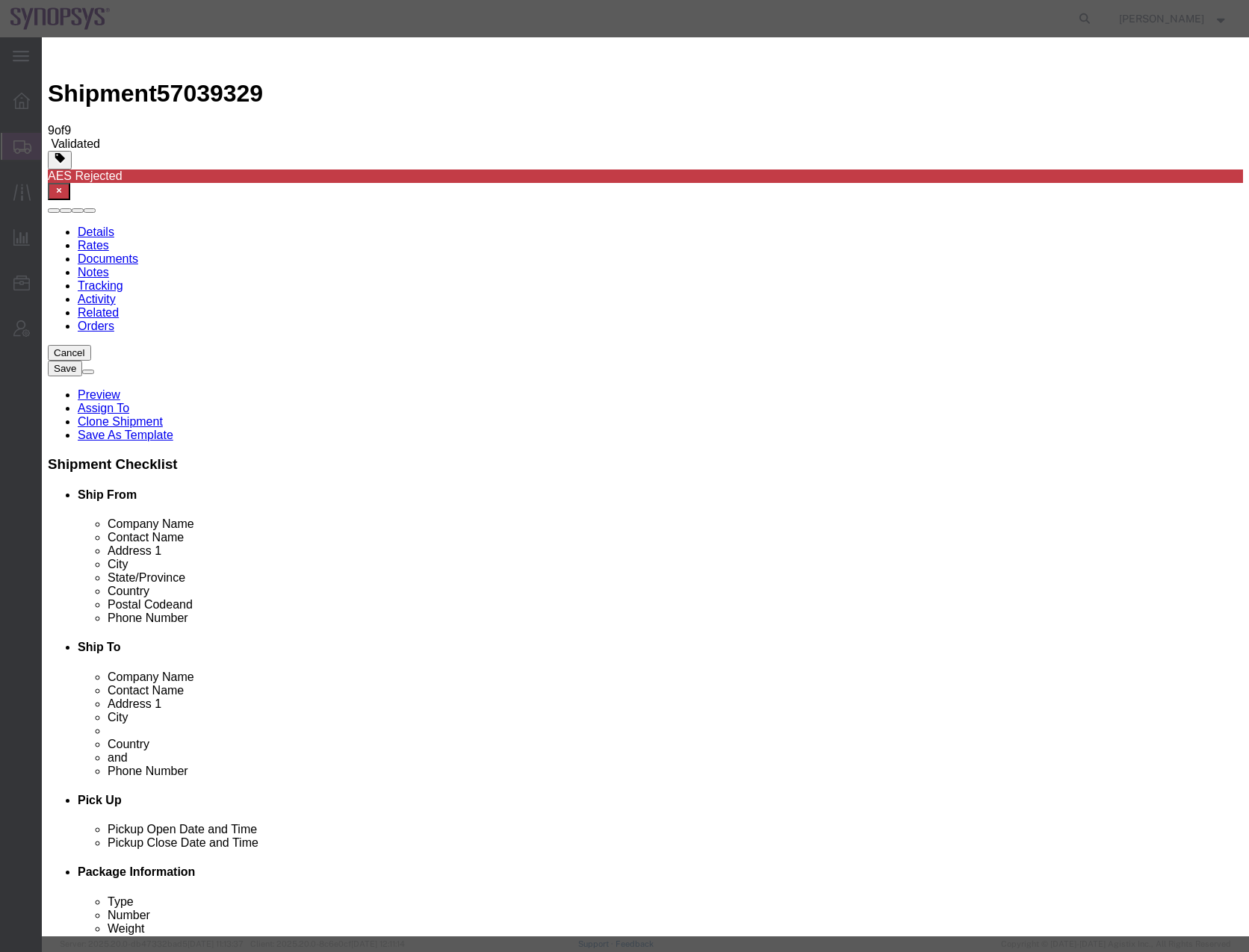
type input "8473.30.0002"
click button "Save & Close"
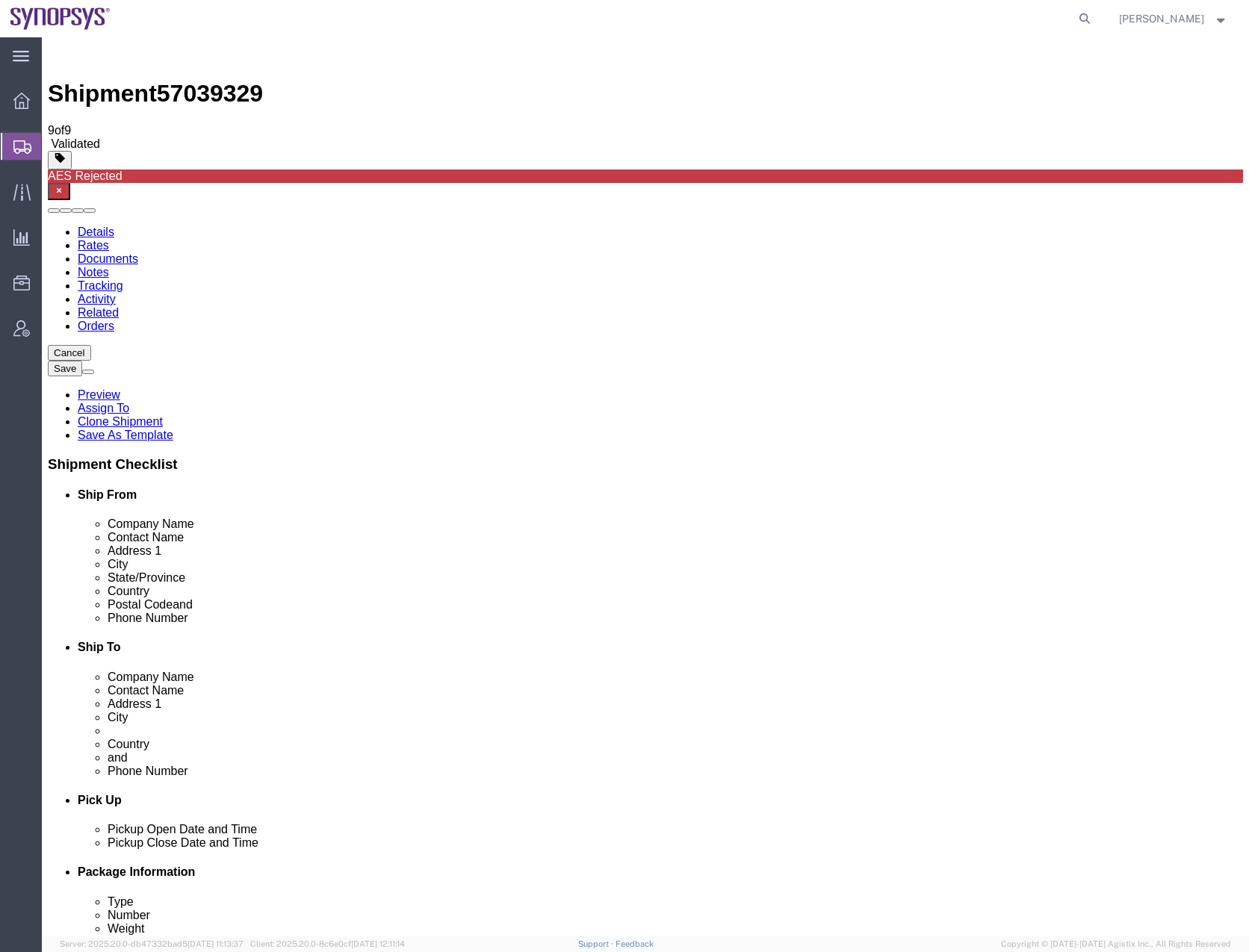
click icon
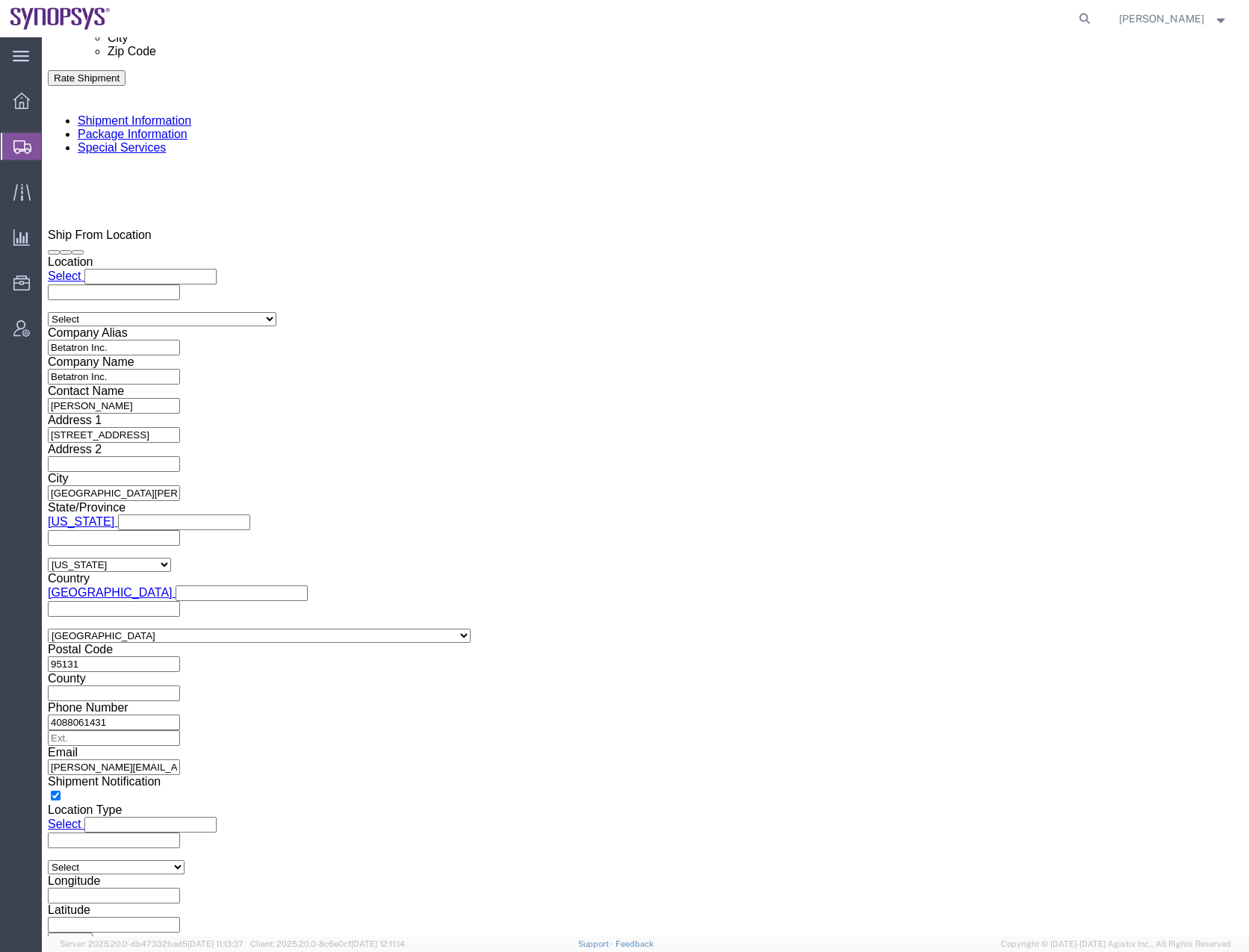
scroll to position [971, 0]
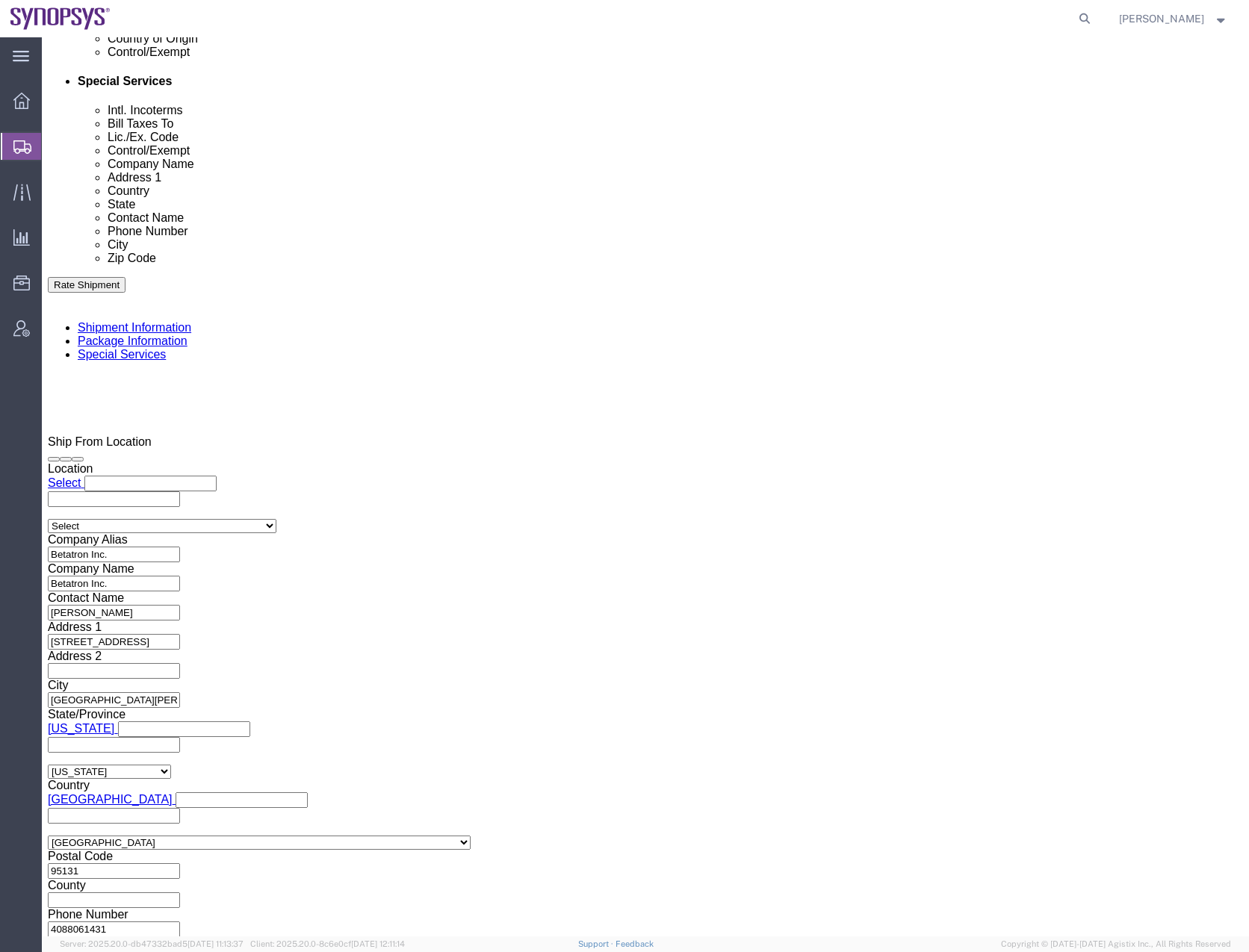
click select "Select ATF BIS DEA EPA FDA FTR ITAR OFAC Other (OPA)"
select select "FTR"
click select "Select ATF BIS DEA EPA FDA FTR ITAR OFAC Other (OPA)"
click select "Select 30.2(d)(2) 30.36 30.37(a) 30.37(f) 30.37(g) 30.37(h) 30.37(i) 30.37(j) 3…"
select select "30.37(a)"
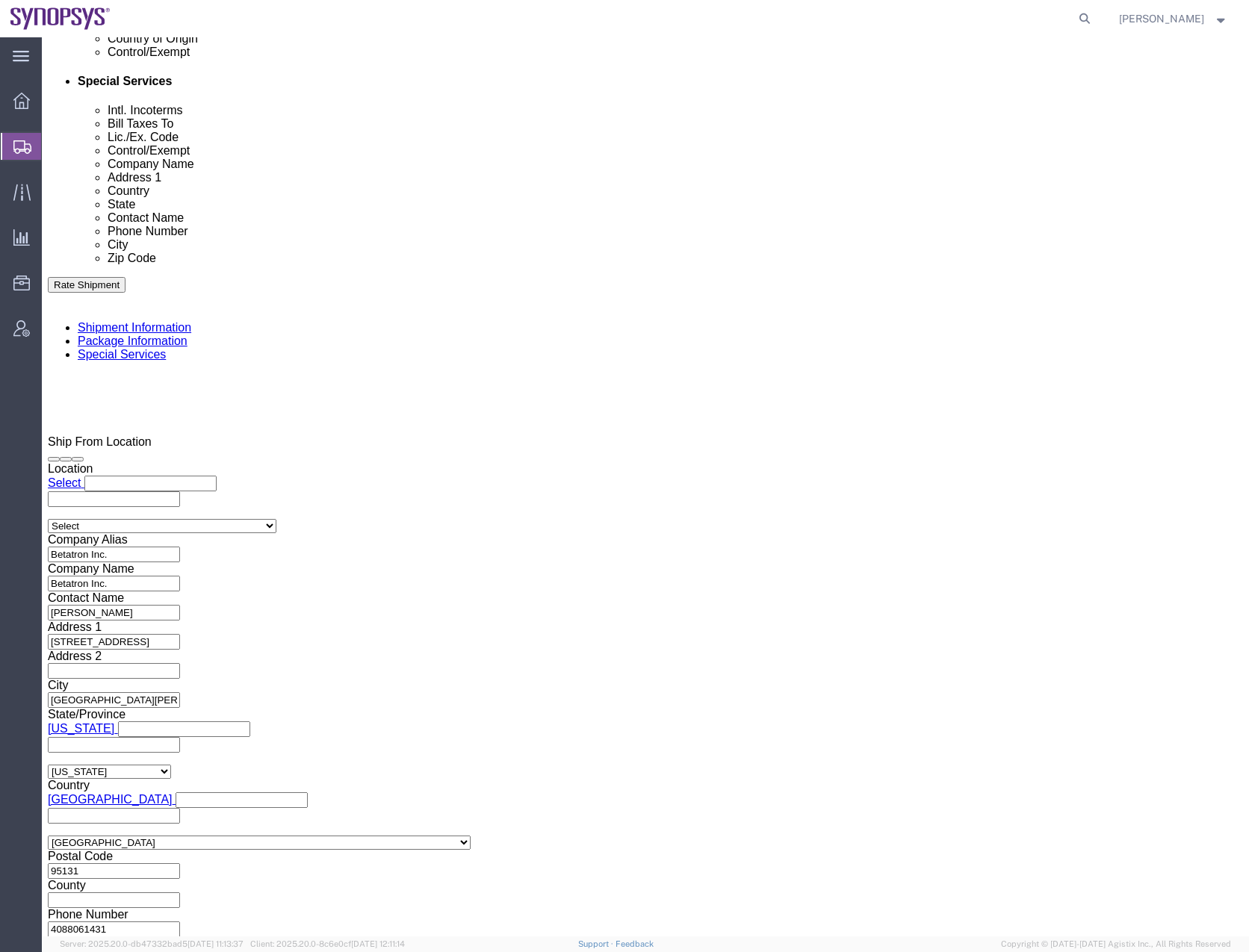
click select "Select 30.2(d)(2) 30.36 30.37(a) 30.37(f) 30.37(g) 30.37(h) 30.37(i) 30.37(j) 3…"
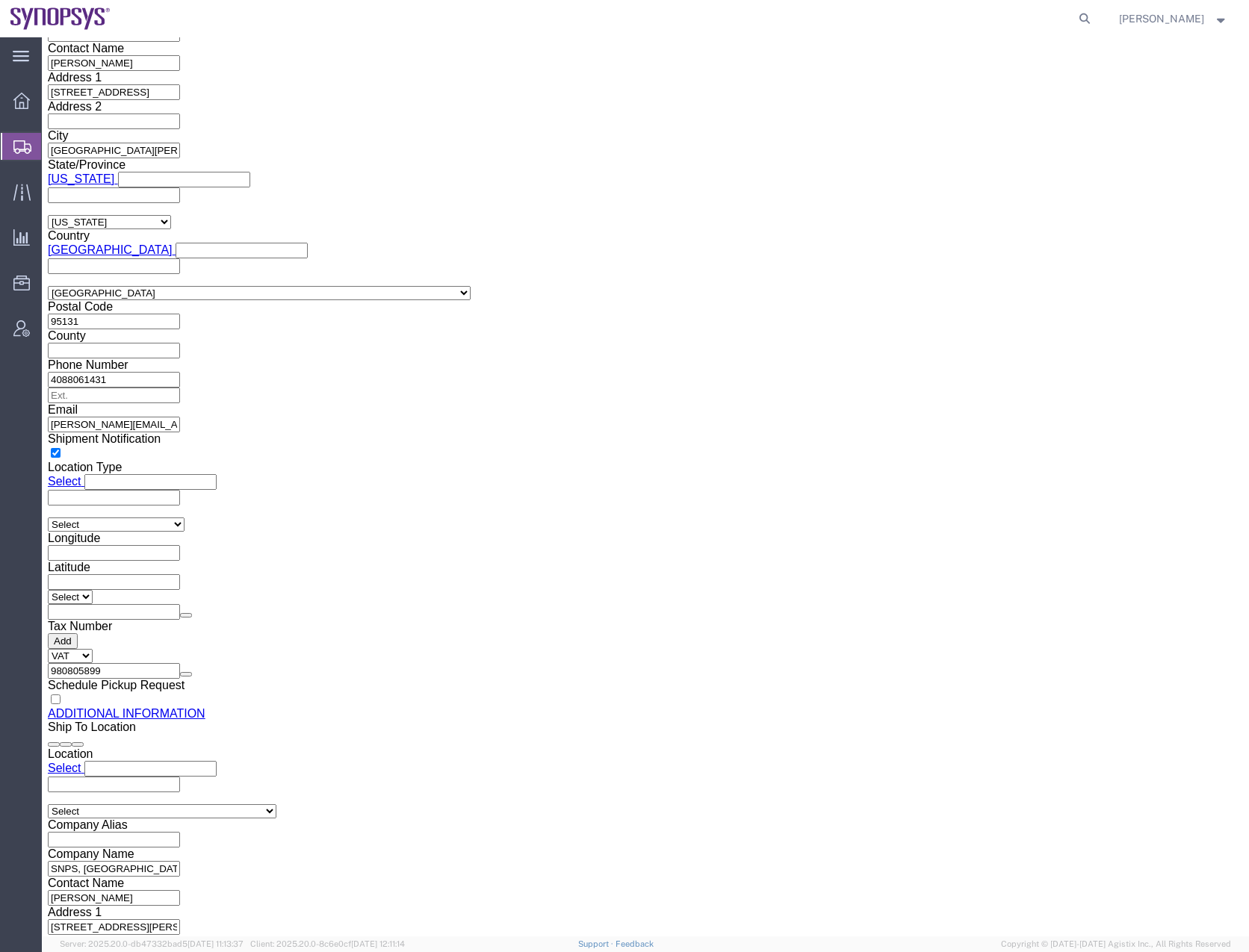
scroll to position [1569, 0]
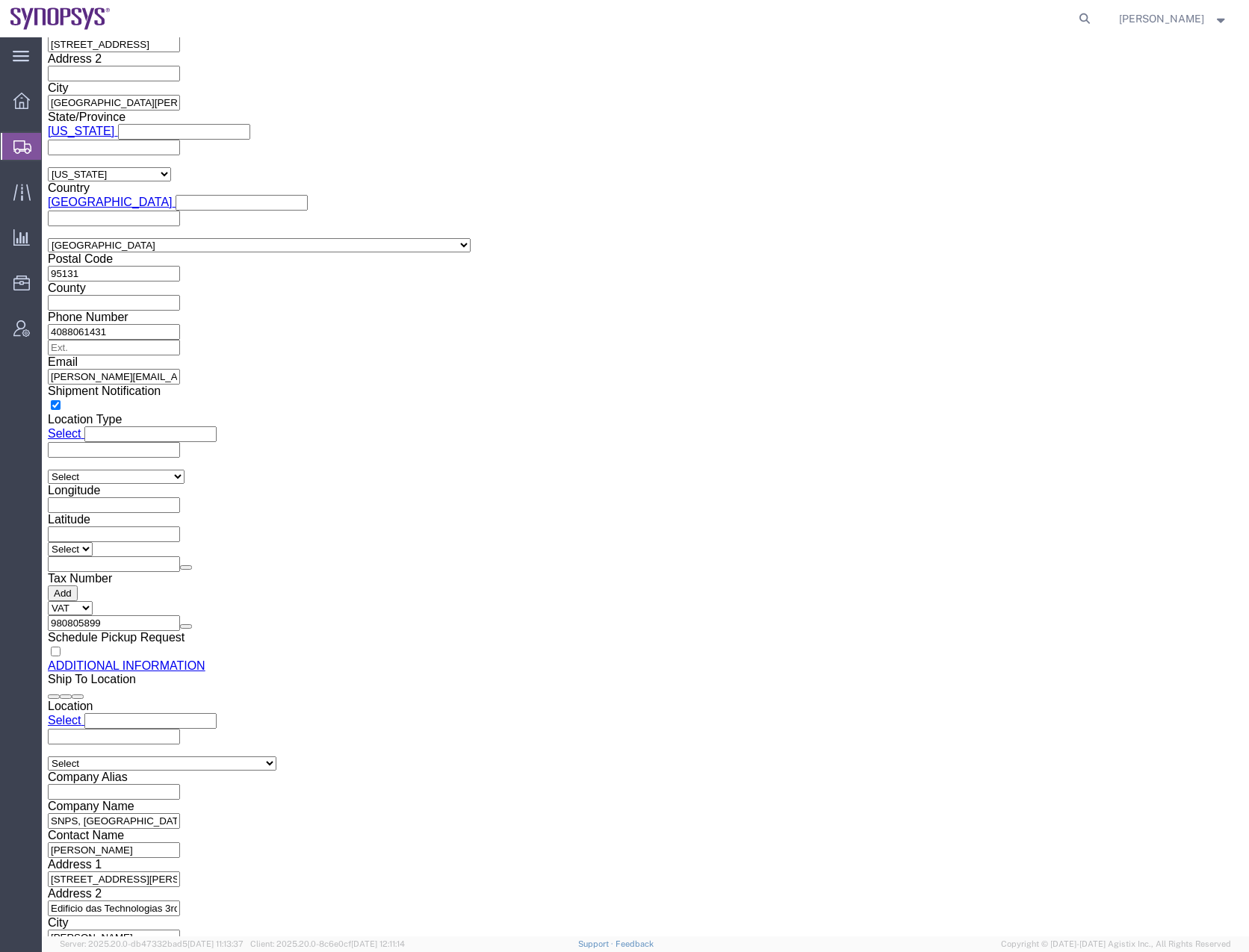
click button "Rate Shipment"
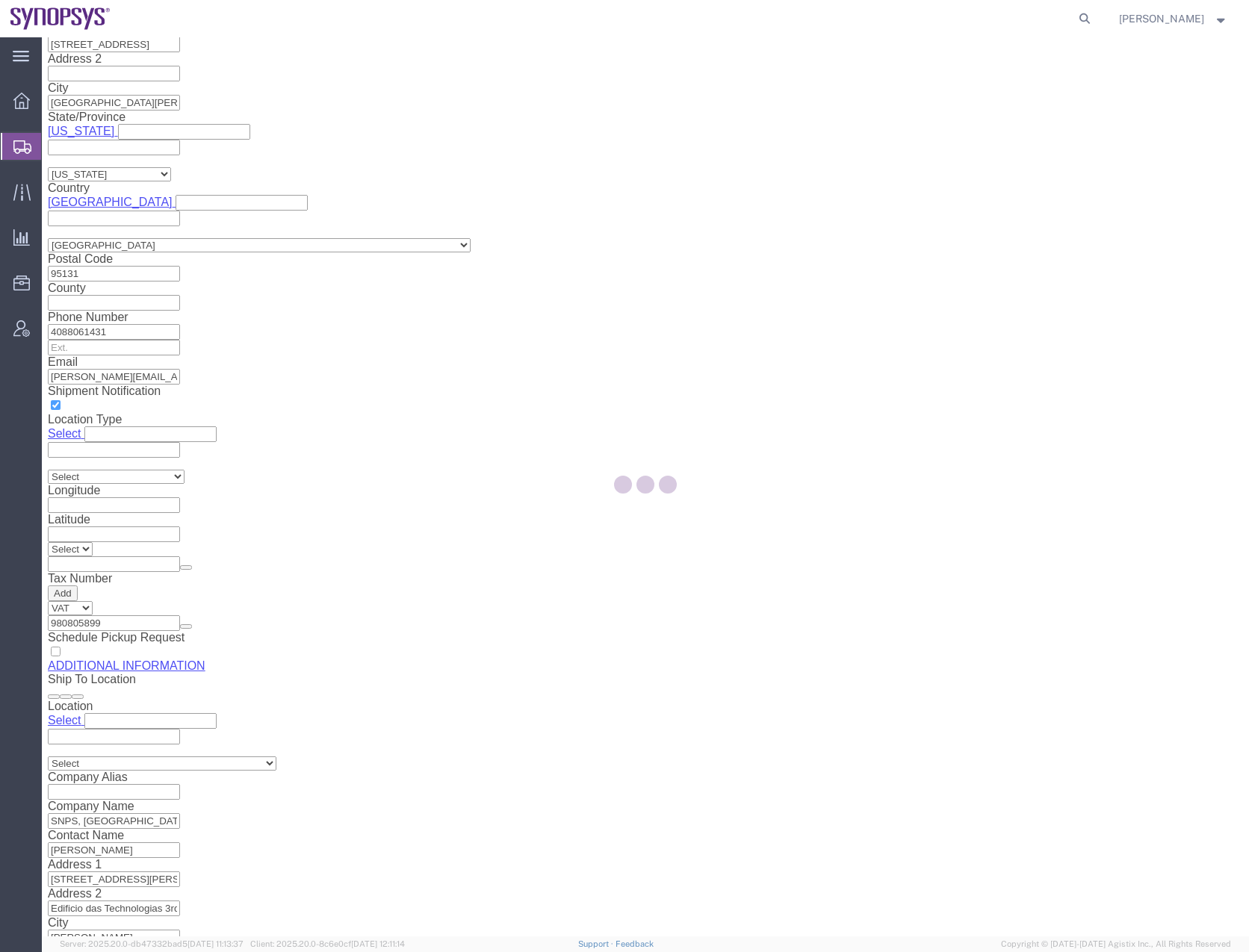
scroll to position [0, 0]
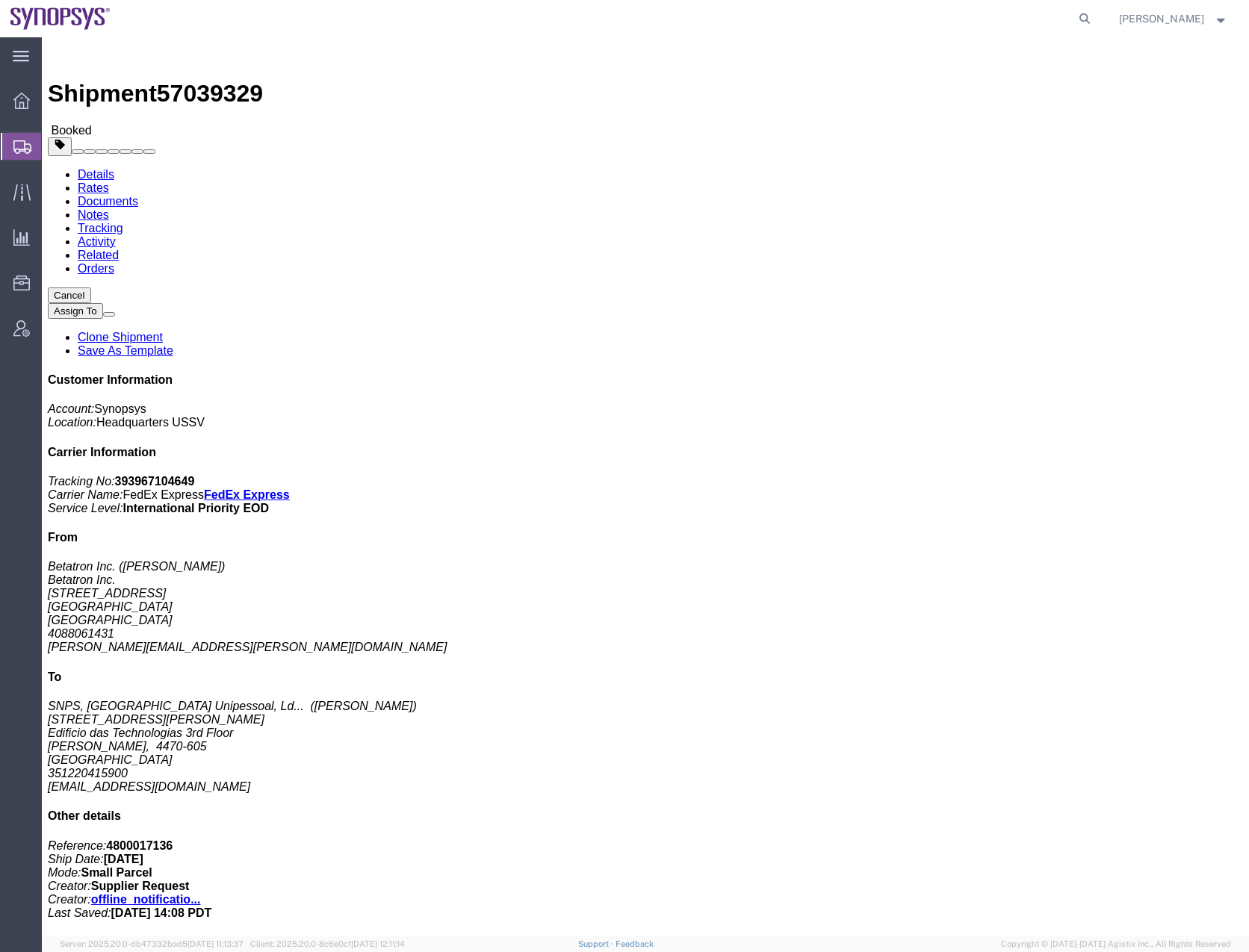
click div "1 Cardboard Box(es) Total weight: 6.00 LBS Tracking: 393967104649 Dimensions: L…"
